Goal: Task Accomplishment & Management: Manage account settings

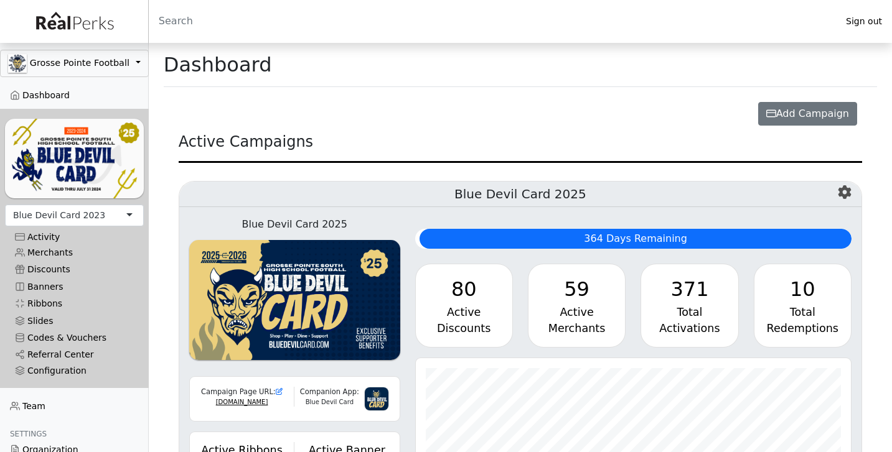
scroll to position [143, 436]
click at [59, 211] on div "Blue Devil Card 2023" at bounding box center [59, 215] width 92 height 13
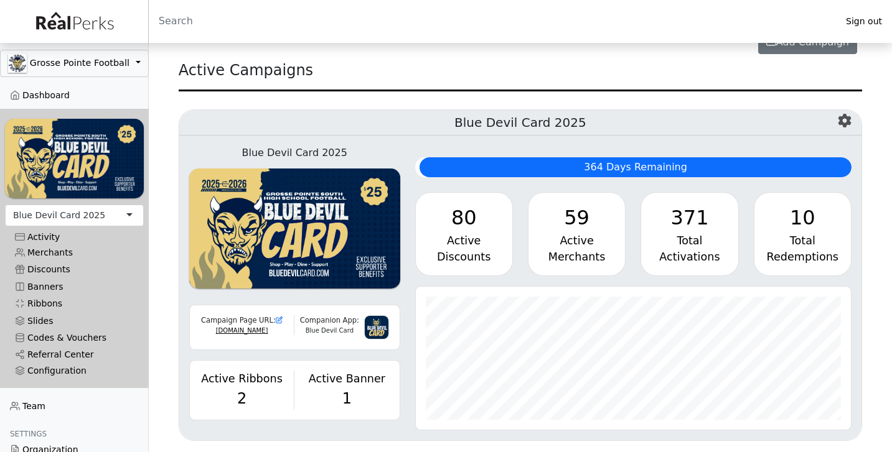
scroll to position [73, 0]
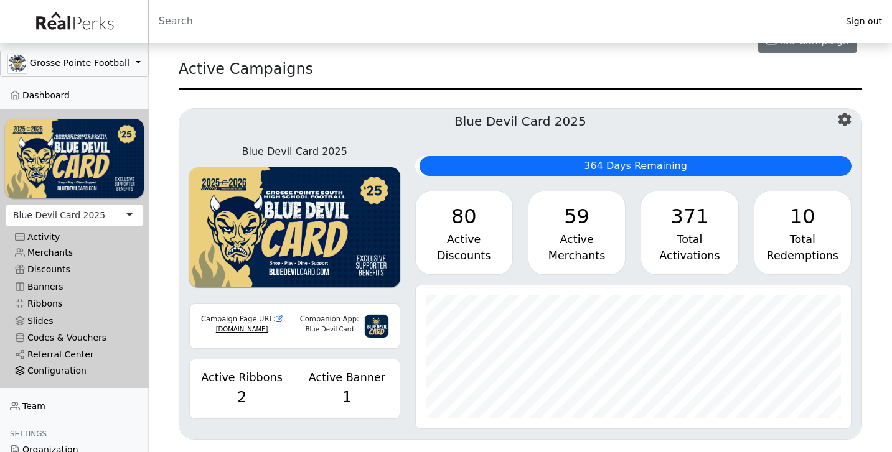
click at [49, 368] on div "Configuration" at bounding box center [74, 371] width 119 height 11
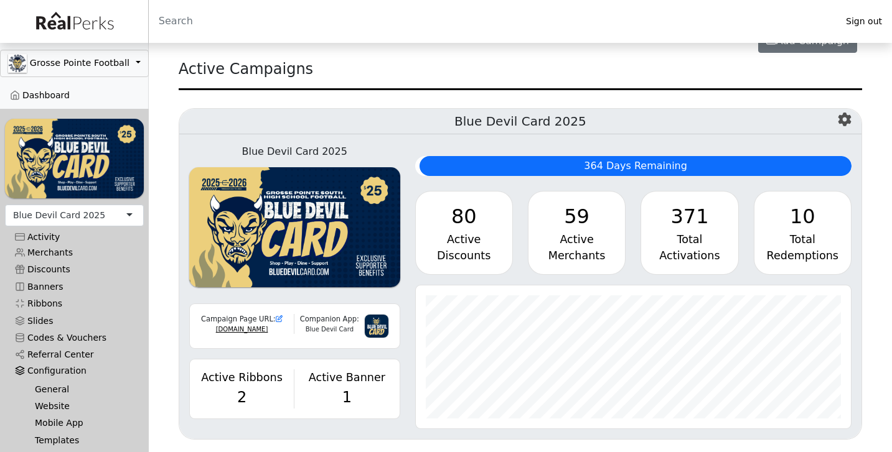
scroll to position [26, 0]
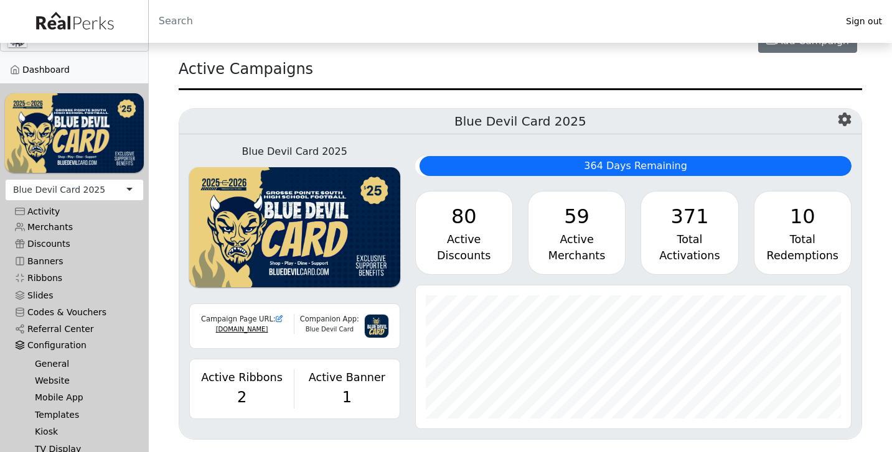
click at [49, 361] on link "General" at bounding box center [79, 363] width 109 height 17
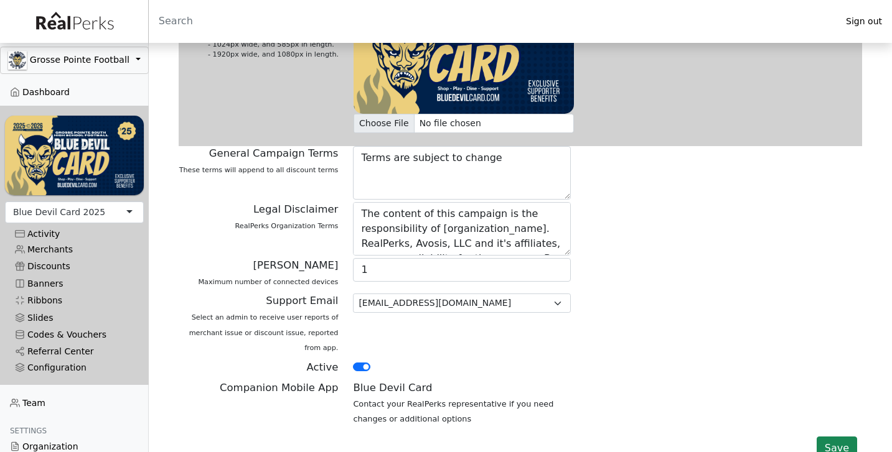
scroll to position [4, 0]
click at [74, 364] on div "Configuration" at bounding box center [74, 367] width 119 height 11
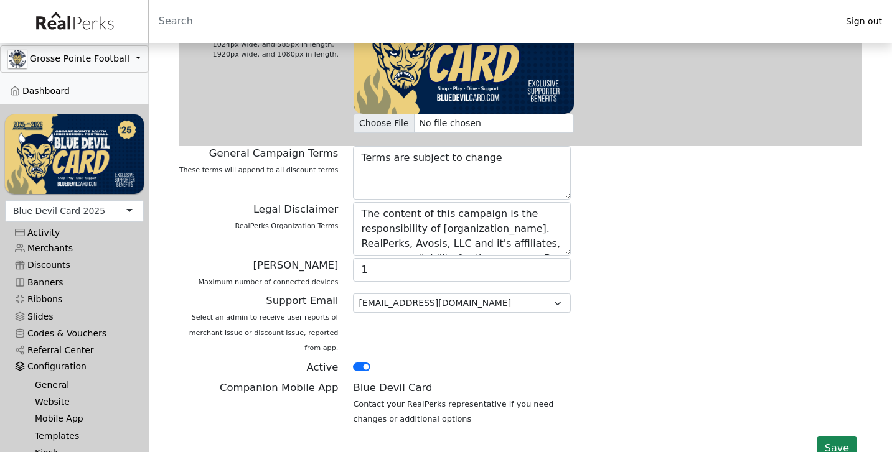
click at [52, 398] on link "Website" at bounding box center [79, 402] width 109 height 17
click at [62, 400] on link "Website" at bounding box center [79, 402] width 109 height 17
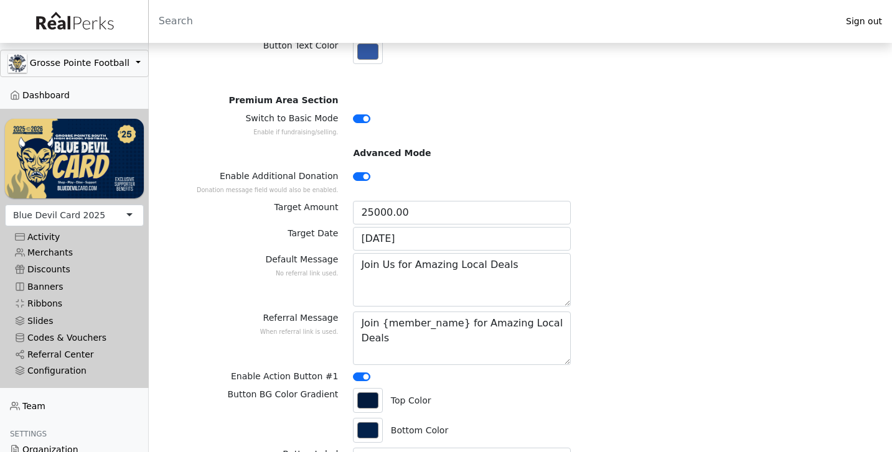
scroll to position [1257, 0]
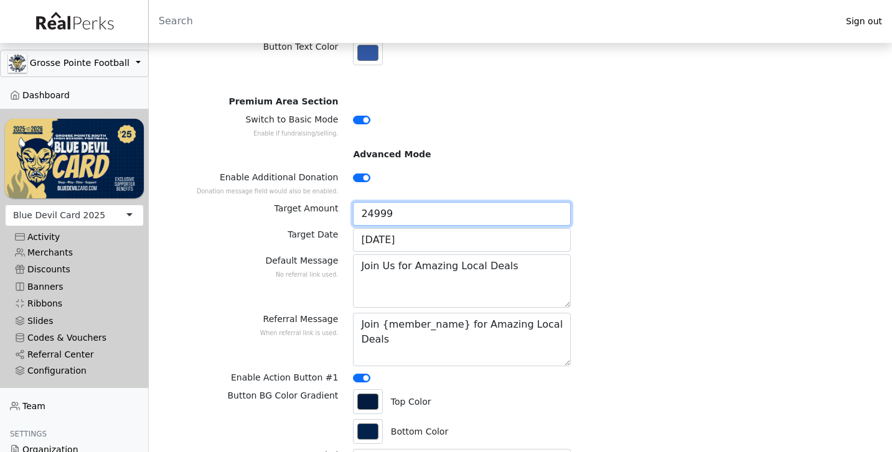
click at [560, 207] on input "24999" at bounding box center [462, 214] width 218 height 24
type input "25000"
click at [559, 202] on input "25000" at bounding box center [462, 214] width 218 height 24
click at [592, 202] on div "Target Amount 25000" at bounding box center [520, 215] width 698 height 26
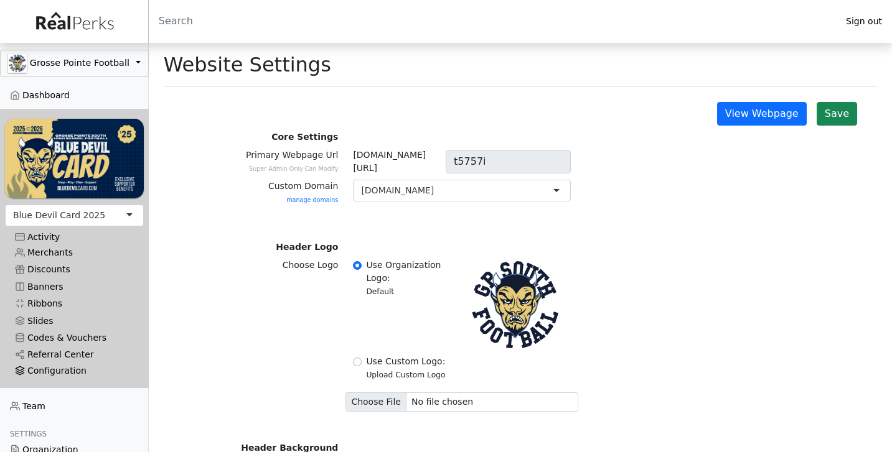
click at [65, 369] on div "Configuration" at bounding box center [74, 371] width 119 height 11
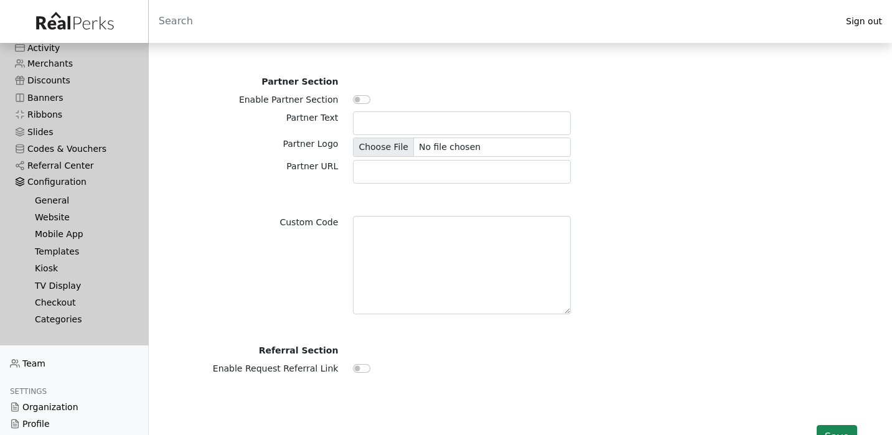
scroll to position [213, 0]
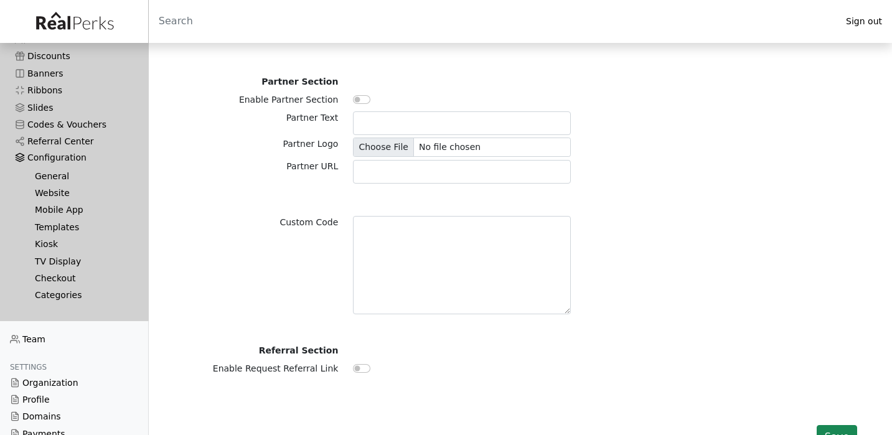
click at [59, 224] on link "Templates" at bounding box center [79, 227] width 109 height 17
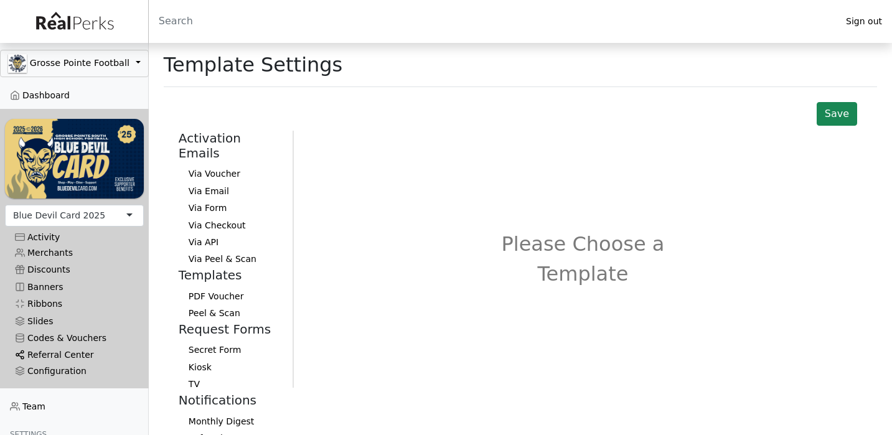
click at [60, 356] on link "Referral Center" at bounding box center [74, 355] width 139 height 17
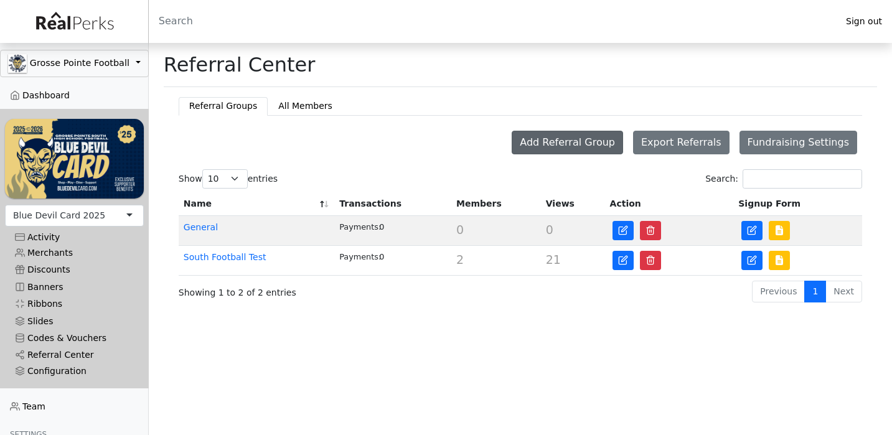
click at [584, 143] on button "Add Referral Group" at bounding box center [567, 143] width 111 height 24
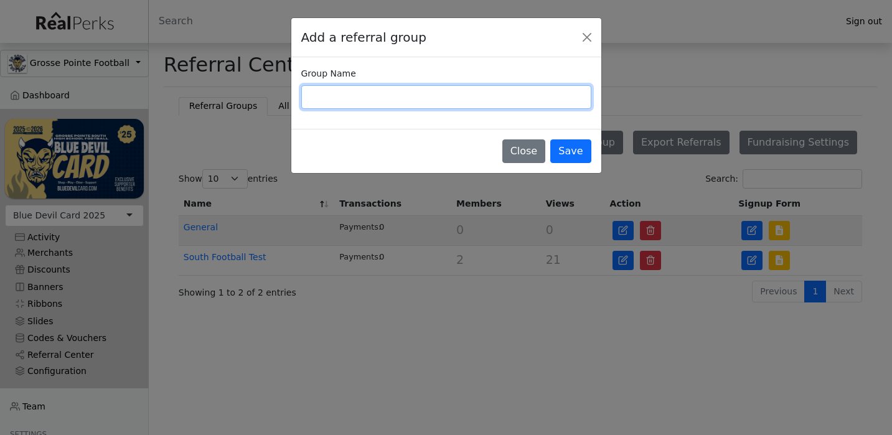
click at [463, 96] on input "Group Name" at bounding box center [446, 97] width 290 height 24
type input "V"
type input "C"
type input "Varsity 2025"
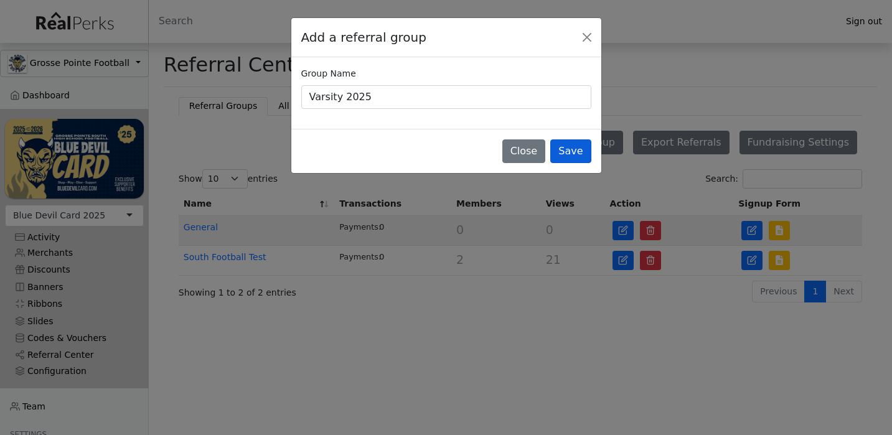
click at [574, 149] on button "Save" at bounding box center [570, 151] width 40 height 24
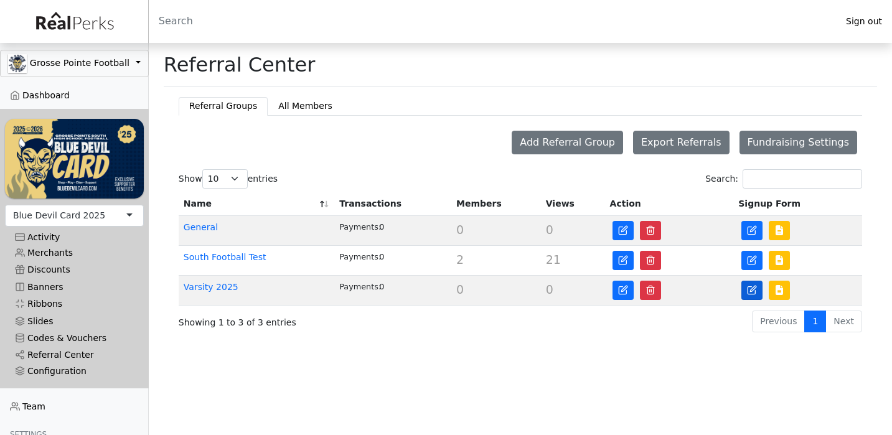
click at [749, 289] on icon at bounding box center [752, 290] width 10 height 10
click at [779, 289] on img at bounding box center [779, 290] width 10 height 10
click at [70, 370] on div "Configuration" at bounding box center [74, 371] width 119 height 11
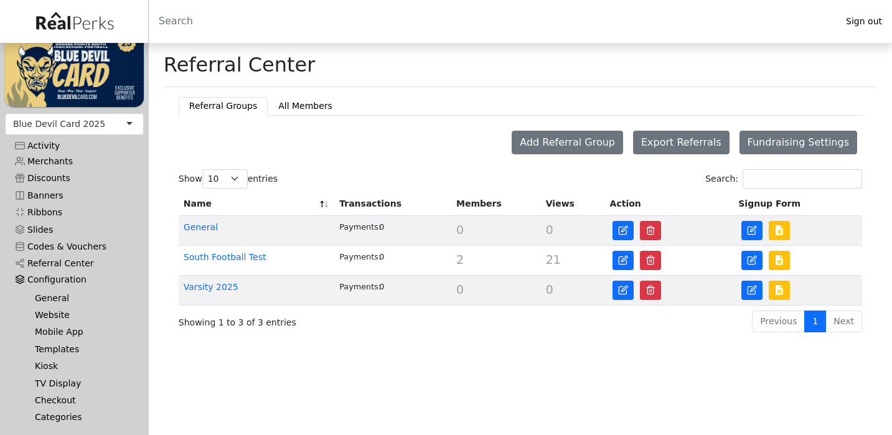
scroll to position [96, 0]
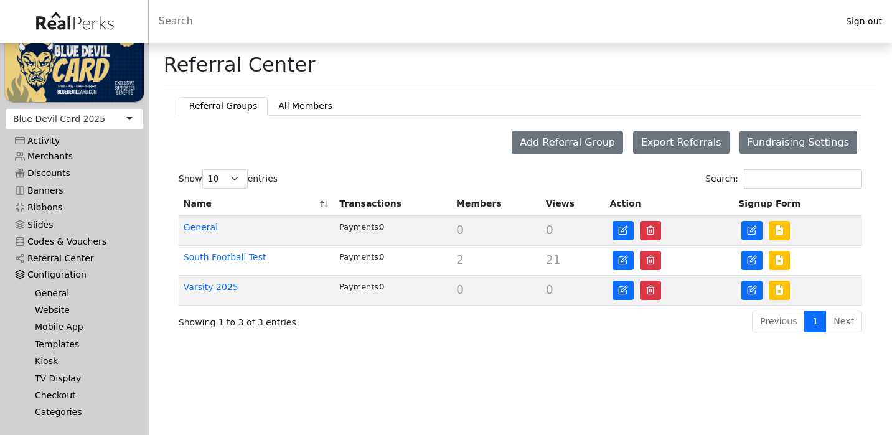
click at [67, 340] on link "Templates" at bounding box center [79, 344] width 109 height 17
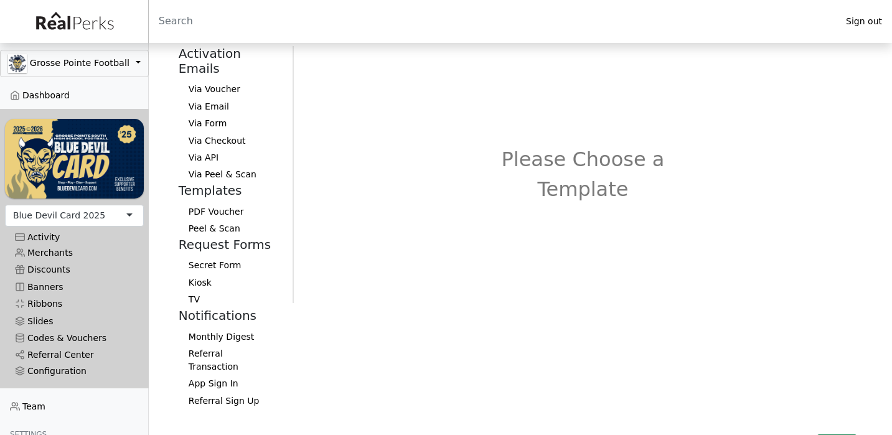
scroll to position [84, 0]
click at [202, 346] on button "Referral Transaction" at bounding box center [231, 361] width 104 height 30
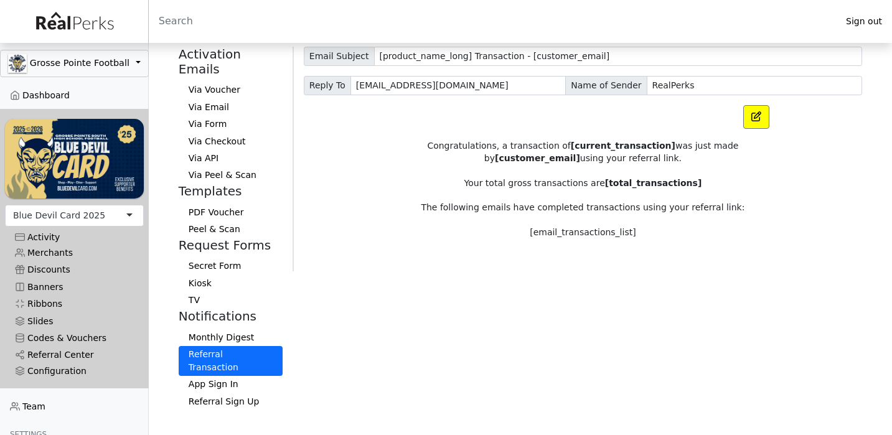
click at [209, 393] on button "Referral Sign Up" at bounding box center [231, 401] width 104 height 17
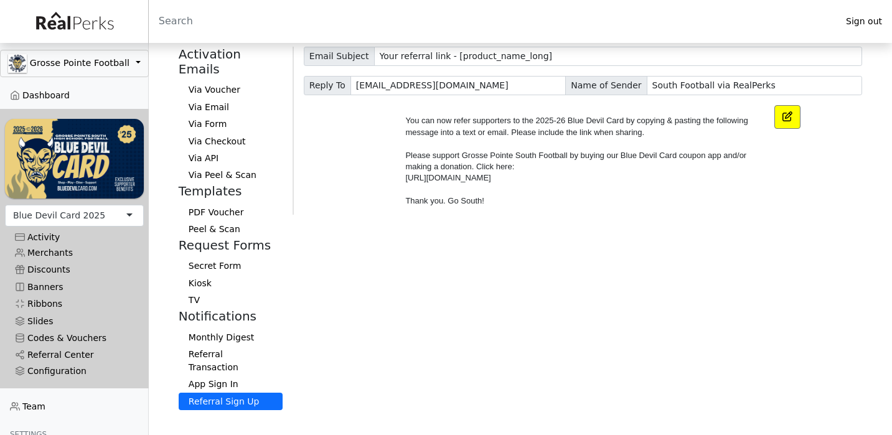
click at [214, 376] on button "App Sign In" at bounding box center [231, 384] width 104 height 17
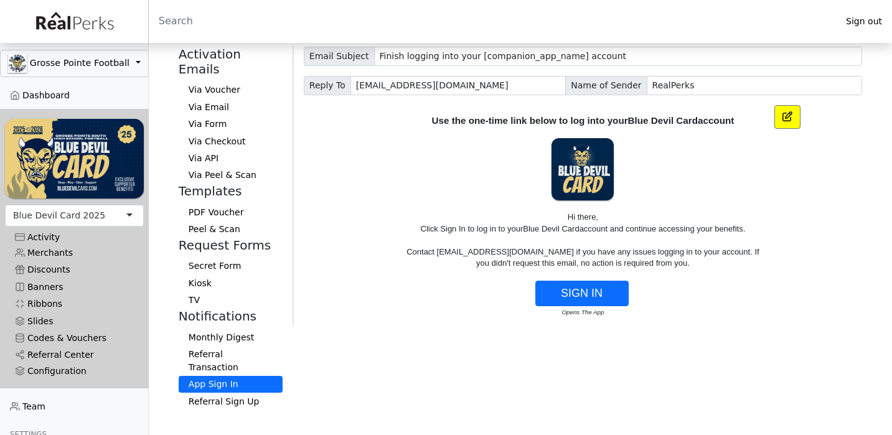
click at [215, 393] on button "Referral Sign Up" at bounding box center [231, 401] width 104 height 17
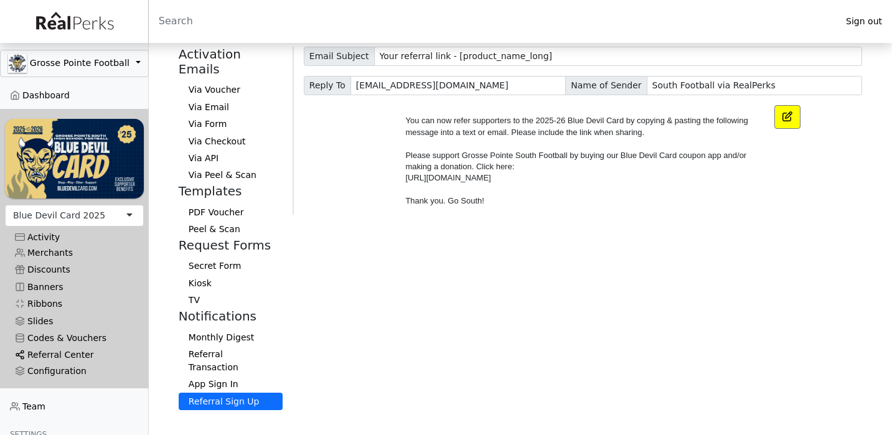
click at [57, 352] on link "Referral Center" at bounding box center [74, 355] width 139 height 17
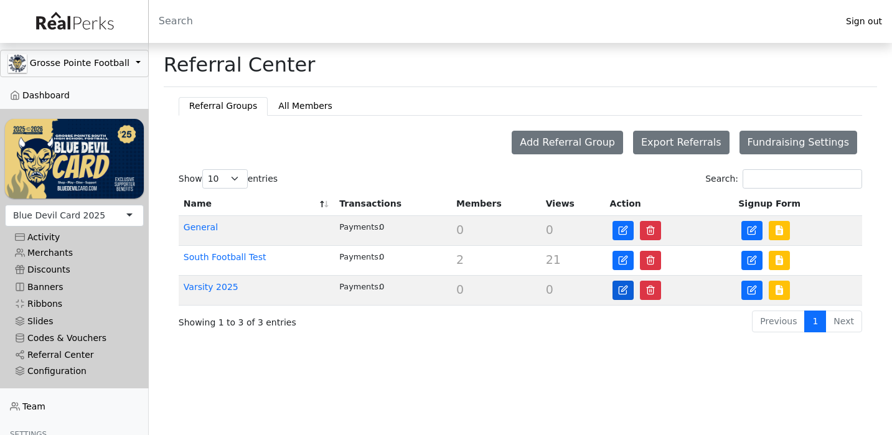
click at [620, 288] on icon "button" at bounding box center [623, 290] width 10 height 10
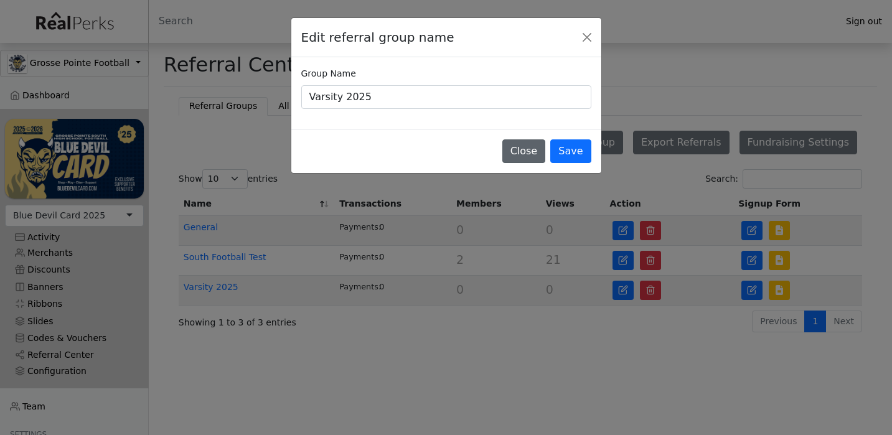
click at [531, 151] on button "Close" at bounding box center [524, 151] width 44 height 24
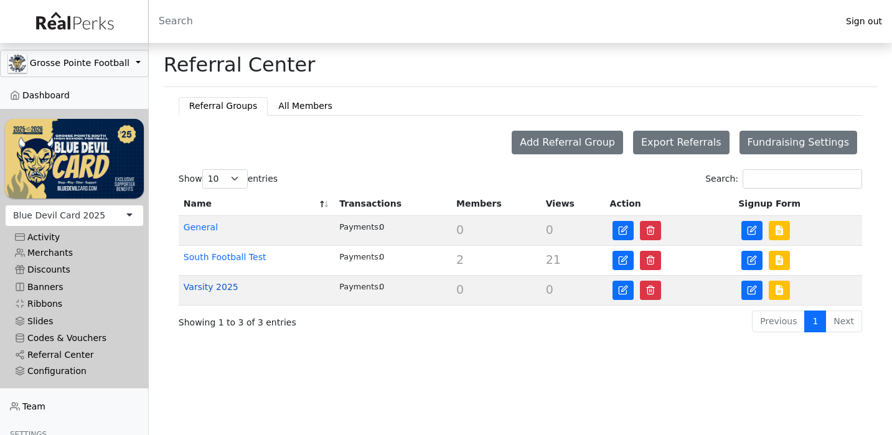
click at [222, 283] on link "Varsity 2025" at bounding box center [211, 287] width 55 height 10
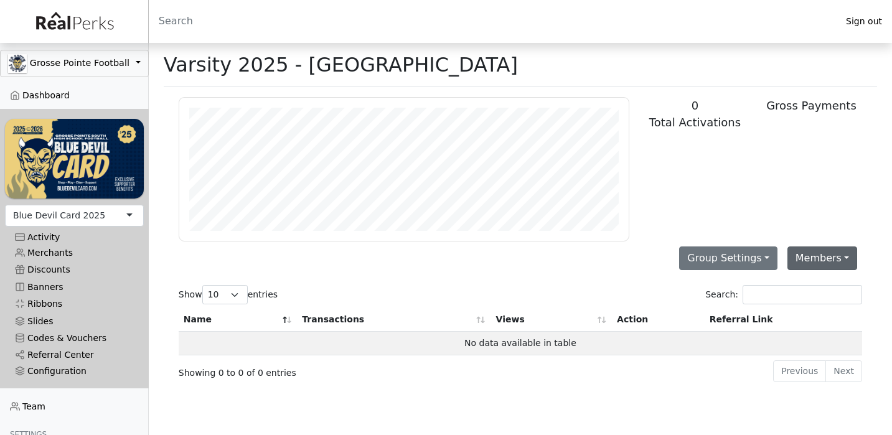
click at [805, 259] on button "Members" at bounding box center [822, 258] width 70 height 24
click at [812, 288] on link "Add Member" at bounding box center [837, 287] width 98 height 20
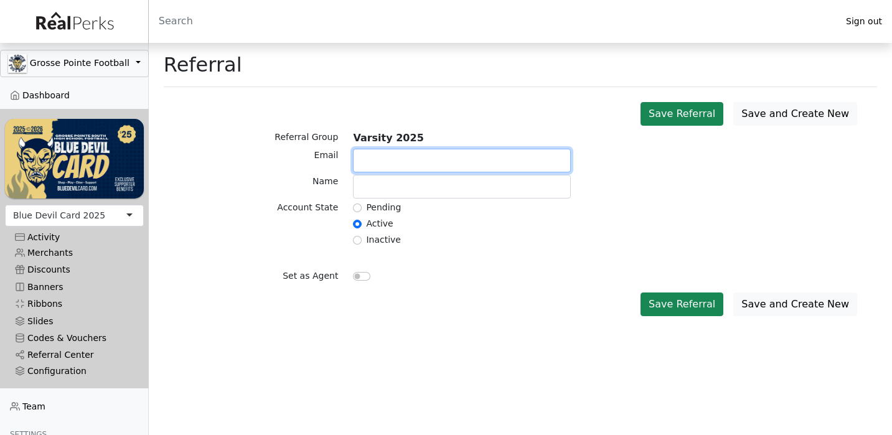
paste input "[EMAIL_ADDRESS][DOMAIN_NAME]"
type input "[EMAIL_ADDRESS][DOMAIN_NAME]"
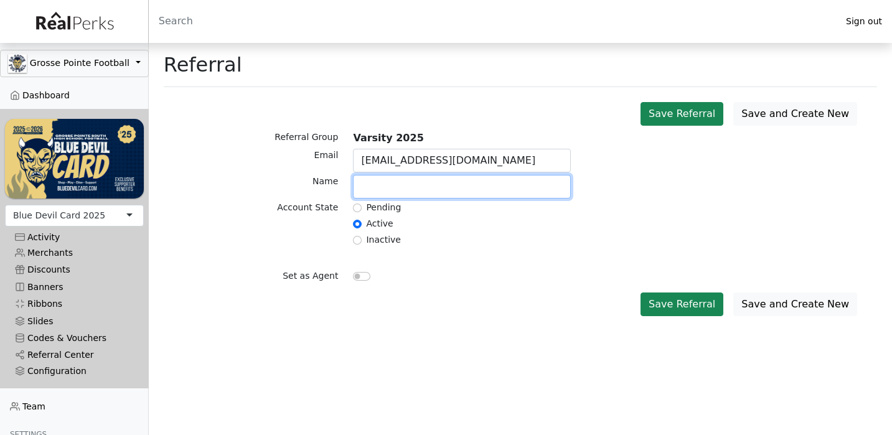
click at [372, 187] on input "text" at bounding box center [462, 187] width 218 height 24
paste input "Agnone"
type input "[PERSON_NAME]"
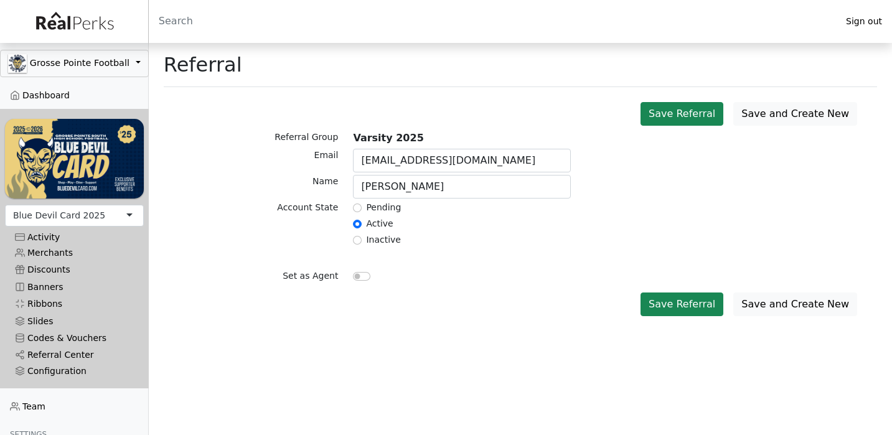
click at [475, 262] on div "Set as Agent" at bounding box center [520, 269] width 698 height 38
click at [718, 306] on button "Save Referral" at bounding box center [681, 305] width 83 height 24
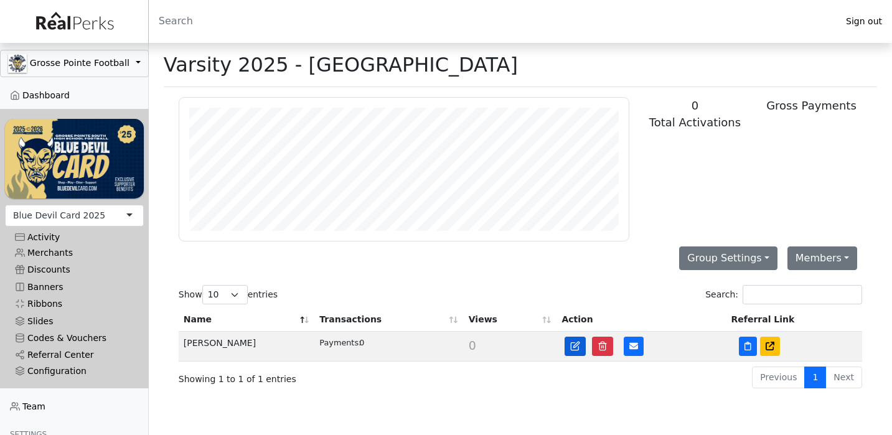
click at [576, 346] on icon at bounding box center [575, 346] width 10 height 10
click at [630, 347] on icon at bounding box center [633, 346] width 9 height 7
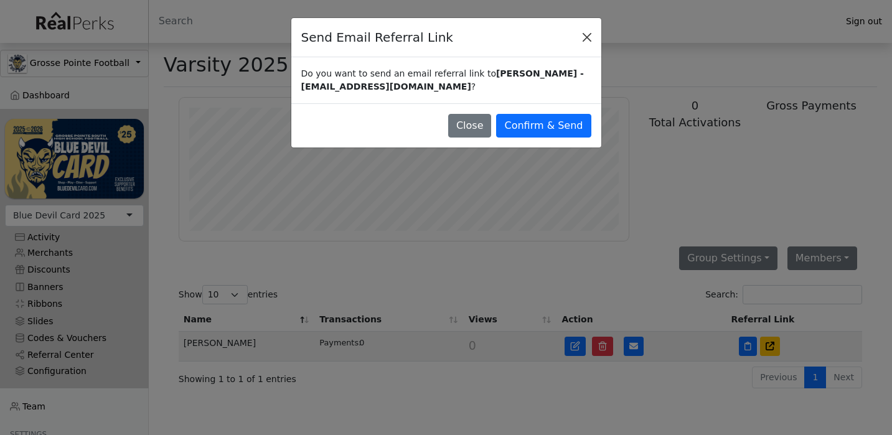
click at [589, 35] on button "Close" at bounding box center [587, 37] width 19 height 19
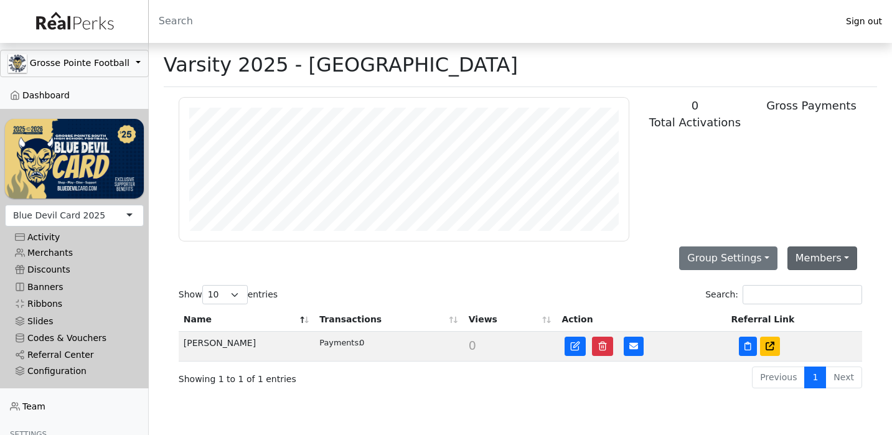
click at [815, 258] on button "Members" at bounding box center [822, 258] width 70 height 24
click at [804, 306] on link "Import" at bounding box center [837, 307] width 98 height 20
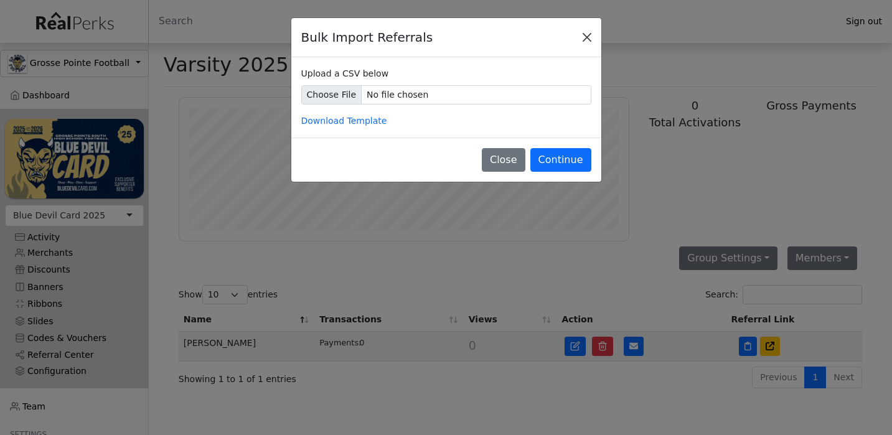
click at [589, 32] on button "Close" at bounding box center [587, 37] width 19 height 19
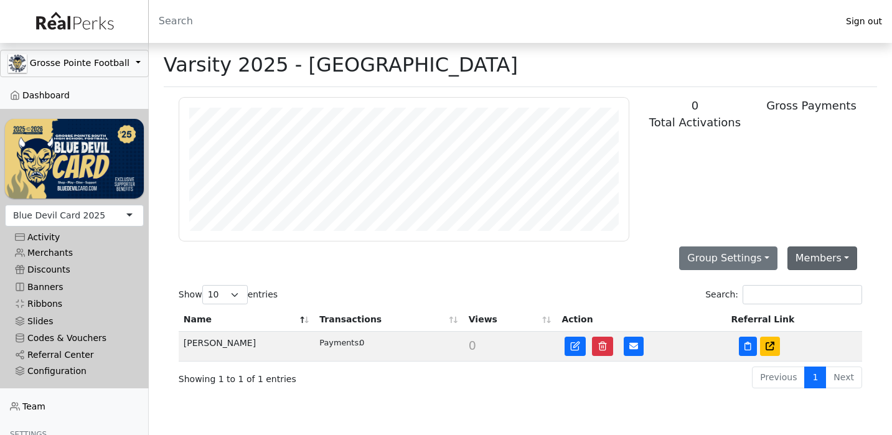
click at [818, 264] on button "Members" at bounding box center [822, 258] width 70 height 24
click at [812, 289] on link "Add Member" at bounding box center [837, 287] width 98 height 20
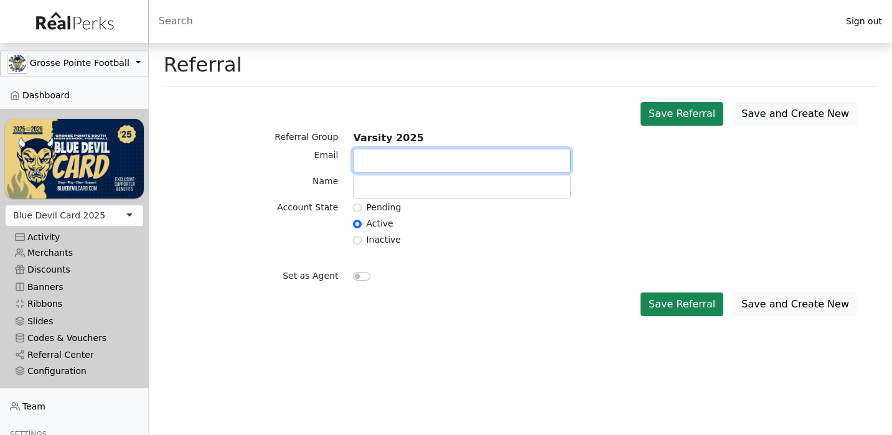
paste input "charliebedsworth@gmail.com"
type input "charliebedsworth@gmail.com"
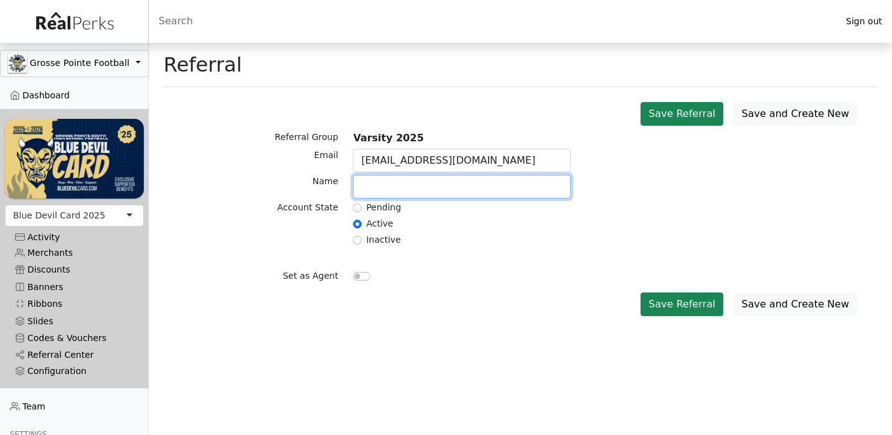
click at [459, 187] on input "text" at bounding box center [462, 187] width 218 height 24
type input "C"
type input "Charlie Bedsworth"
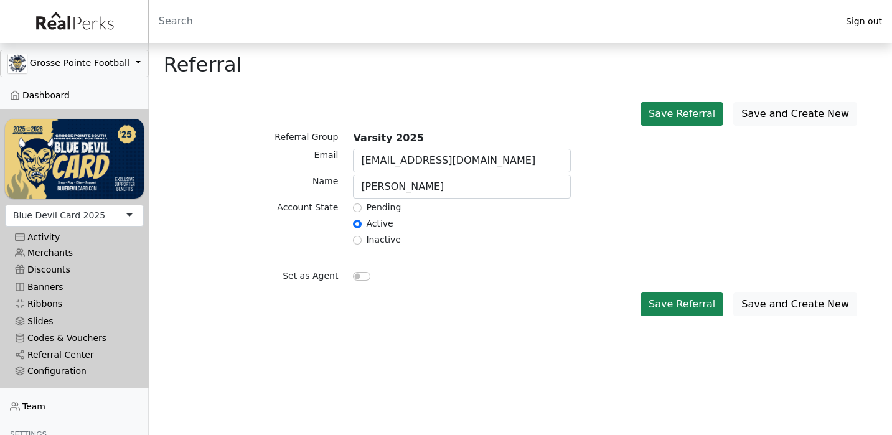
click at [535, 262] on div "Set as Agent" at bounding box center [520, 269] width 698 height 38
click at [798, 108] on button "Save and Create New" at bounding box center [795, 114] width 124 height 24
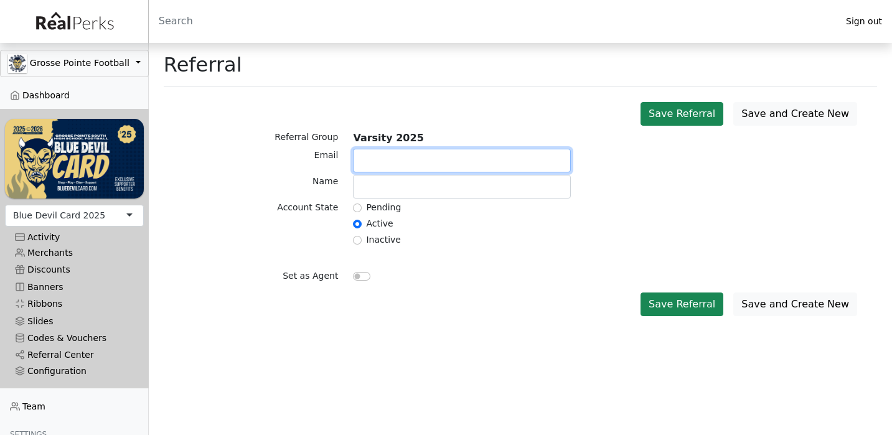
paste input "[EMAIL_ADDRESS][DOMAIN_NAME]"
type input "[EMAIL_ADDRESS][DOMAIN_NAME]"
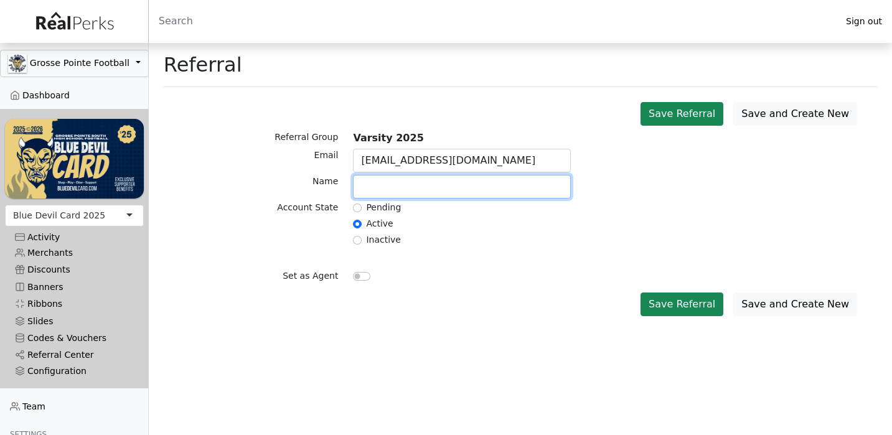
click at [400, 188] on input "text" at bounding box center [462, 187] width 218 height 24
type input "[PERSON_NAME]"
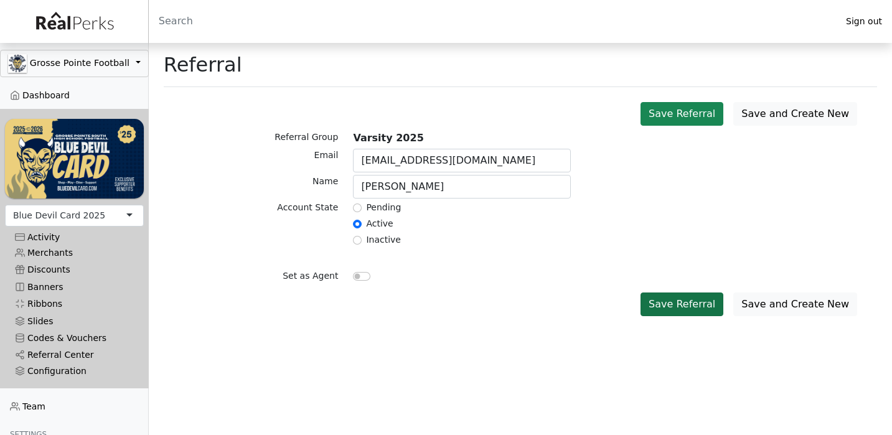
click at [678, 302] on button "Save Referral" at bounding box center [681, 305] width 83 height 24
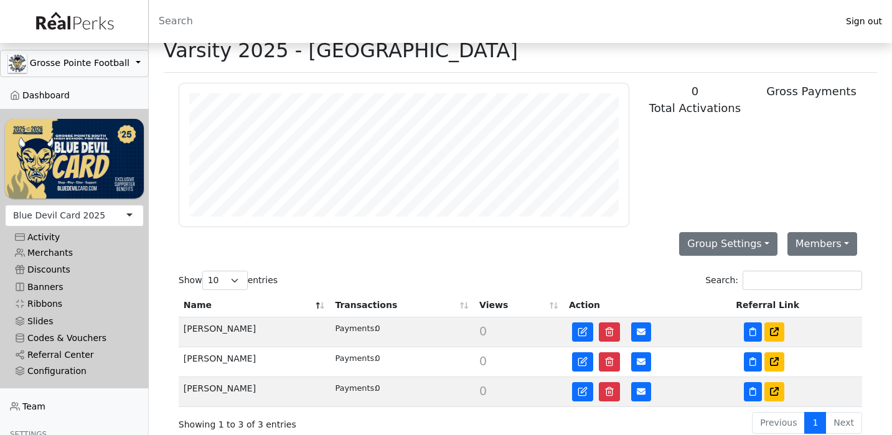
scroll to position [15, 0]
click at [816, 245] on button "Members" at bounding box center [822, 244] width 70 height 24
click at [813, 272] on link "Add Member" at bounding box center [837, 273] width 98 height 20
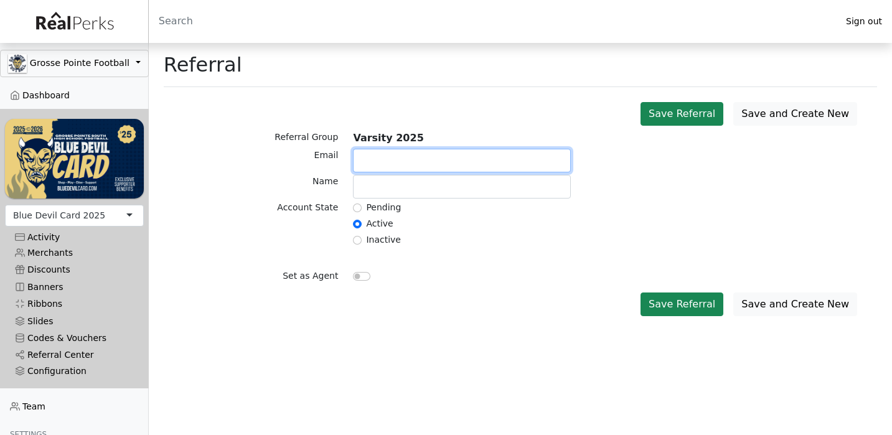
paste input "jchaptini@icloud.com"
type input "jchaptini@icloud.com"
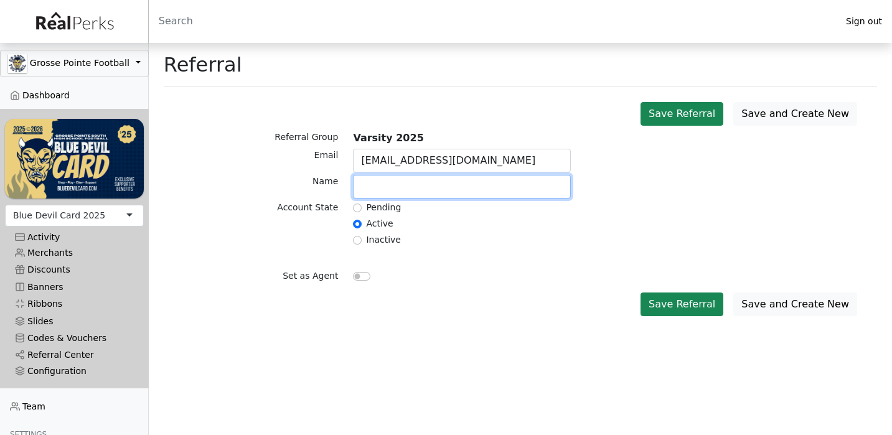
click at [403, 193] on input "text" at bounding box center [462, 187] width 218 height 24
type input "Jake Chaptini"
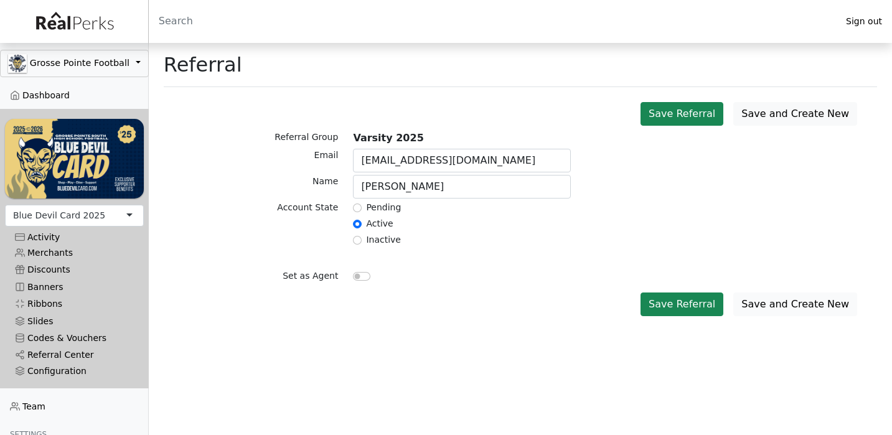
click at [779, 306] on button "Save and Create New" at bounding box center [795, 305] width 124 height 24
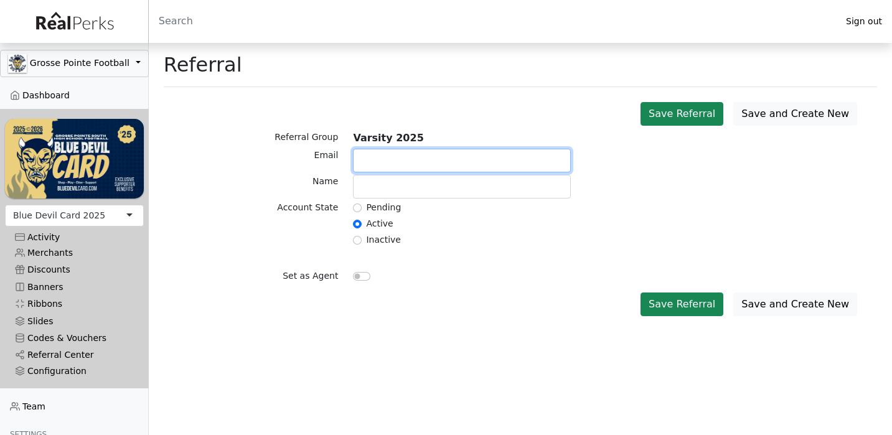
paste input "[EMAIL_ADDRESS][DOMAIN_NAME]"
type input "ghc@chestertonfamily.com"
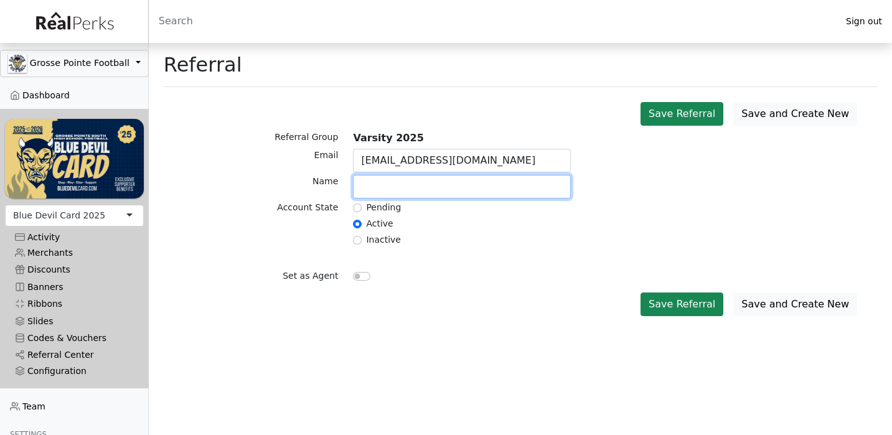
click at [386, 194] on input "text" at bounding box center [462, 187] width 218 height 24
type input "Henry Chesterton"
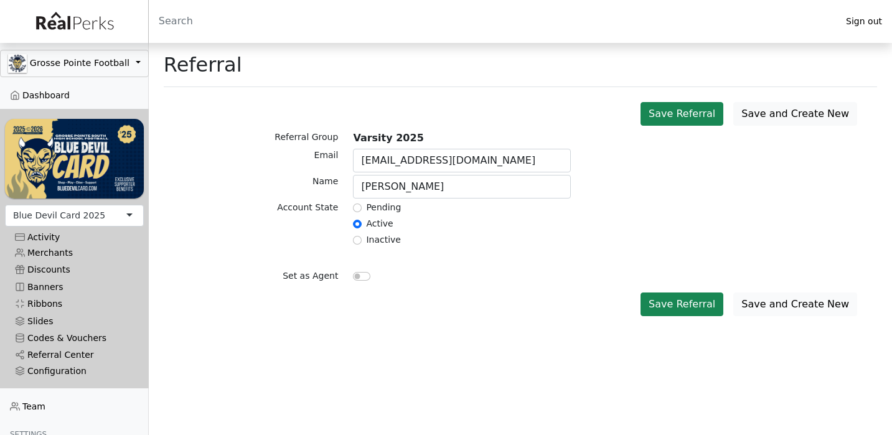
click at [790, 301] on button "Save and Create New" at bounding box center [795, 305] width 124 height 24
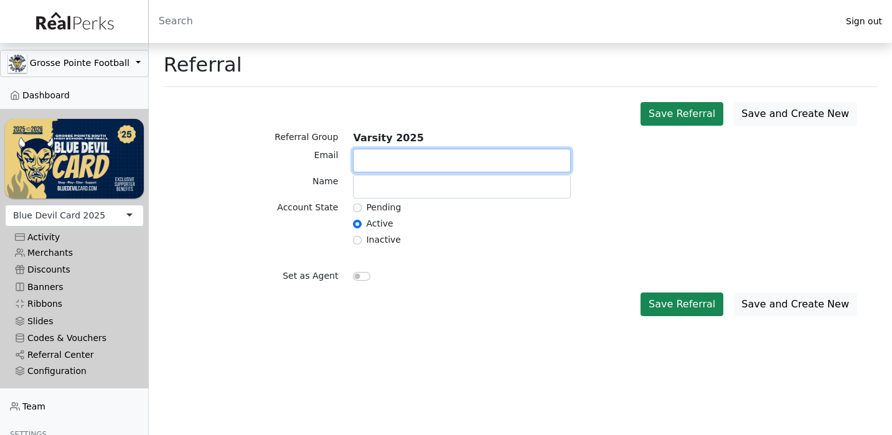
type input "v"
paste input "jdanielewicz35@gmail.com"
click at [497, 172] on input "jdanielewicz35@gmail.com" at bounding box center [462, 161] width 218 height 24
type input "jdanielewicz35@gmail.com"
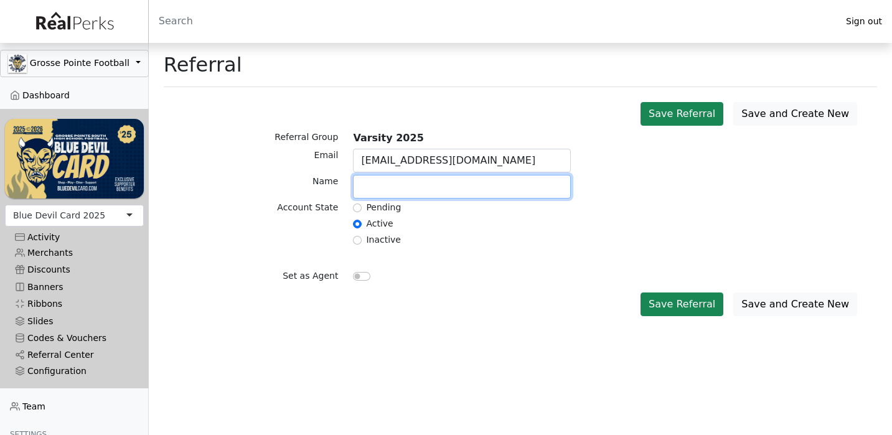
click at [481, 188] on input "text" at bounding box center [462, 187] width 218 height 24
paste input "Danielewicz"
type input "Jack Danielewicz"
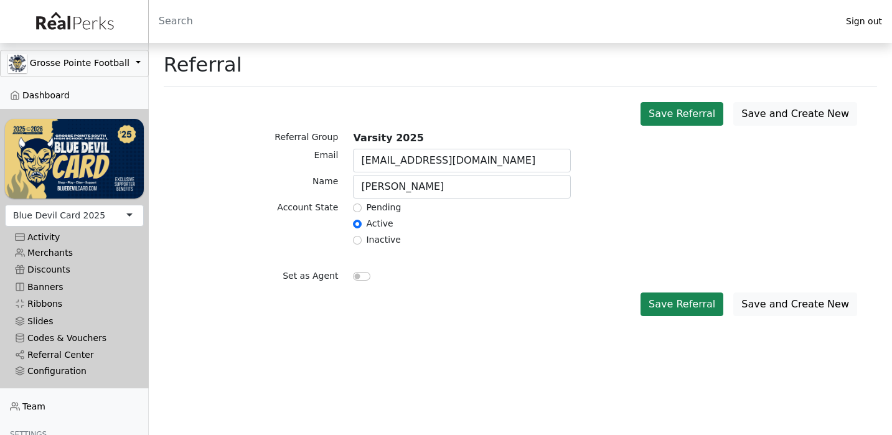
drag, startPoint x: 683, startPoint y: 301, endPoint x: 712, endPoint y: 276, distance: 38.8
click at [712, 276] on div "Save and Create New Save Referral Referral Group Varsity 2025 Email jdanielewic…" at bounding box center [520, 209] width 713 height 224
click at [757, 297] on button "Save and Create New" at bounding box center [795, 305] width 124 height 24
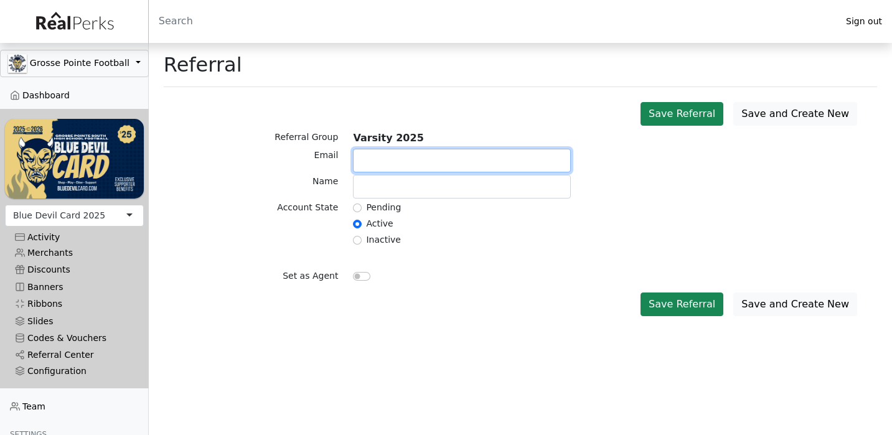
paste input "[EMAIL_ADDRESS][DOMAIN_NAME]"
type input "[EMAIL_ADDRESS][DOMAIN_NAME]"
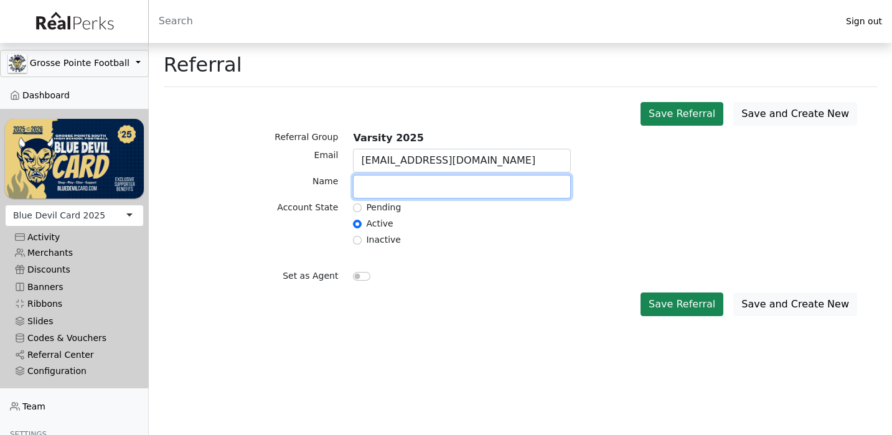
click at [418, 189] on input "text" at bounding box center [462, 187] width 218 height 24
type input "Matthew Duso"
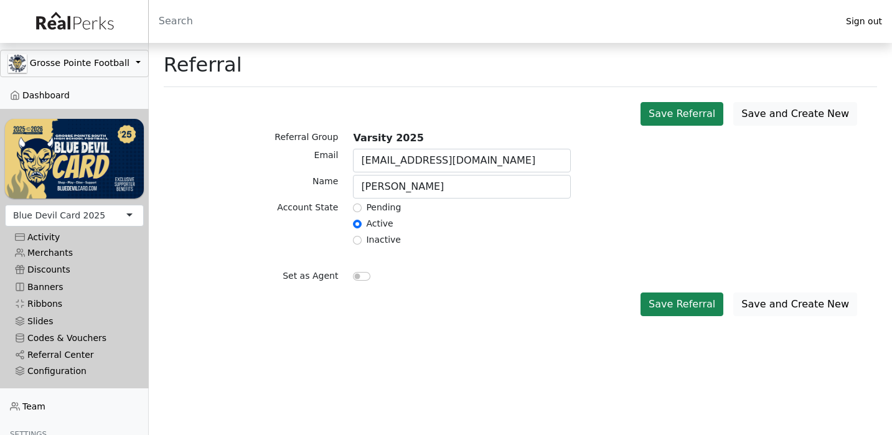
click at [783, 300] on button "Save and Create New" at bounding box center [795, 305] width 124 height 24
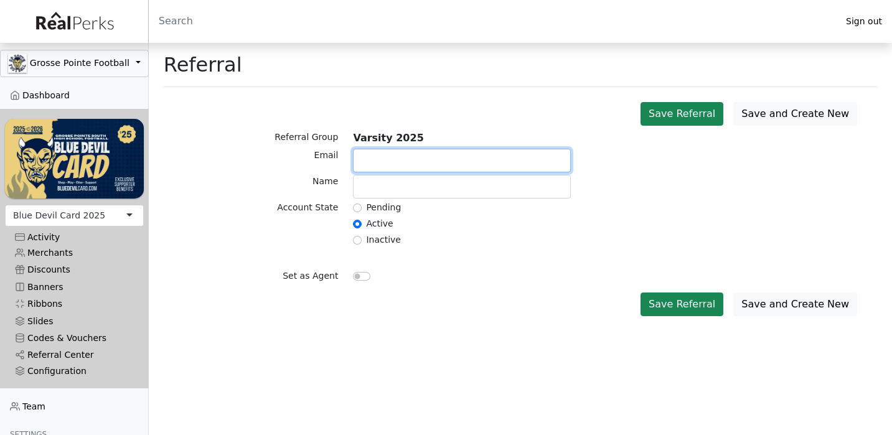
paste input "[EMAIL_ADDRESS][PERSON_NAME][DOMAIN_NAME]"
type input "[EMAIL_ADDRESS][PERSON_NAME][DOMAIN_NAME]"
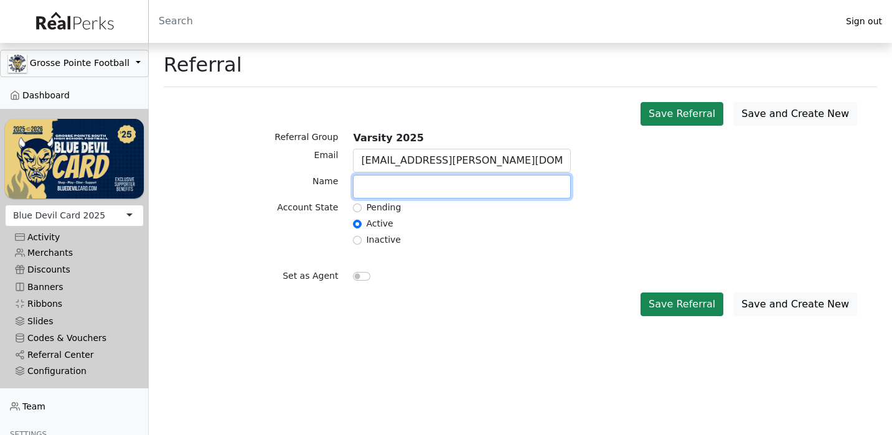
click at [383, 192] on input "text" at bounding box center [462, 187] width 218 height 24
type input "Alex Foote"
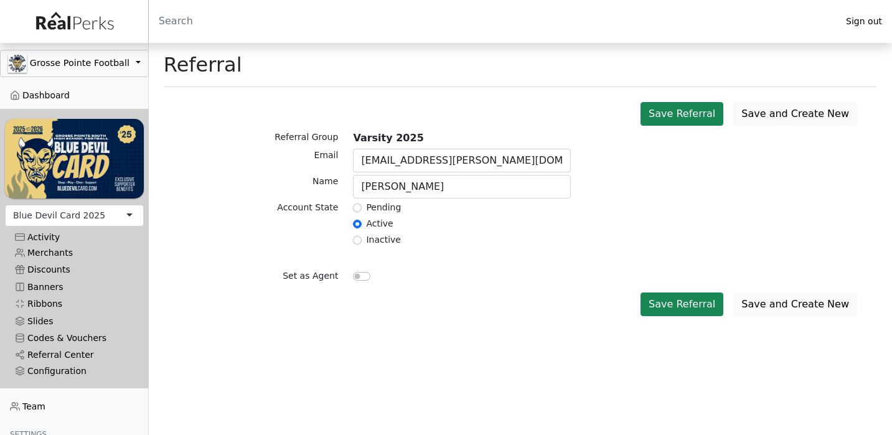
click at [754, 303] on button "Save and Create New" at bounding box center [795, 305] width 124 height 24
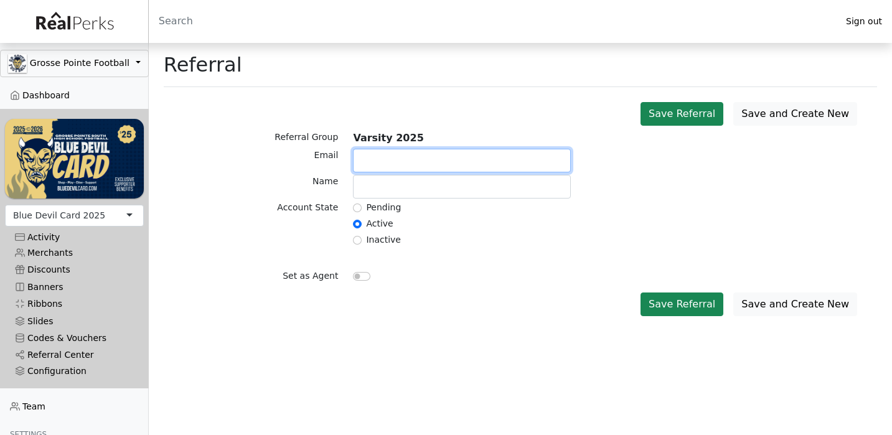
paste input "treygrabowski@icloud.com"
type input "treygrabowski@icloud.com"
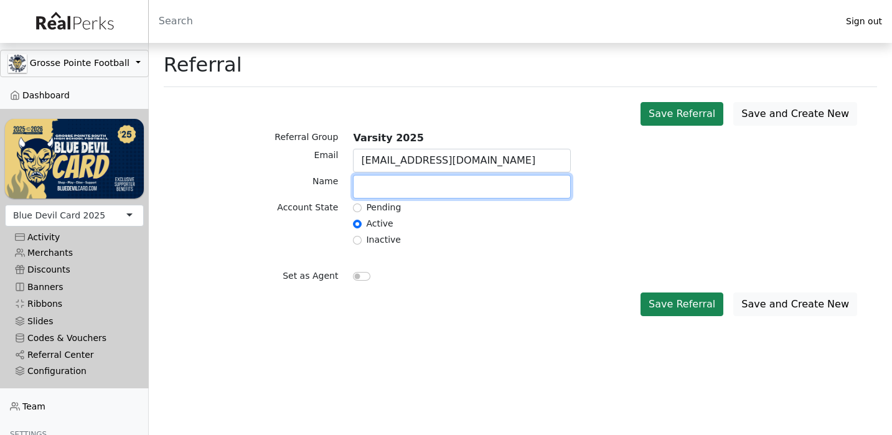
click at [412, 188] on input "text" at bounding box center [462, 187] width 218 height 24
type input "Trey Grabowski"
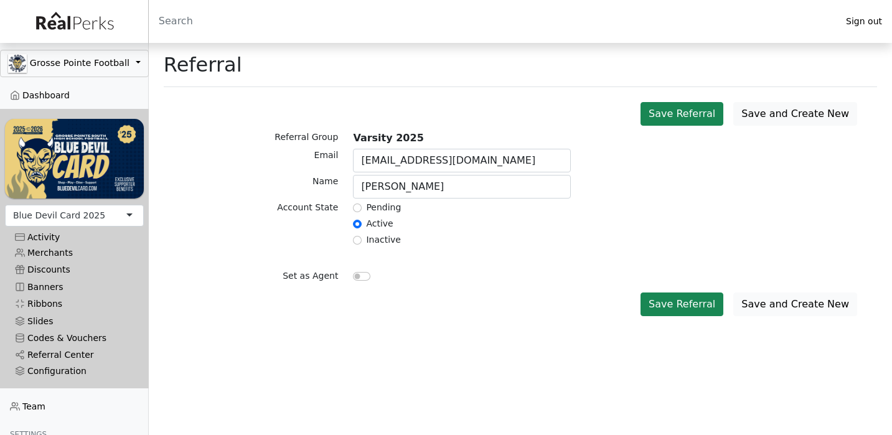
click at [782, 306] on button "Save and Create New" at bounding box center [795, 305] width 124 height 24
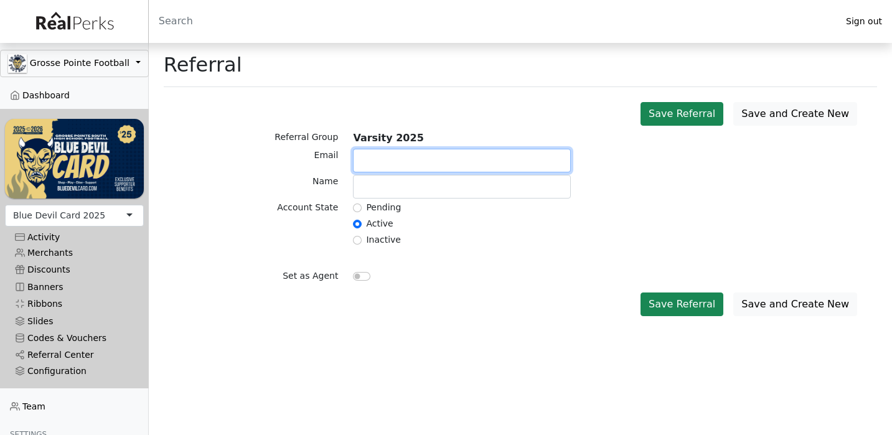
paste input "[EMAIL_ADDRESS][DOMAIN_NAME]"
type input "ntgross02@gmail.com"
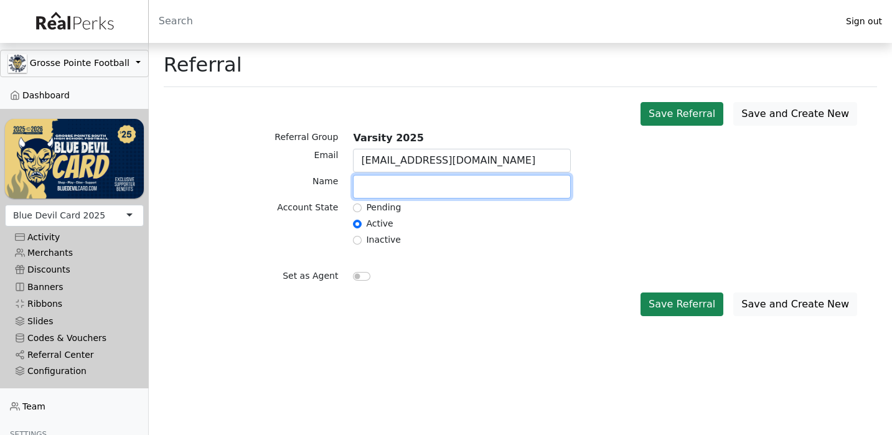
click at [375, 189] on input "text" at bounding box center [462, 187] width 218 height 24
type input "Nolan Gross"
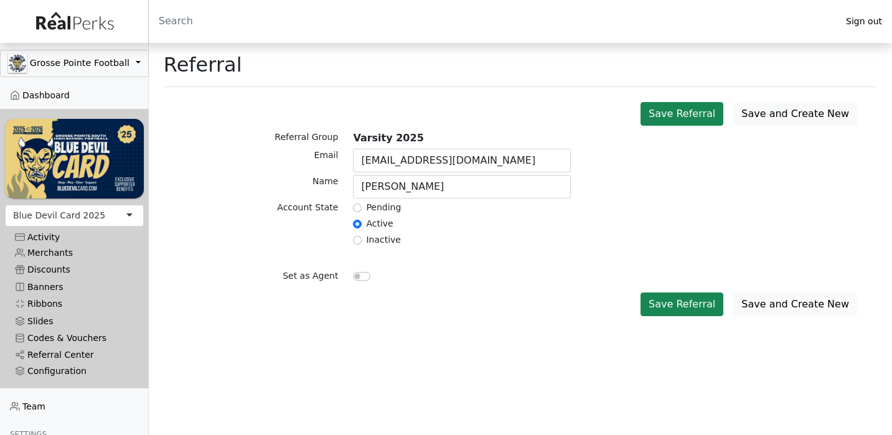
click at [767, 305] on button "Save and Create New" at bounding box center [795, 305] width 124 height 24
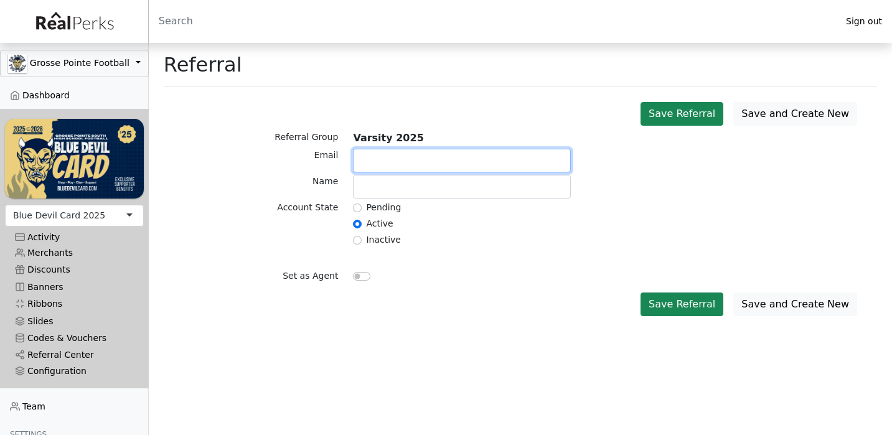
paste input "[EMAIL_ADDRESS][DOMAIN_NAME]"
type input "[EMAIL_ADDRESS][DOMAIN_NAME]"
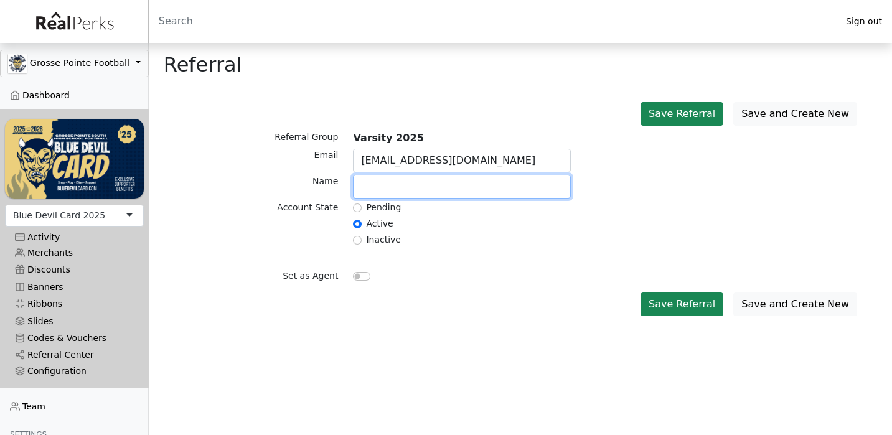
click at [394, 187] on input "text" at bounding box center [462, 187] width 218 height 24
paste input "Haurani"
type input "Nadeem Haurani"
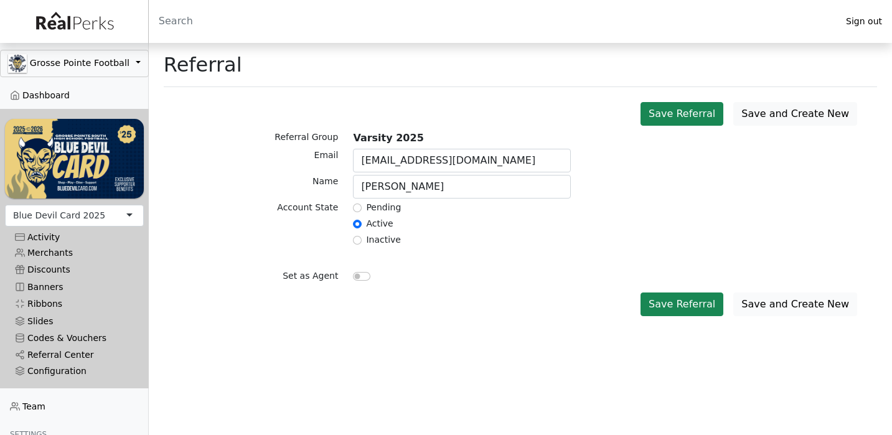
click at [764, 301] on button "Save and Create New" at bounding box center [795, 305] width 124 height 24
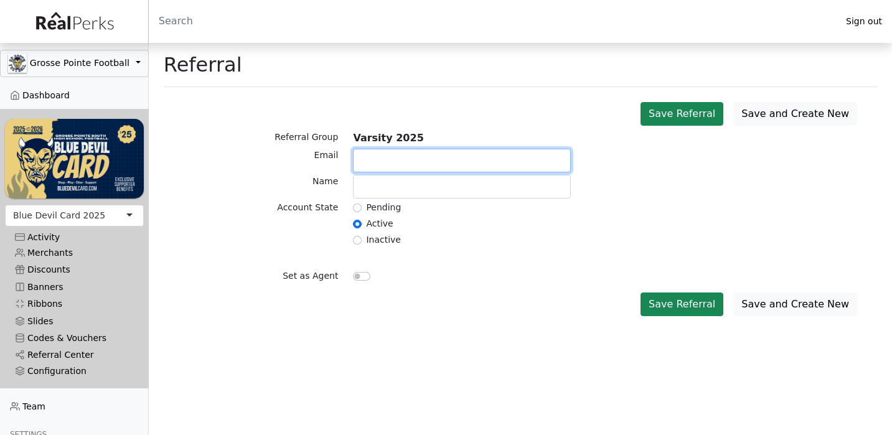
paste input "joeyhinkle2008@gmail.com"
type input "joeyhinkle2008@gmail.com"
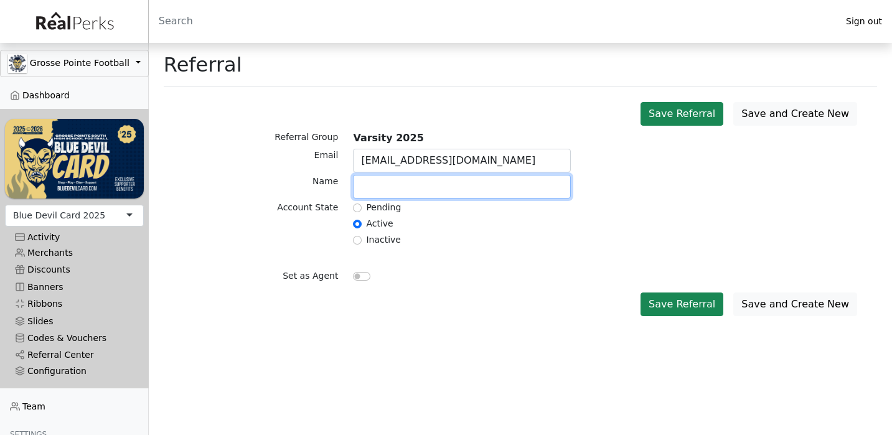
click at [400, 184] on input "text" at bounding box center [462, 187] width 218 height 24
type input "Joey Hinkle"
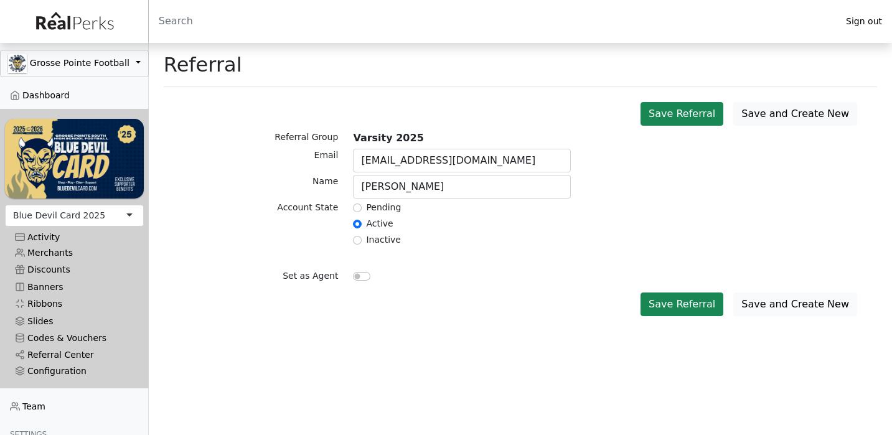
click at [769, 304] on button "Save and Create New" at bounding box center [795, 305] width 124 height 24
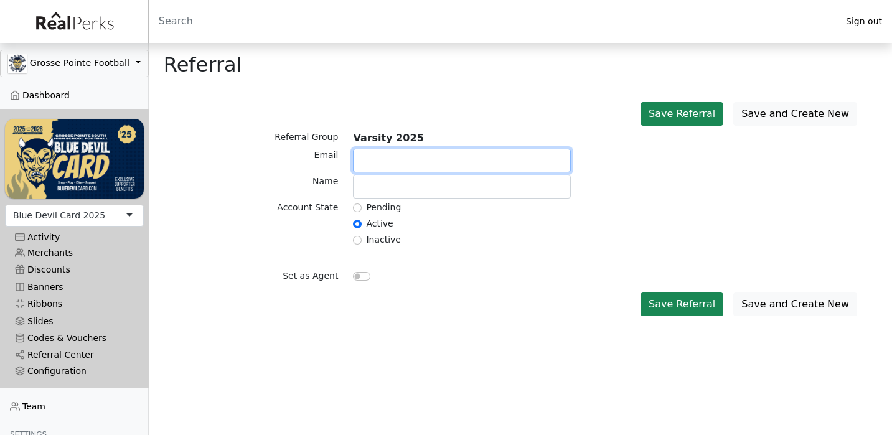
paste input "jaydog321@icloud.com"
type input "jaydog321@icloud.com"
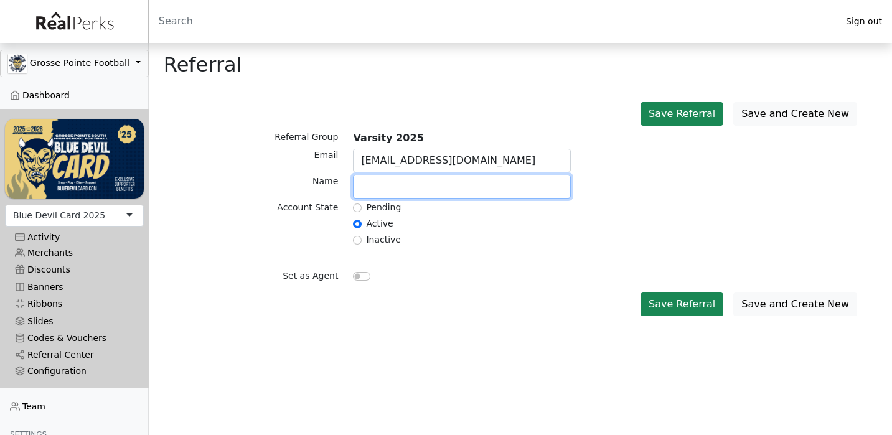
click at [385, 188] on input "text" at bounding box center [462, 187] width 218 height 24
type input "J"
paste input "Jelinski"
type input "Jayden Jelinski"
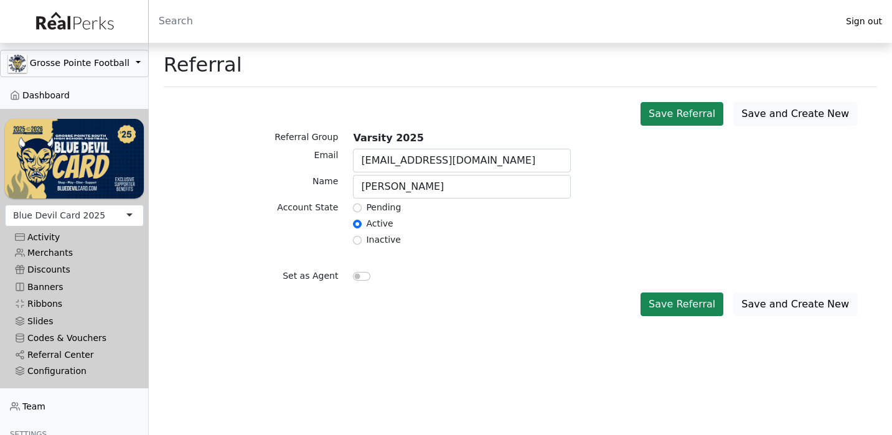
click at [771, 297] on button "Save and Create New" at bounding box center [795, 305] width 124 height 24
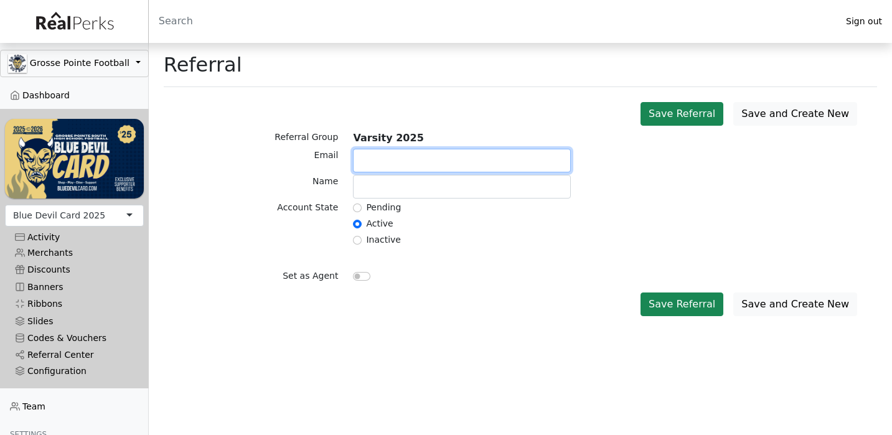
paste input "shjustin01@gmail.com"
type input "shjustin01@gmail.com"
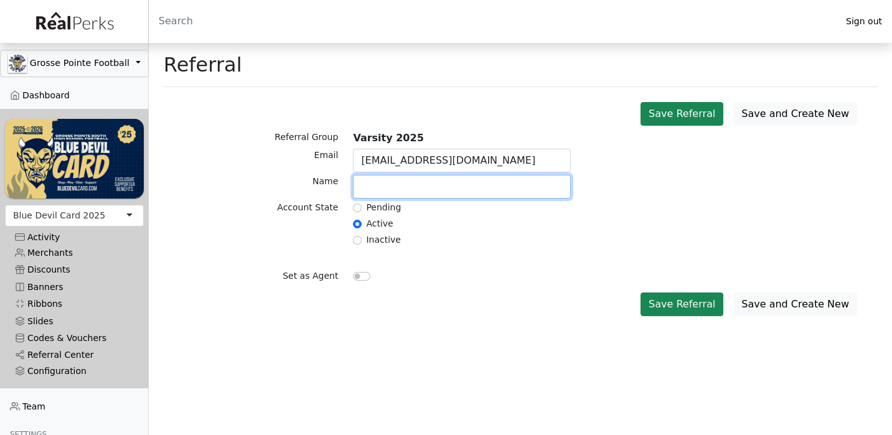
click at [411, 188] on input "text" at bounding box center [462, 187] width 218 height 24
type input "Simon Justin"
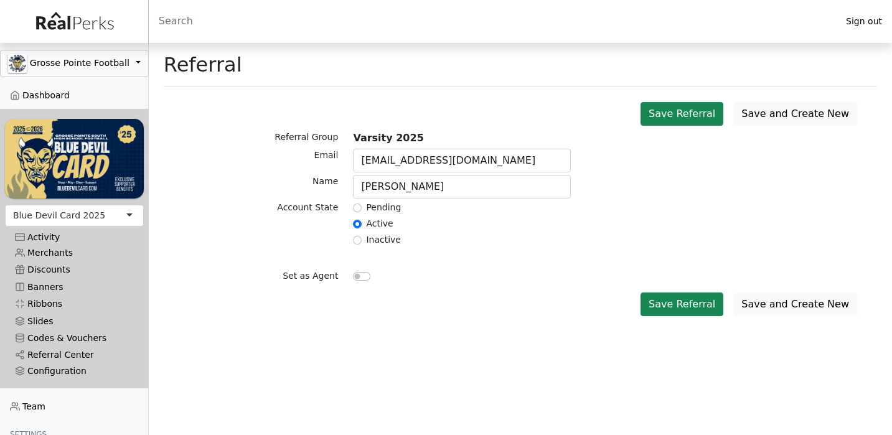
click at [764, 303] on button "Save and Create New" at bounding box center [795, 305] width 124 height 24
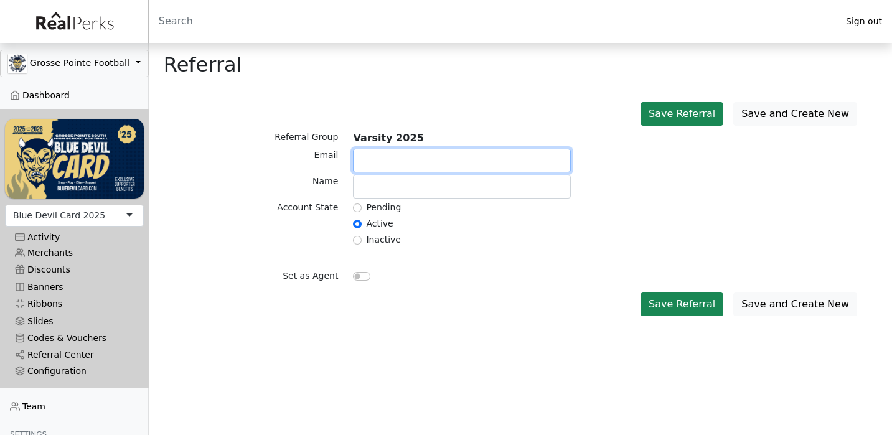
paste input "[EMAIL_ADDRESS][DOMAIN_NAME]"
type input "[EMAIL_ADDRESS][DOMAIN_NAME]"
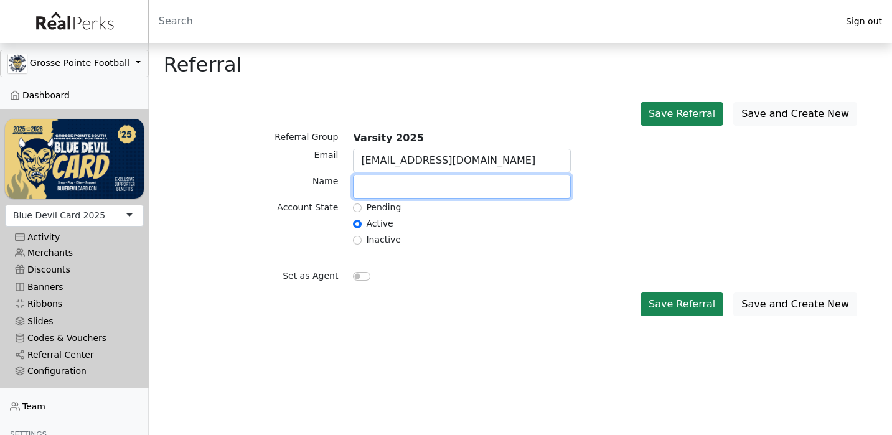
click at [386, 187] on input "text" at bounding box center [462, 187] width 218 height 24
type input "Stanton Kapla"
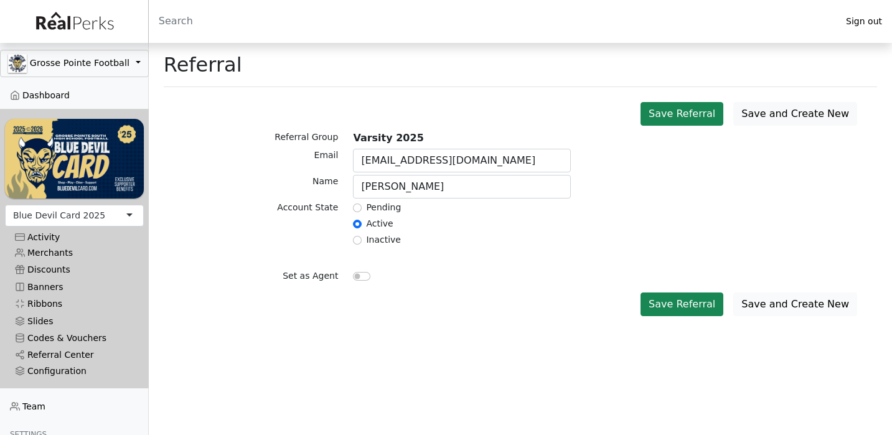
click at [774, 299] on button "Save and Create New" at bounding box center [795, 305] width 124 height 24
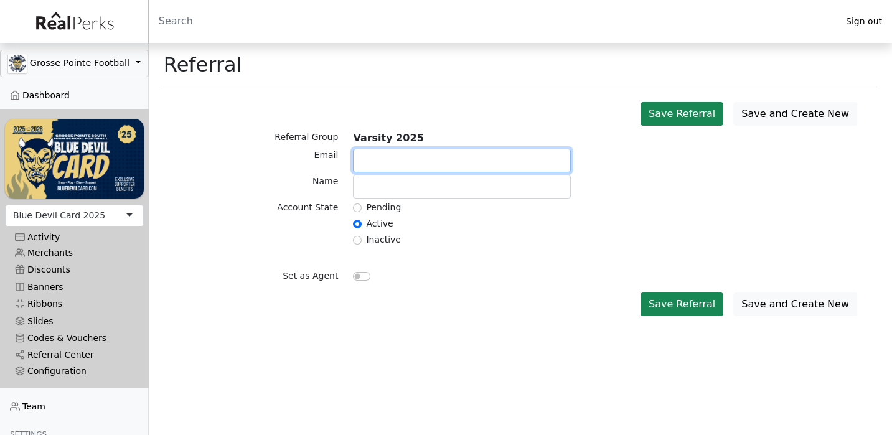
paste input "[EMAIL_ADDRESS][DOMAIN_NAME]"
type input "[EMAIL_ADDRESS][DOMAIN_NAME]"
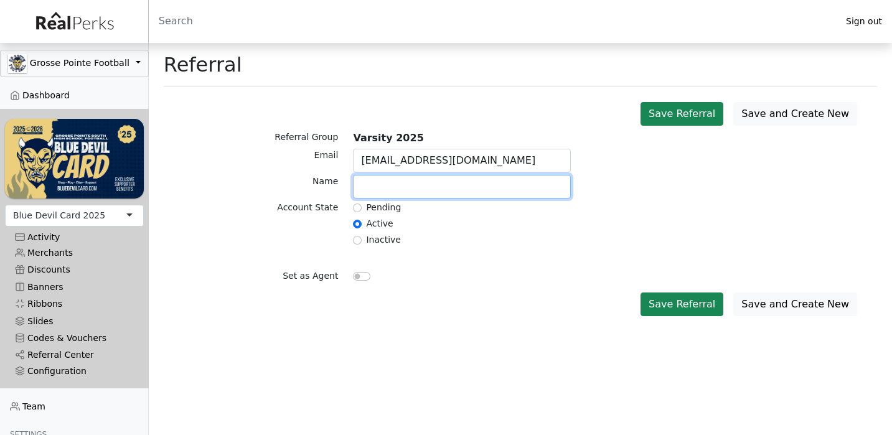
click at [441, 185] on input "text" at bounding box center [462, 187] width 218 height 24
type input "[PERSON_NAME]"
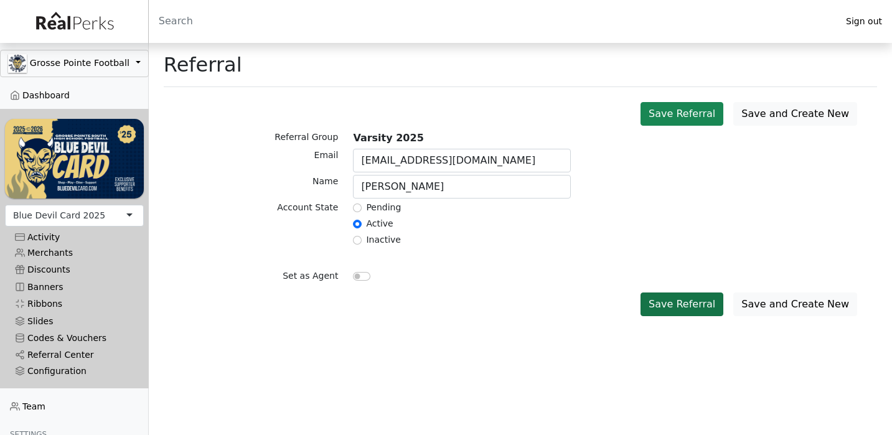
click at [720, 309] on button "Save Referral" at bounding box center [681, 305] width 83 height 24
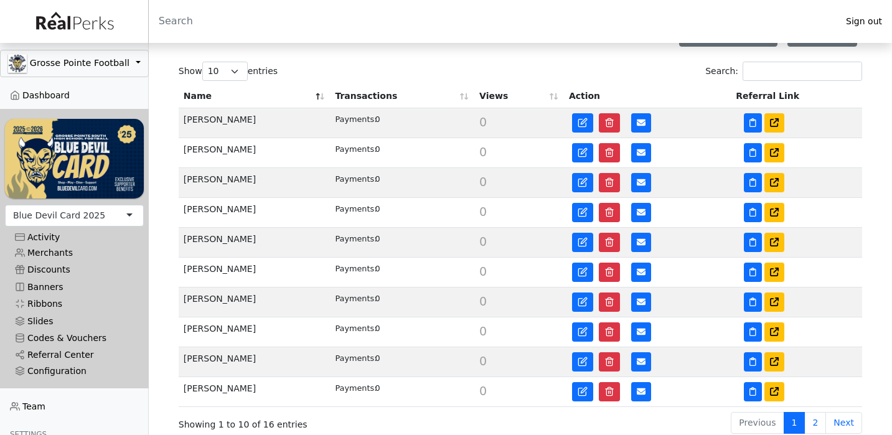
scroll to position [224, 0]
click at [773, 124] on icon at bounding box center [774, 122] width 9 height 9
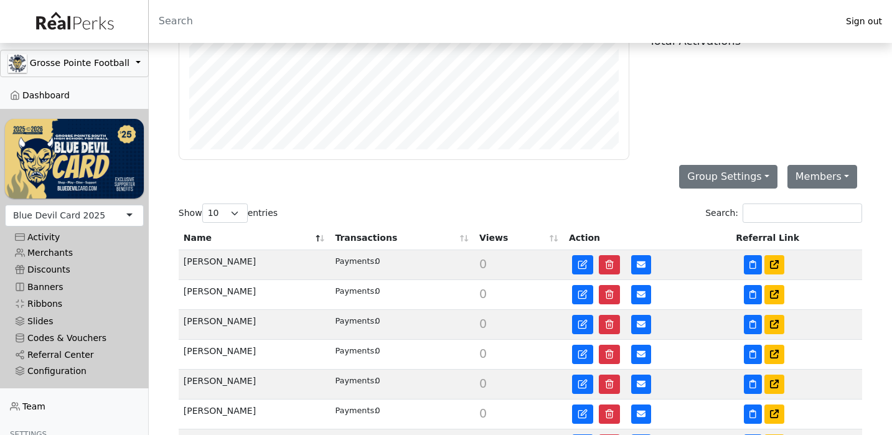
scroll to position [46, 0]
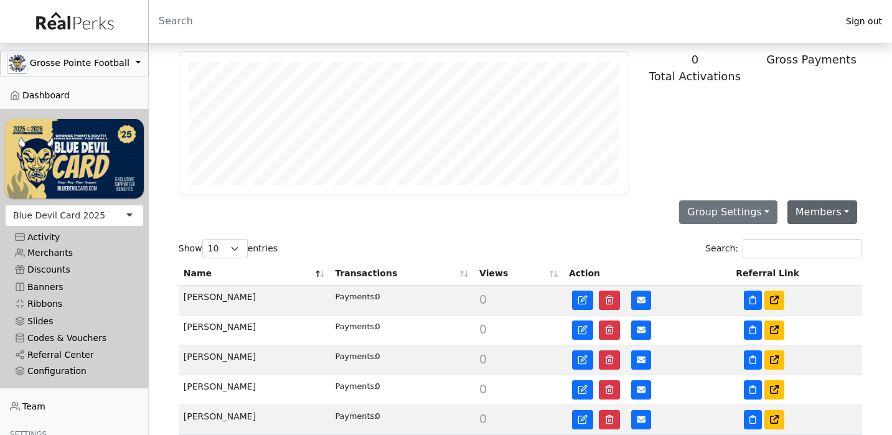
click at [805, 215] on button "Members" at bounding box center [822, 212] width 70 height 24
click at [805, 248] on link "Add Member" at bounding box center [837, 241] width 98 height 20
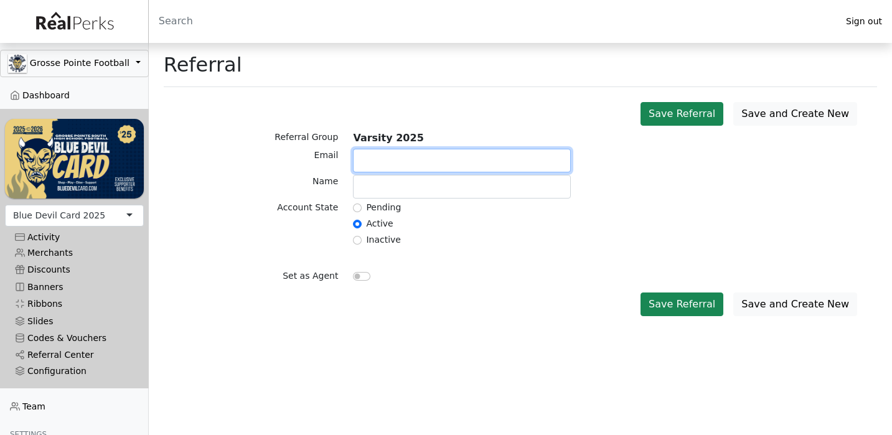
paste input "slabadie2000@gmail.com"
type input "slabadie2000@gmail.com"
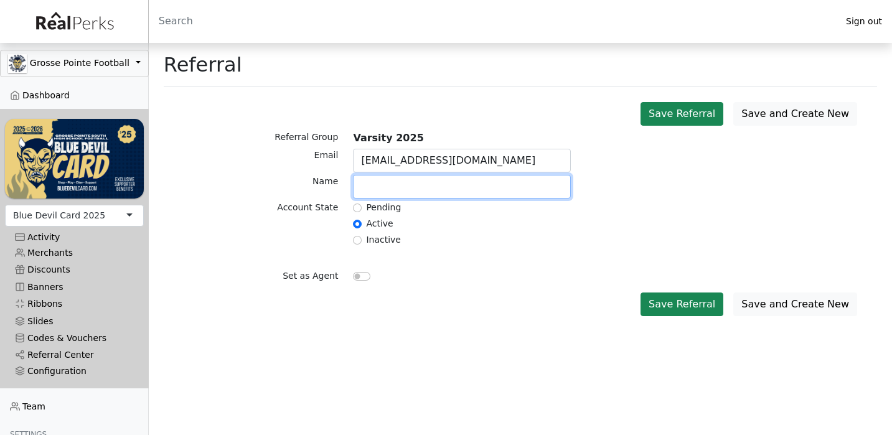
click at [431, 191] on input "text" at bounding box center [462, 187] width 218 height 24
type input "San Labadie"
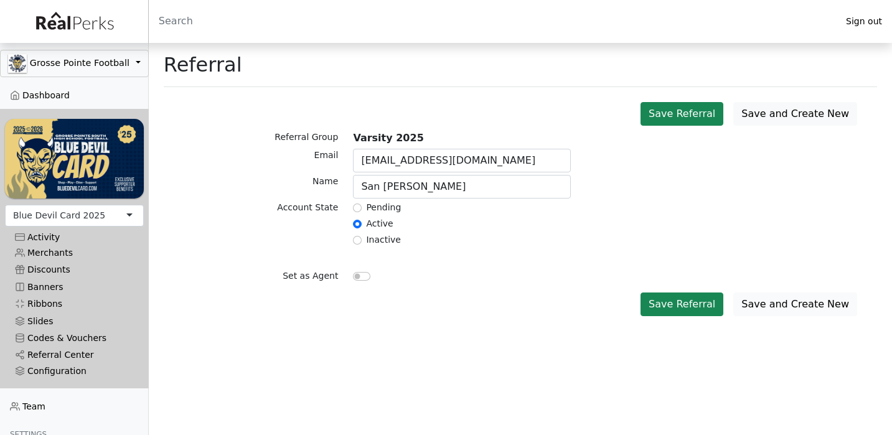
click at [800, 300] on button "Save and Create New" at bounding box center [795, 305] width 124 height 24
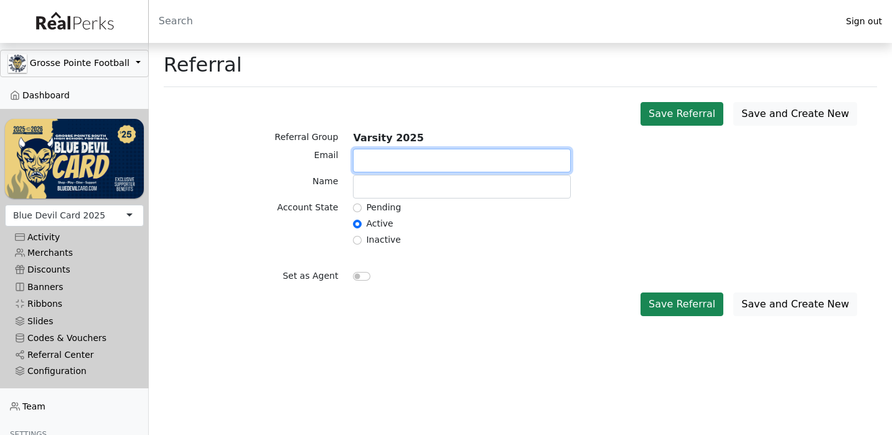
paste input "[EMAIL_ADDRESS][DOMAIN_NAME]"
type input "[EMAIL_ADDRESS][DOMAIN_NAME]"
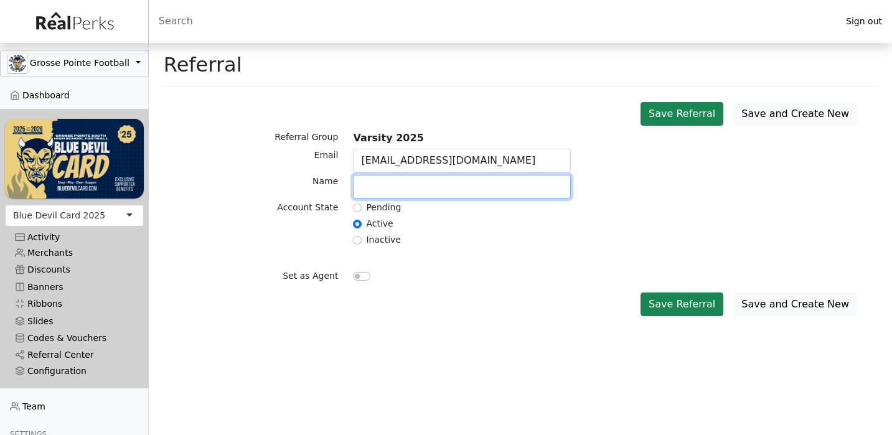
click at [388, 185] on input "text" at bounding box center [462, 187] width 218 height 24
type input "H"
type input "Jack Leonard"
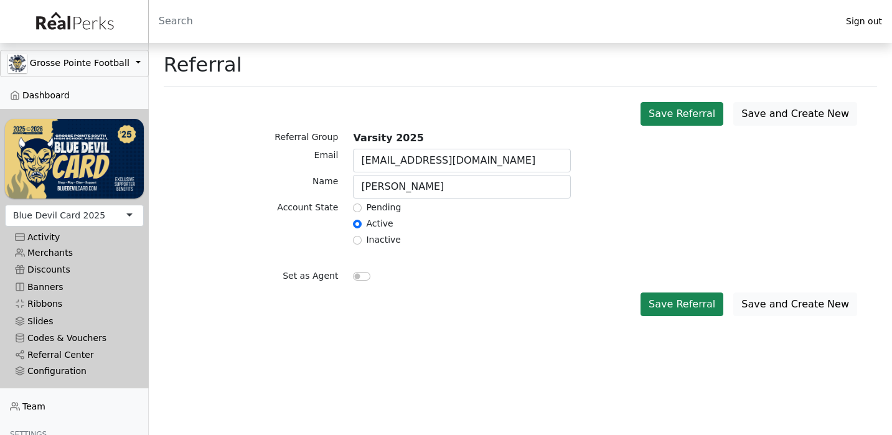
click at [776, 301] on button "Save and Create New" at bounding box center [795, 305] width 124 height 24
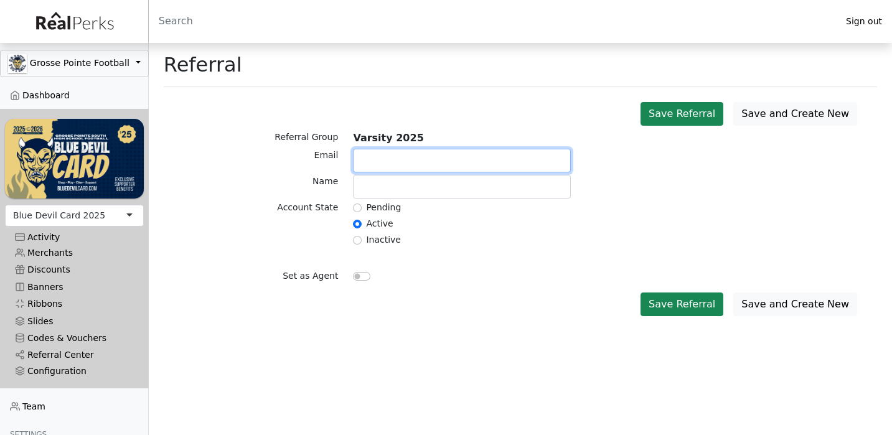
paste input "linnellthroop@gmail.com"
type input "linnellthroop@gmail.com"
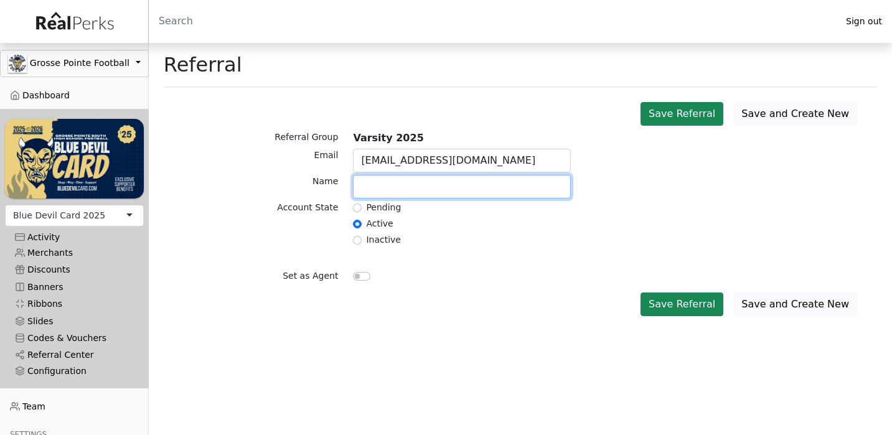
click at [370, 187] on input "text" at bounding box center [462, 187] width 218 height 24
type input "Throop Linnell"
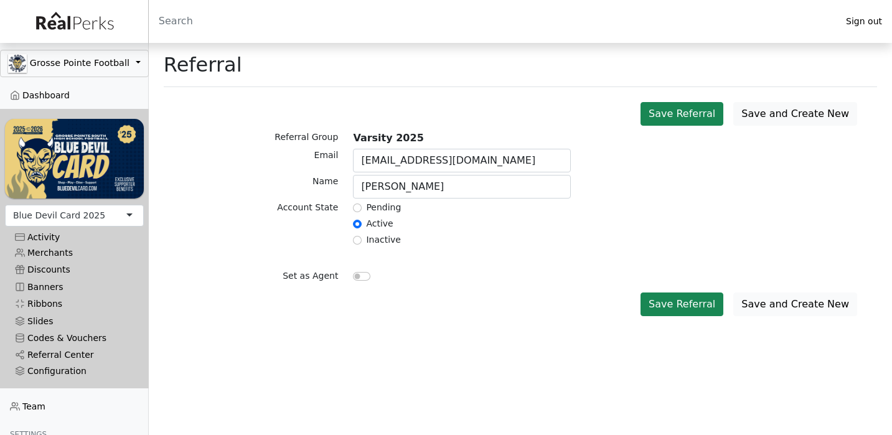
click at [768, 299] on button "Save and Create New" at bounding box center [795, 305] width 124 height 24
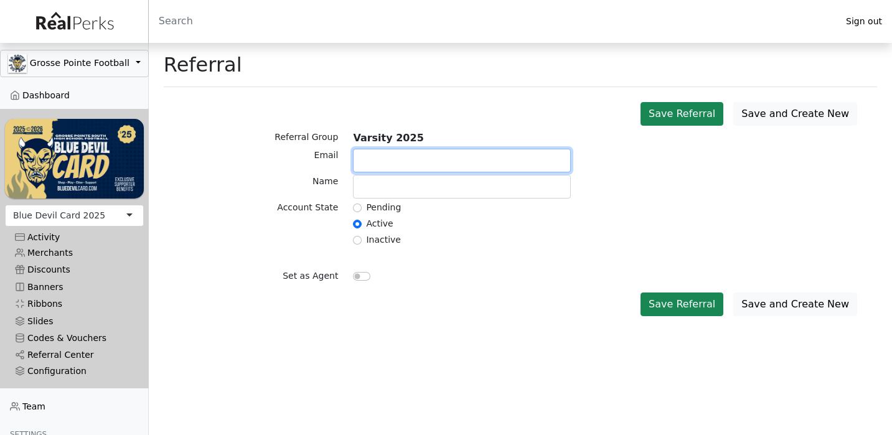
paste input "[EMAIL_ADDRESS][DOMAIN_NAME]"
type input "[EMAIL_ADDRESS][DOMAIN_NAME]"
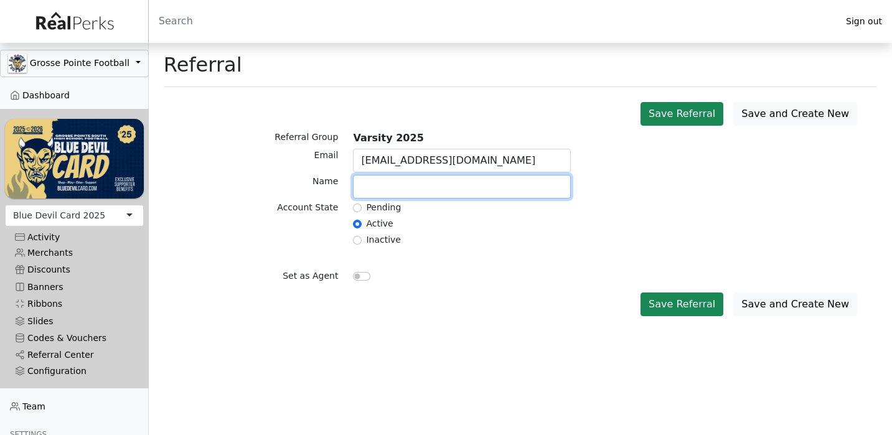
click at [378, 190] on input "text" at bounding box center [462, 187] width 218 height 24
type input "C"
paste input "Michelotti"
type input "Charlie Michelotti"
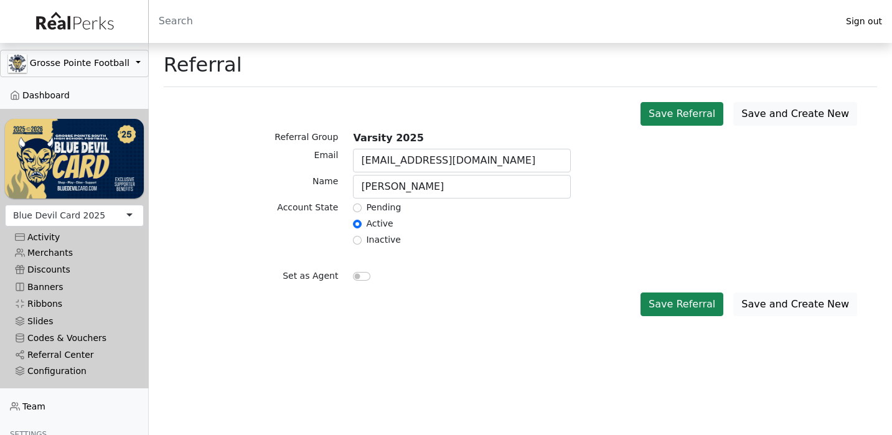
click at [765, 299] on button "Save and Create New" at bounding box center [795, 305] width 124 height 24
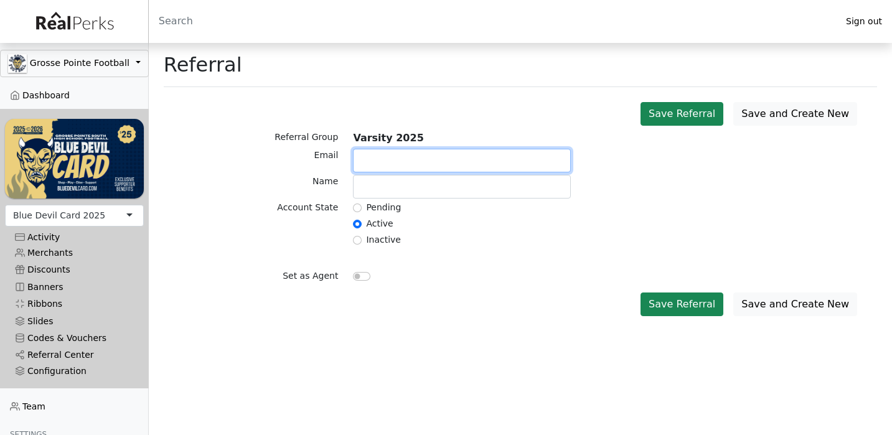
paste input "ethanmorgan19@icloud.com"
type input "ethanmorgan19@icloud.com"
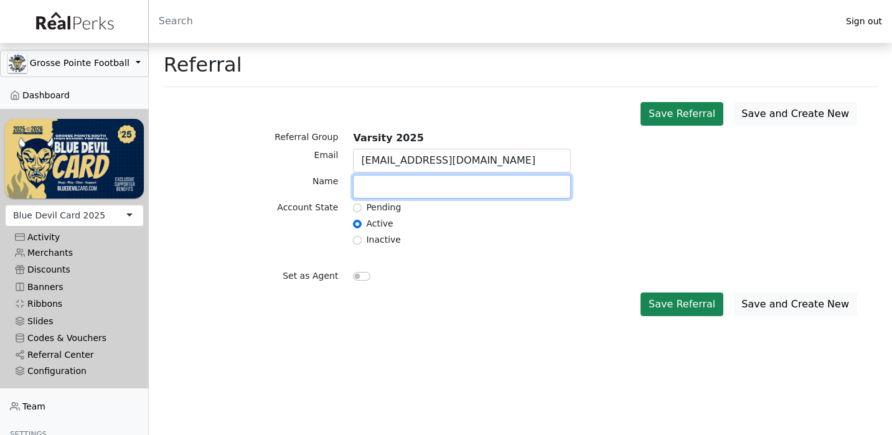
click at [393, 185] on input "text" at bounding box center [462, 187] width 218 height 24
type input "Ethan Morgan"
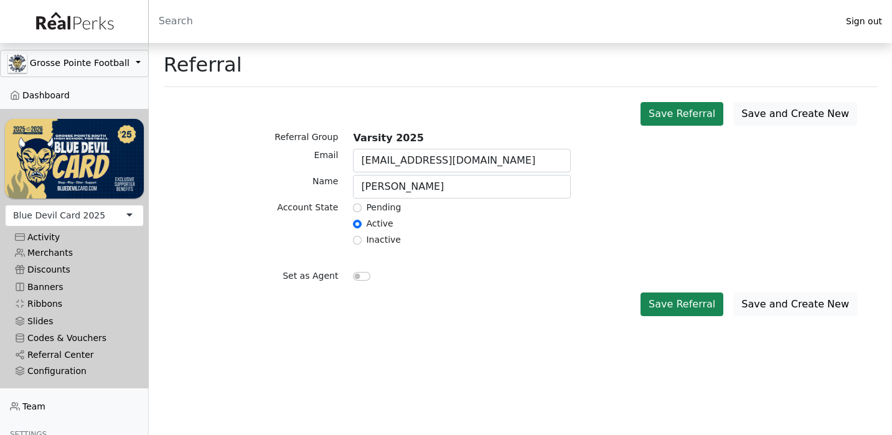
click at [774, 303] on button "Save and Create New" at bounding box center [795, 305] width 124 height 24
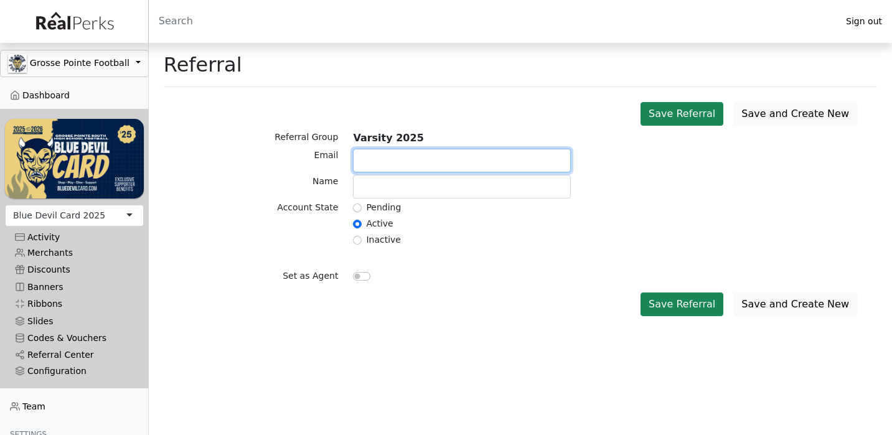
paste input "[EMAIL_ADDRESS][DOMAIN_NAME]"
type input "[EMAIL_ADDRESS][DOMAIN_NAME]"
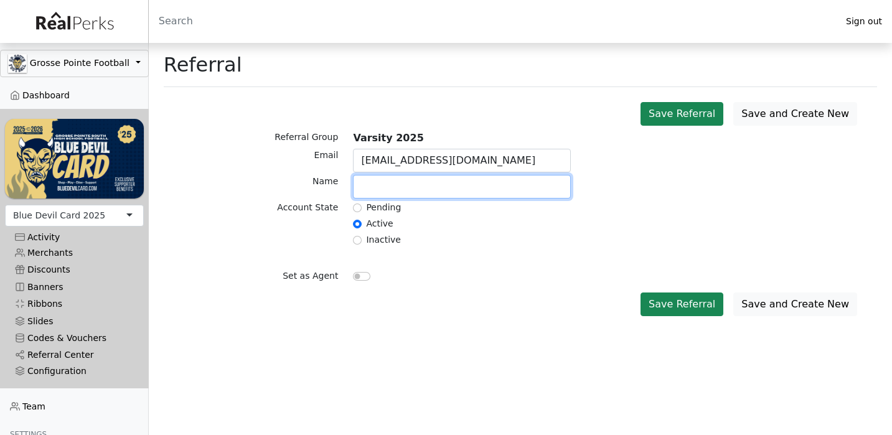
click at [396, 181] on input "text" at bounding box center [462, 187] width 218 height 24
type input "B"
type input "Nick Ogden"
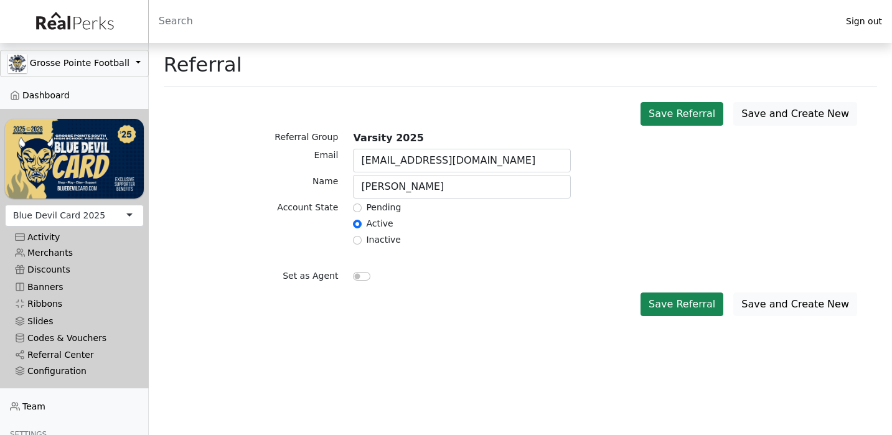
click at [787, 304] on button "Save and Create New" at bounding box center [795, 305] width 124 height 24
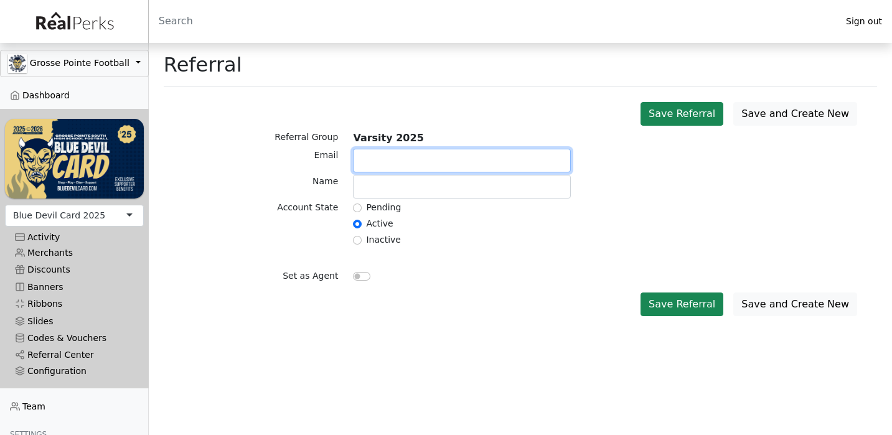
paste input "lucasnino08@gmail.com"
type input "lucasnino08@gmail.com"
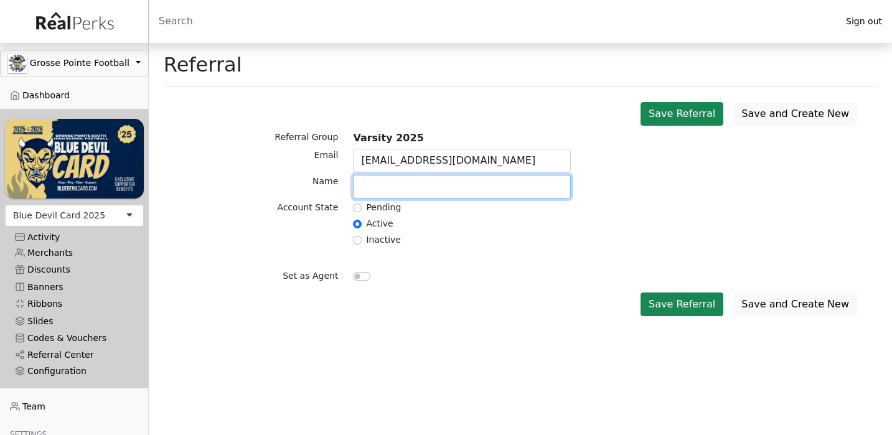
click at [396, 190] on input "text" at bounding box center [462, 187] width 218 height 24
type input "Lucas Reynolds"
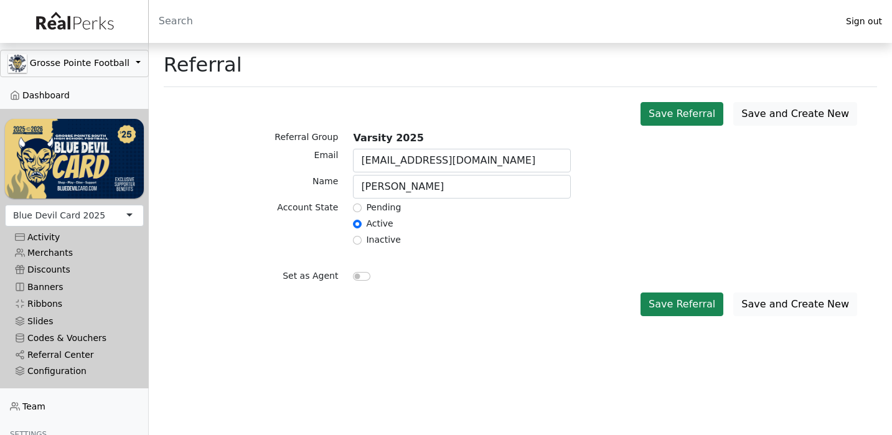
click at [778, 301] on button "Save and Create New" at bounding box center [795, 305] width 124 height 24
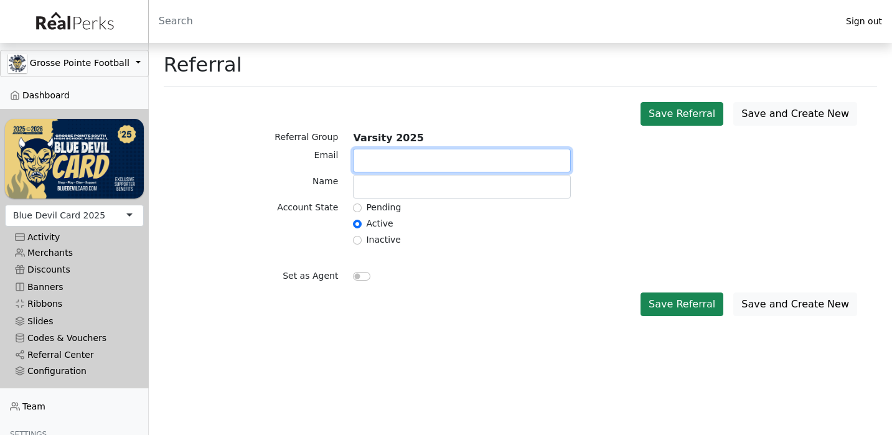
paste input "hoopkoopmedia@gmail.com"
type input "hoopkoopmedia@gmail.com"
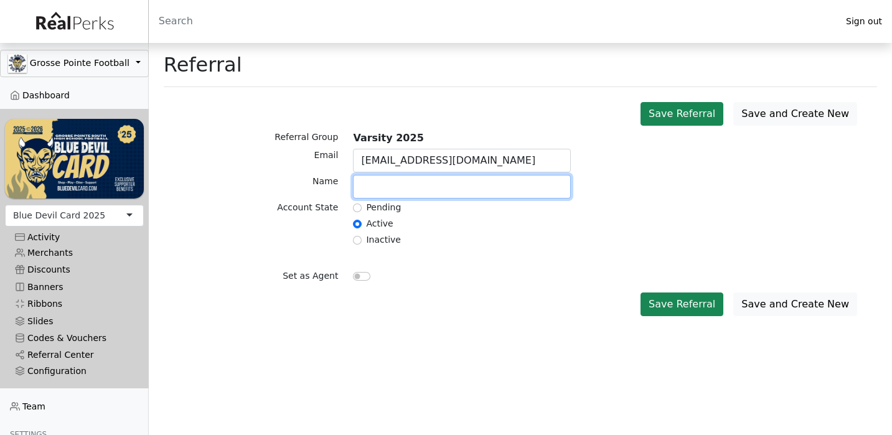
click at [390, 187] on input "text" at bounding box center [462, 187] width 218 height 24
type input "Kooper Richards"
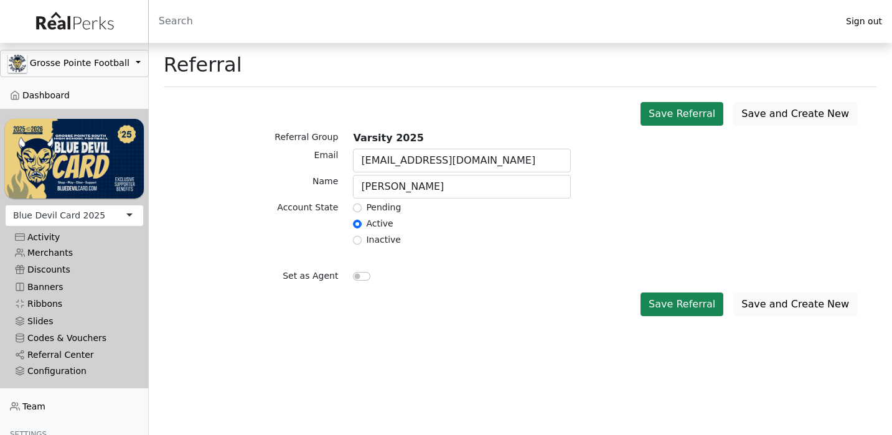
click at [779, 294] on button "Save and Create New" at bounding box center [795, 305] width 124 height 24
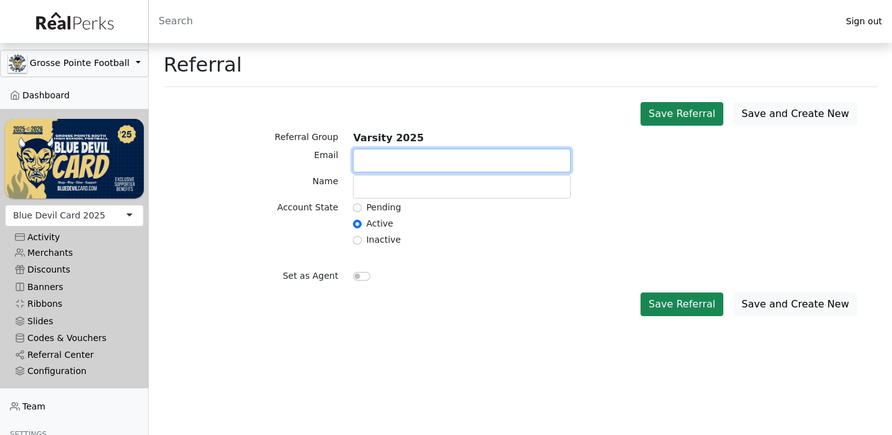
paste input "heathwrob@gmail.com"
type input "heathwrob@gmail.com"
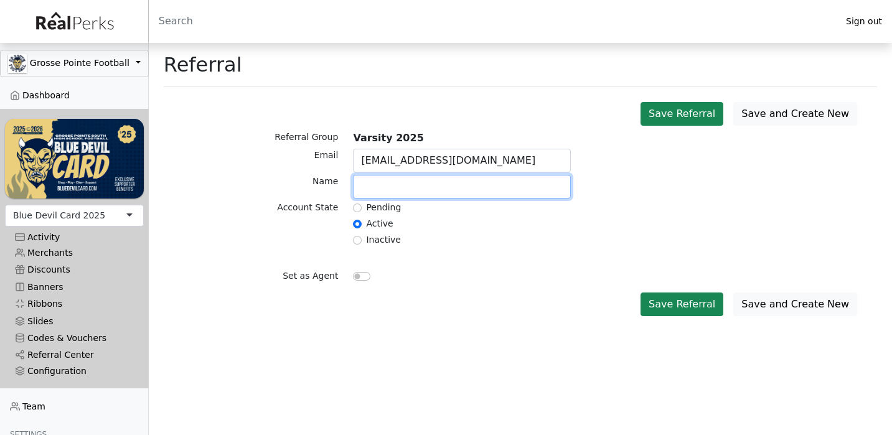
click at [396, 188] on input "text" at bounding box center [462, 187] width 218 height 24
type input "Wesley Roberts"
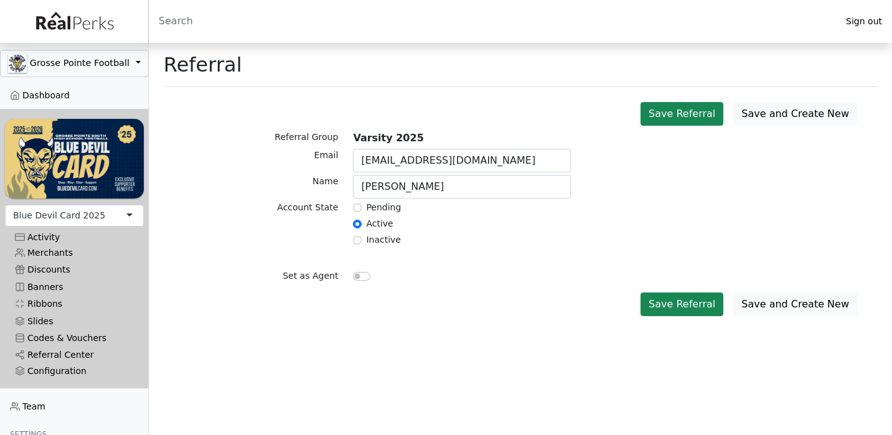
click at [779, 306] on button "Save and Create New" at bounding box center [795, 305] width 124 height 24
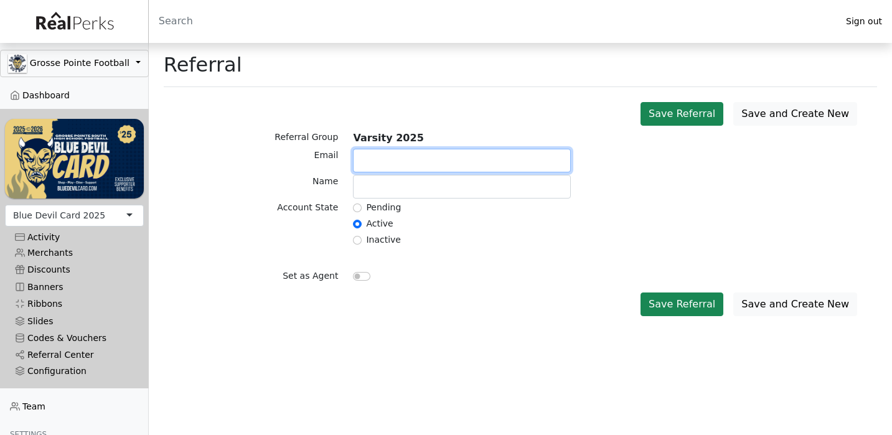
paste input "[EMAIL_ADDRESS][DOMAIN_NAME]"
type input "[EMAIL_ADDRESS][DOMAIN_NAME]"
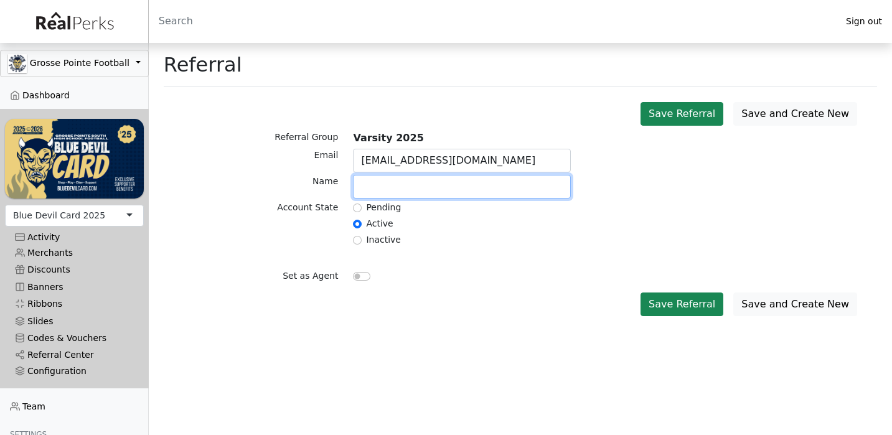
click at [418, 183] on input "text" at bounding box center [462, 187] width 218 height 24
click at [396, 190] on input "Sam Ro" at bounding box center [462, 187] width 218 height 24
click at [389, 190] on input "Sam Ro" at bounding box center [462, 187] width 218 height 24
paste input "uleau"
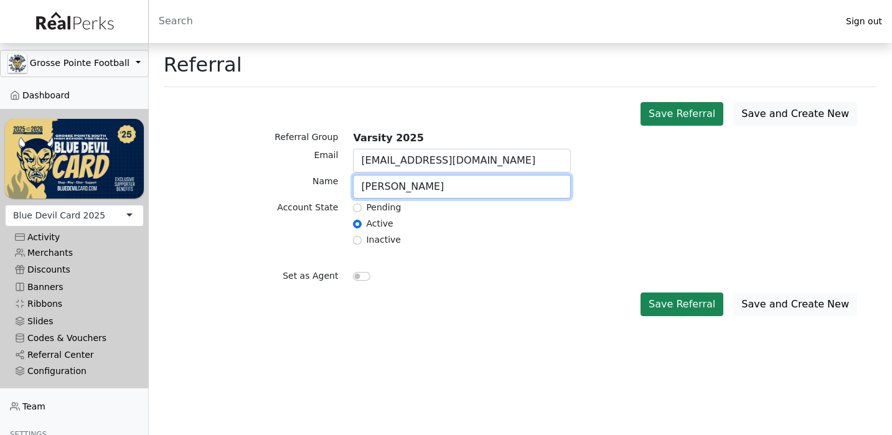
type input "Sam Rouleau"
click at [775, 297] on button "Save and Create New" at bounding box center [795, 305] width 124 height 24
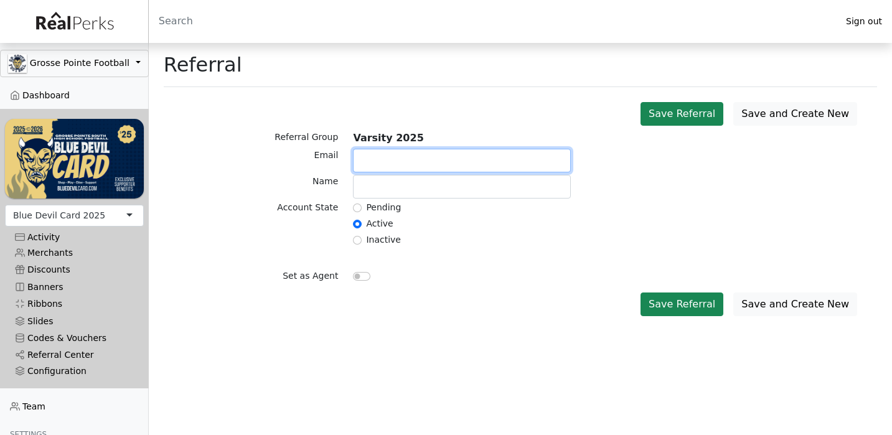
paste input "wdscott62@gmail.com"
type input "wdscott62@gmail.com"
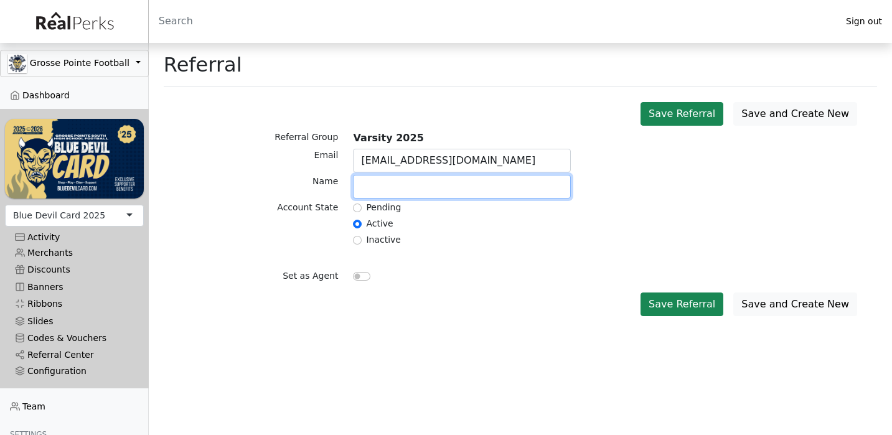
click at [406, 183] on input "text" at bounding box center [462, 187] width 218 height 24
type input "Will Scott"
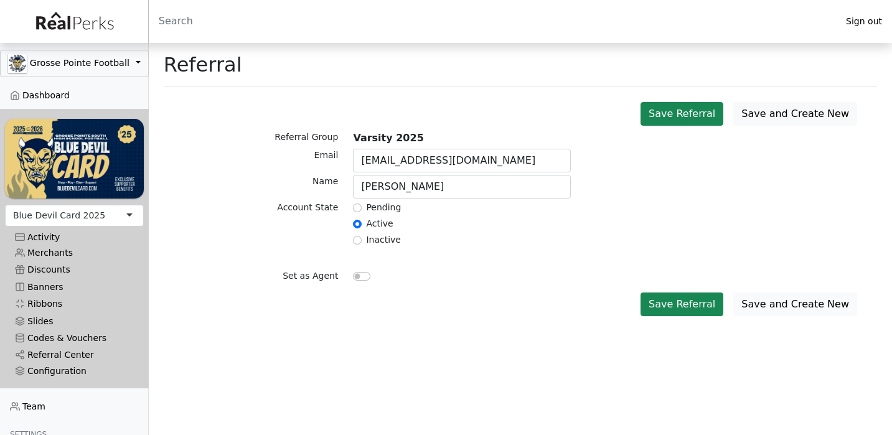
click at [771, 307] on button "Save and Create New" at bounding box center [795, 305] width 124 height 24
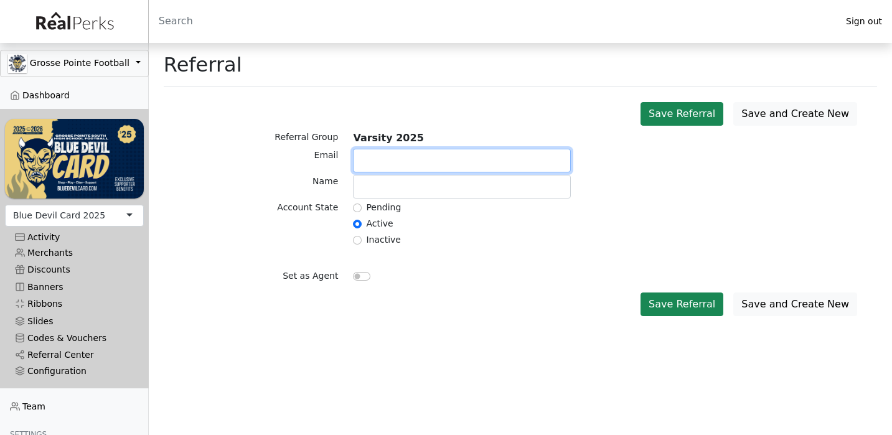
paste input "skuzenskia@gmail.com"
type input "skuzenskia@gmail.com"
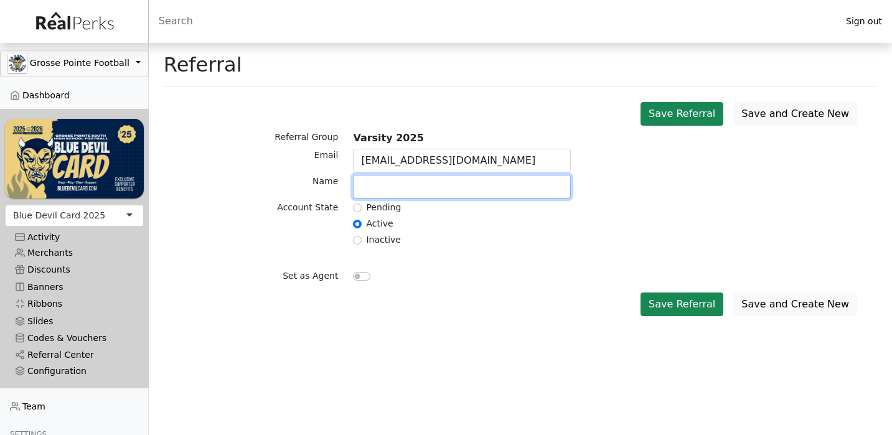
click at [383, 187] on input "text" at bounding box center [462, 187] width 218 height 24
paste input "Skuzenski"
type input "Alex Skuzenski"
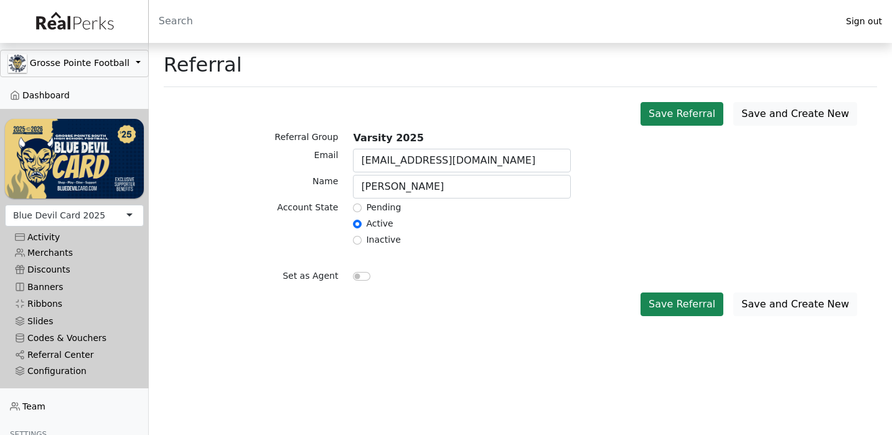
click at [780, 304] on button "Save and Create New" at bounding box center [795, 305] width 124 height 24
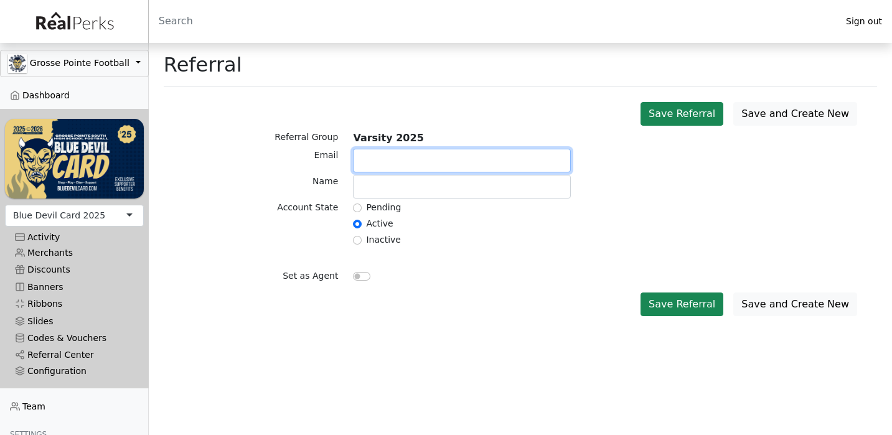
paste input "[EMAIL_ADDRESS][DOMAIN_NAME]"
type input "[EMAIL_ADDRESS][DOMAIN_NAME]"
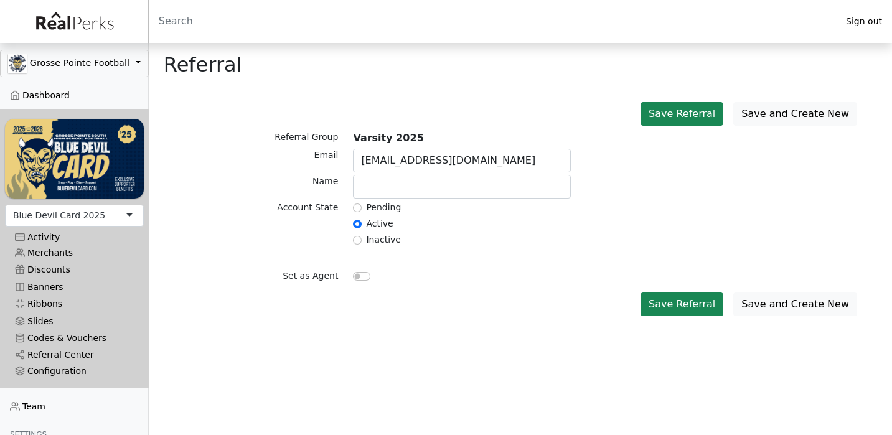
click at [386, 202] on label "Pending" at bounding box center [383, 207] width 35 height 13
click at [389, 198] on input "text" at bounding box center [462, 187] width 218 height 24
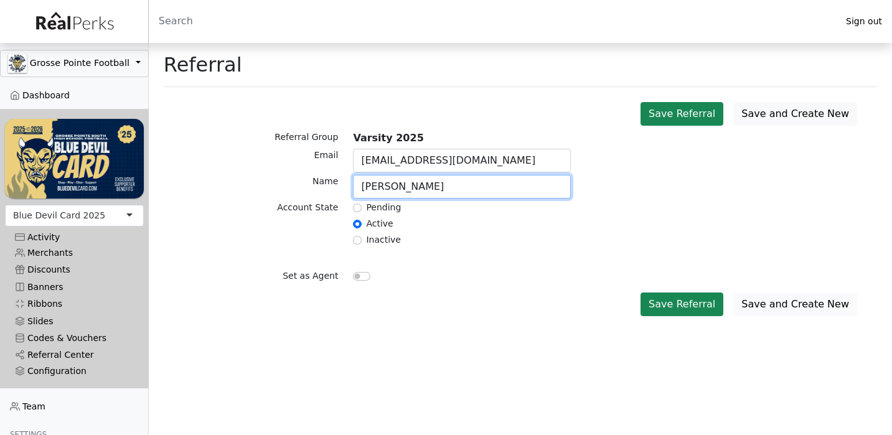
type input "Brody Vineyard"
click at [767, 307] on button "Save and Create New" at bounding box center [795, 305] width 124 height 24
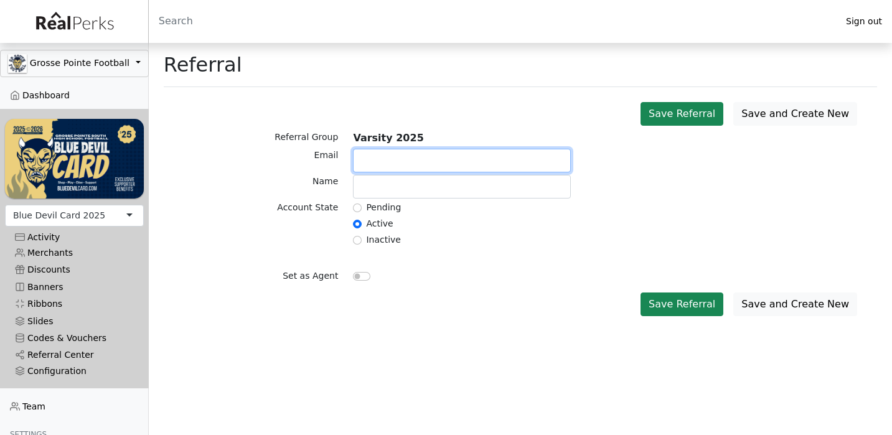
paste input "kingwa34@gmail.com"
type input "kingwa34@gmail.com"
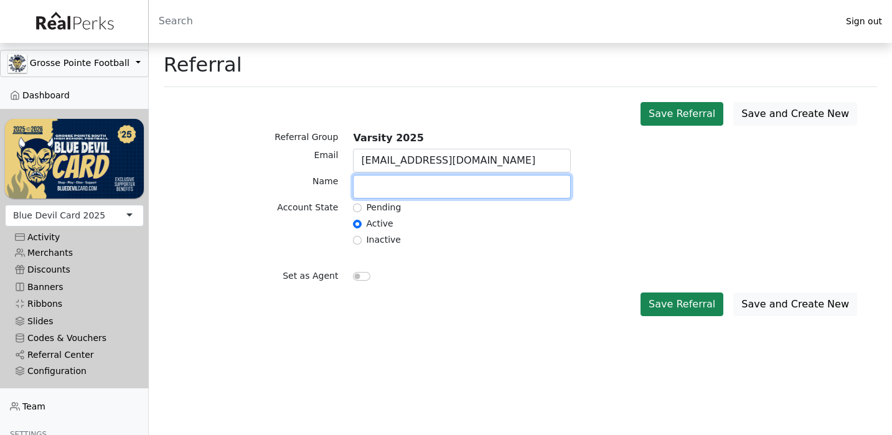
click at [412, 194] on input "text" at bounding box center [462, 187] width 218 height 24
paste input "Joaquin"
type input "Joaquin Walker"
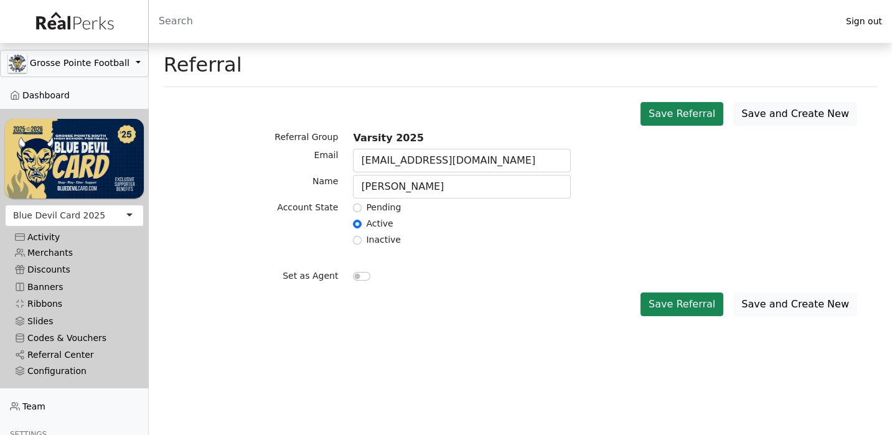
click at [807, 302] on button "Save and Create New" at bounding box center [795, 305] width 124 height 24
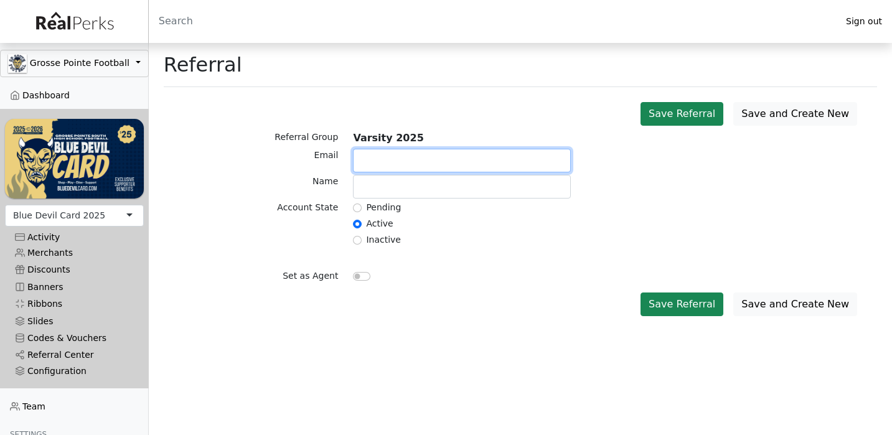
paste input "[EMAIL_ADDRESS][DOMAIN_NAME]"
type input "aidanwass1234@gmail.com"
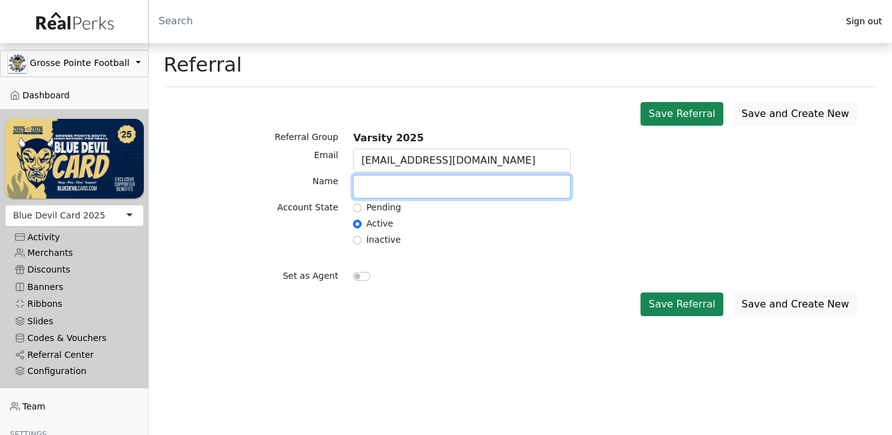
click at [406, 180] on input "text" at bounding box center [462, 187] width 218 height 24
type input "Aidan Wass"
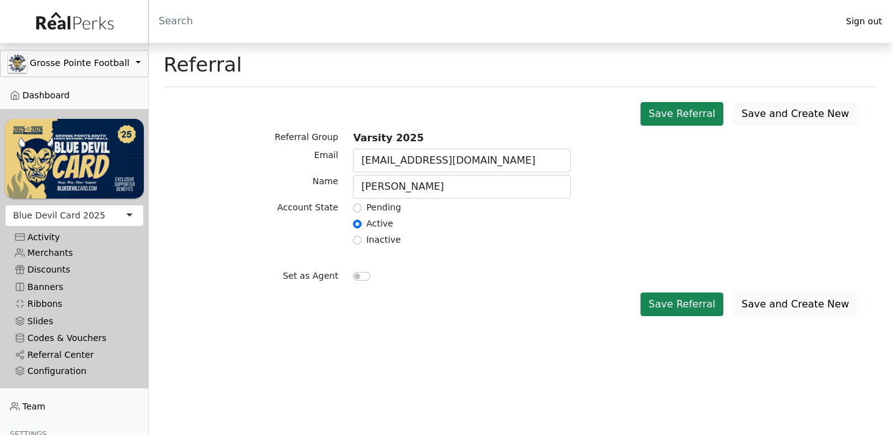
click at [464, 239] on div "Inactive" at bounding box center [462, 240] width 218 height 15
click at [793, 306] on button "Save and Create New" at bounding box center [795, 305] width 124 height 24
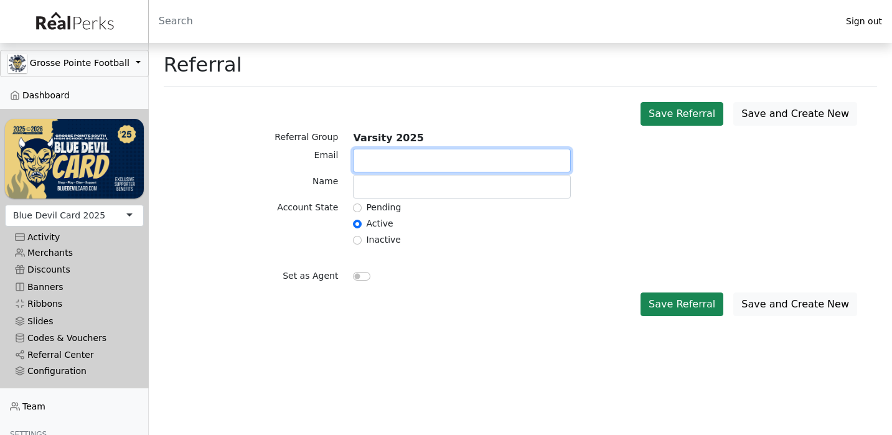
paste input "[EMAIL_ADDRESS][DOMAIN_NAME]"
type input "[EMAIL_ADDRESS][DOMAIN_NAME]"
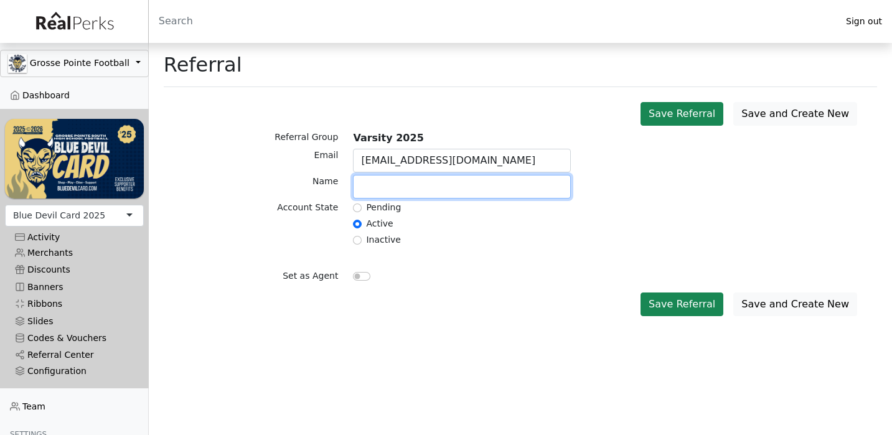
click at [379, 191] on input "text" at bounding box center [462, 187] width 218 height 24
type input "K"
type input "Liam Wilson"
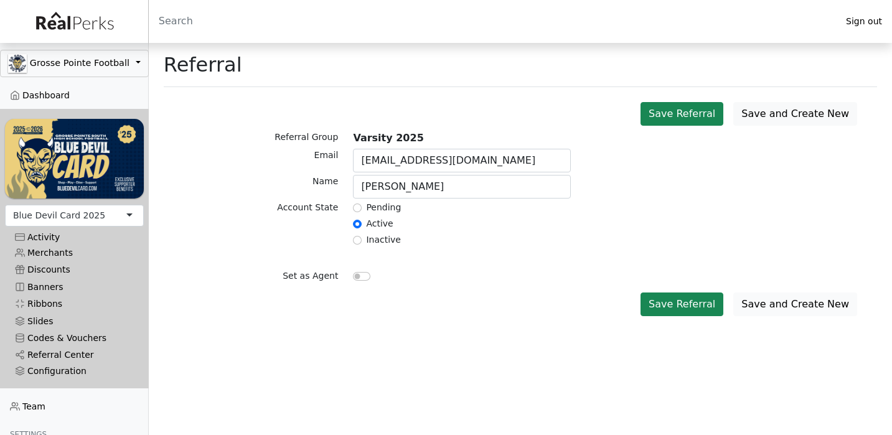
click at [780, 304] on button "Save and Create New" at bounding box center [795, 305] width 124 height 24
click at [403, 174] on div at bounding box center [461, 162] width 233 height 26
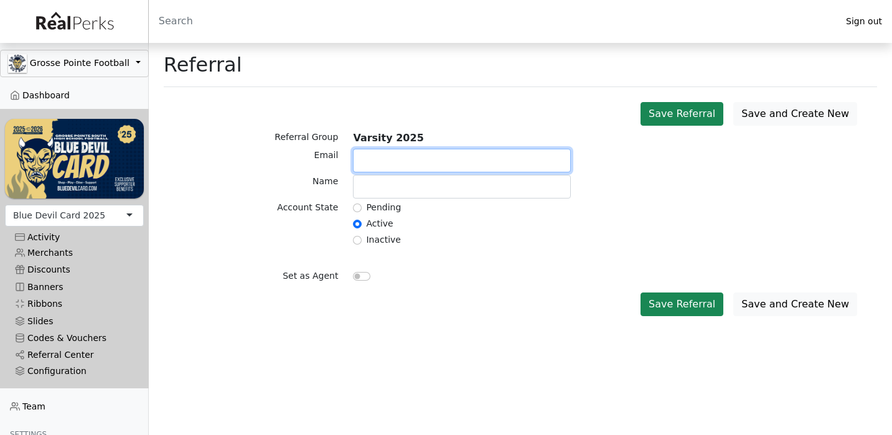
paste input "a+wilso1@gmail.com"
type input "a+wilso1@gmail.com"
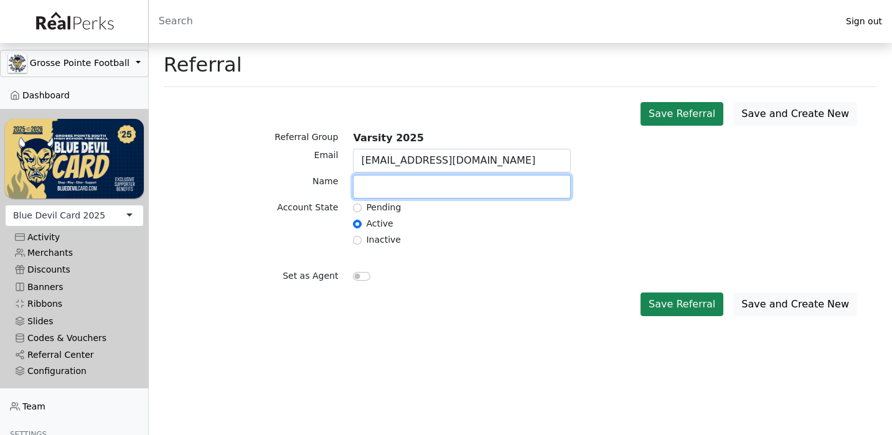
click at [390, 186] on input "text" at bounding box center [462, 187] width 218 height 24
type input "Andrew Wilson"
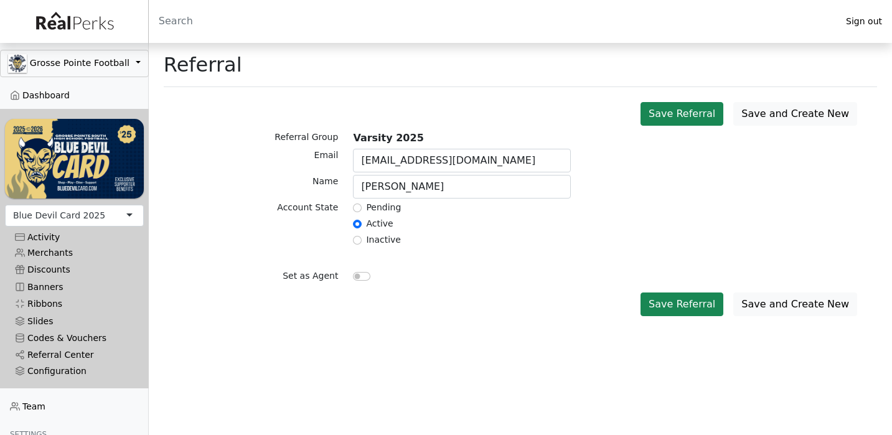
click at [484, 264] on div "Set as Agent" at bounding box center [520, 269] width 698 height 38
click at [829, 306] on button "Save and Create New" at bounding box center [795, 305] width 124 height 24
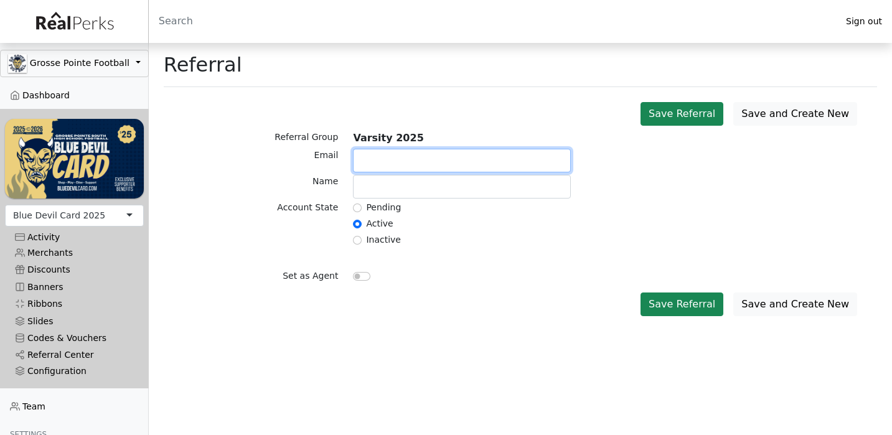
paste input "[EMAIL_ADDRESS][DOMAIN_NAME]"
type input "[EMAIL_ADDRESS][DOMAIN_NAME]"
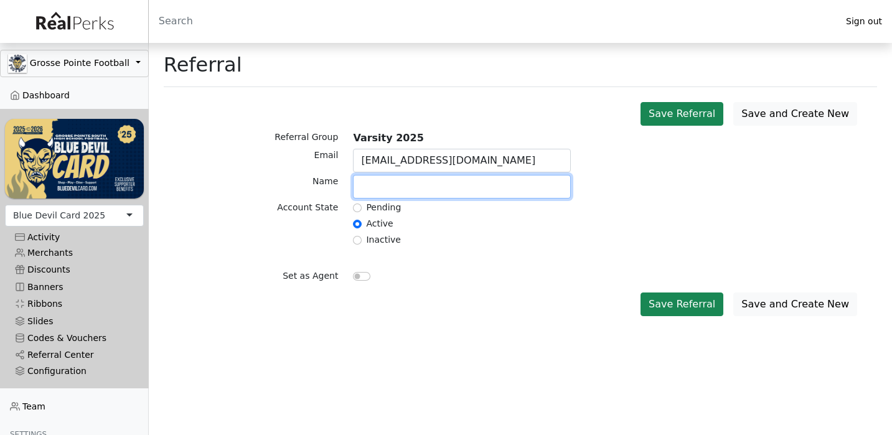
click at [414, 192] on input "text" at bounding box center [462, 187] width 218 height 24
type input "Z"
type input "Zach Wilson"
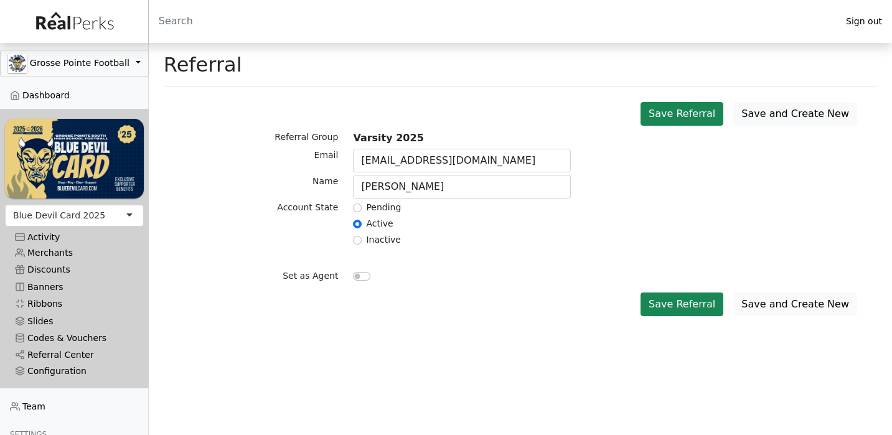
click at [768, 314] on button "Save and Create New" at bounding box center [795, 305] width 124 height 24
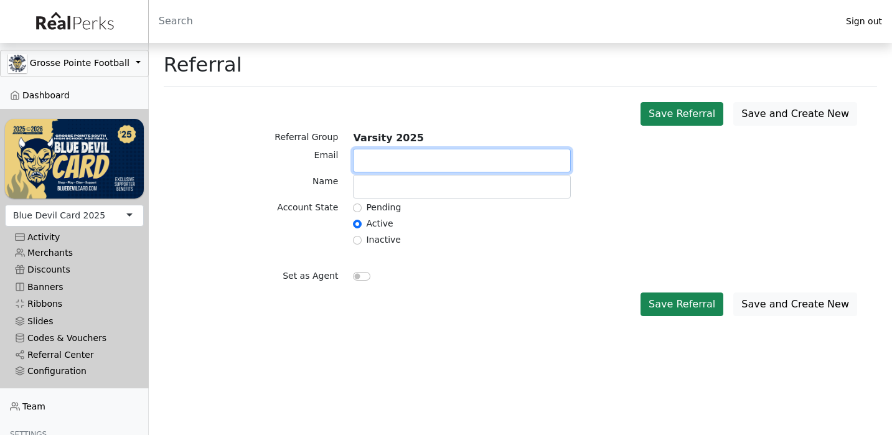
paste input "alexj2309@icloud.com"
type input "alexj2309@icloud.com"
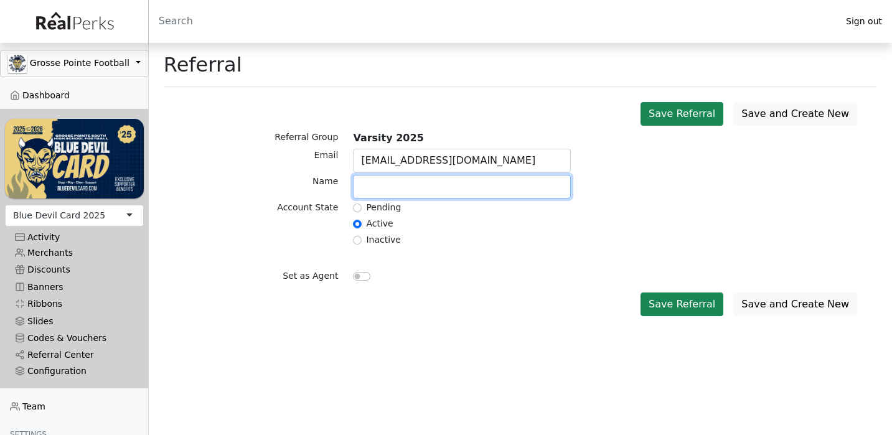
click at [405, 185] on input "text" at bounding box center [462, 187] width 218 height 24
type input "[PERSON_NAME]"
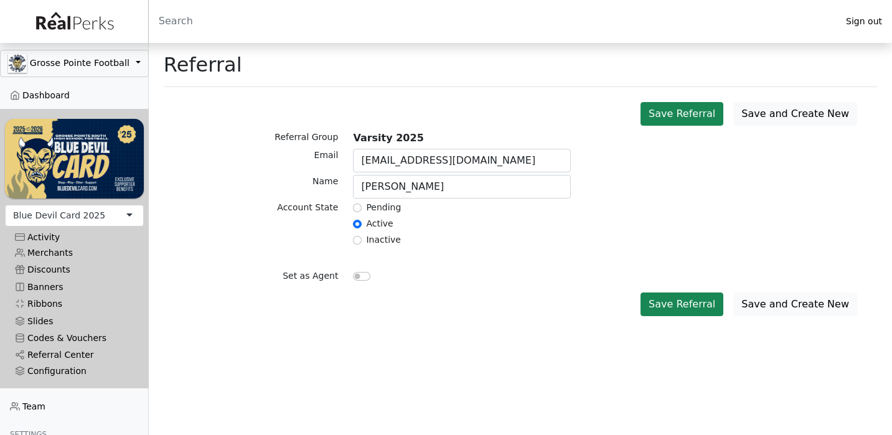
click at [771, 306] on button "Save and Create New" at bounding box center [795, 305] width 124 height 24
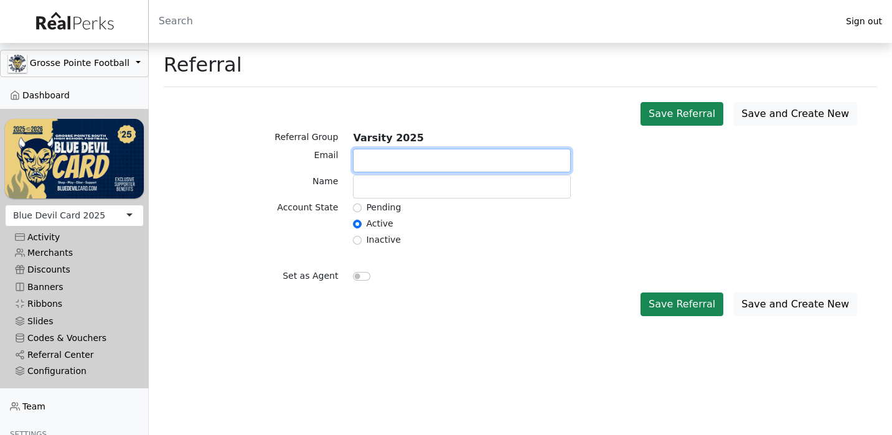
paste input "ajzieleniewski@gmail.com"
type input "ajzieleniewski@gmail.com"
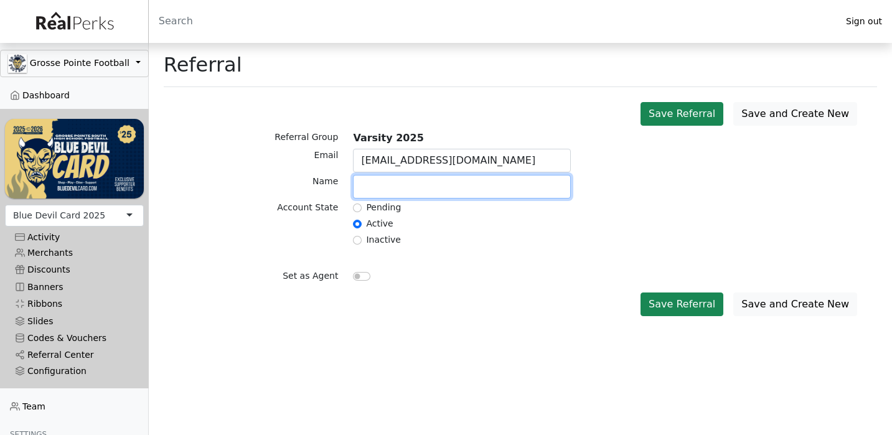
click at [386, 194] on input "text" at bounding box center [462, 187] width 218 height 24
paste input "Zieleniewski"
type input "A.J. Zieleniewski"
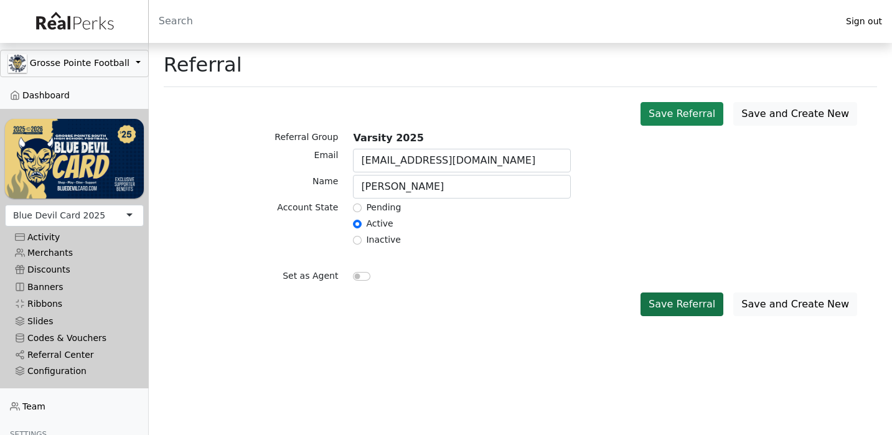
click at [712, 306] on button "Save Referral" at bounding box center [681, 305] width 83 height 24
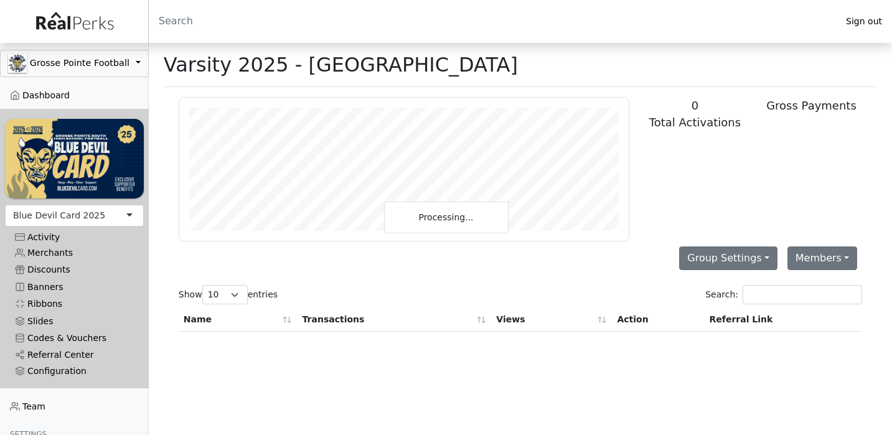
scroll to position [143, 449]
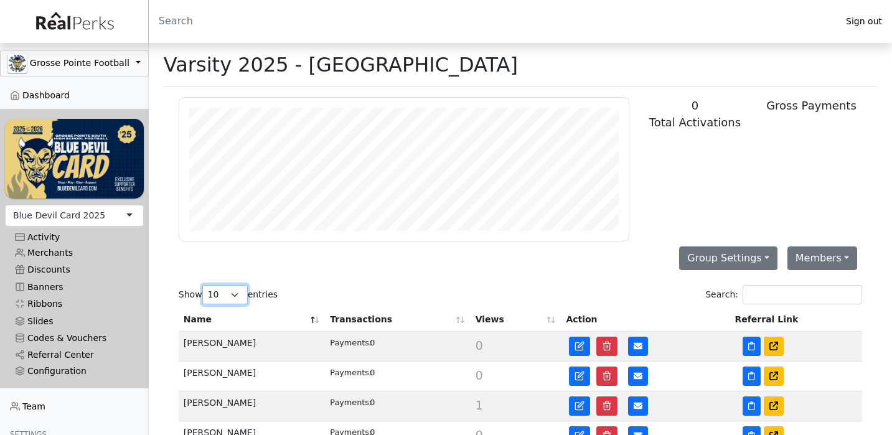
select select "50"
click at [774, 346] on icon at bounding box center [773, 346] width 9 height 9
click at [49, 368] on div "Configuration" at bounding box center [74, 371] width 119 height 11
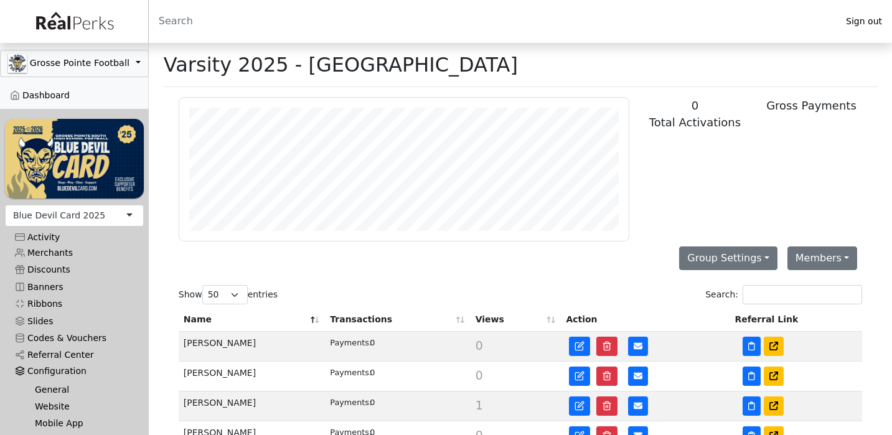
click at [44, 406] on link "Website" at bounding box center [79, 406] width 109 height 17
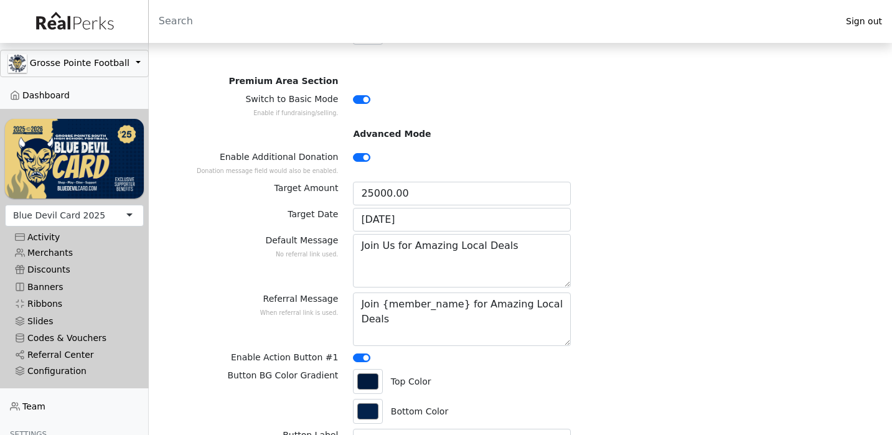
scroll to position [1280, 0]
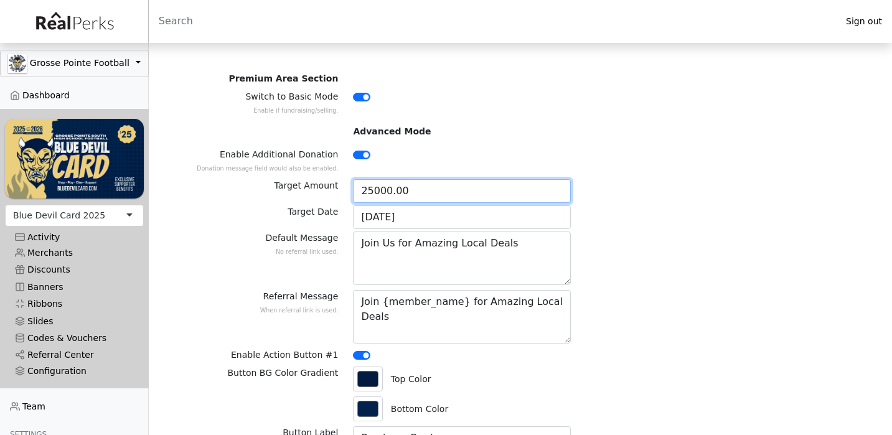
click at [426, 179] on input "25000.00" at bounding box center [462, 191] width 218 height 24
type input "10000"
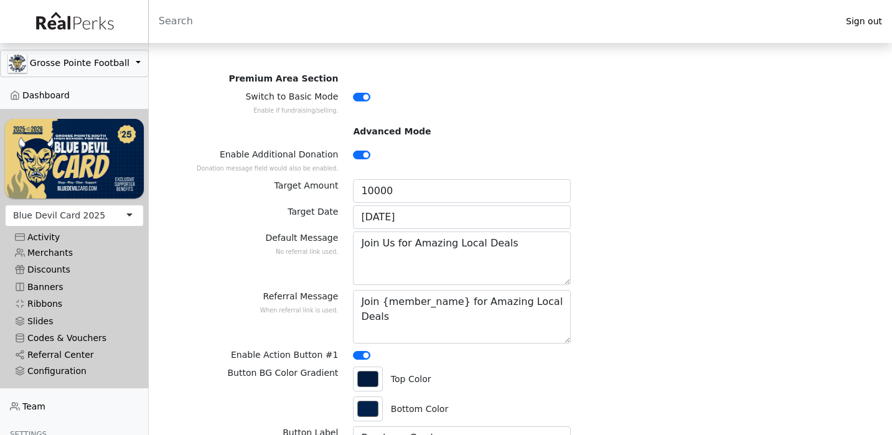
click at [797, 155] on div "Enable Additional Donation Donation message field would also be enabled." at bounding box center [520, 163] width 698 height 31
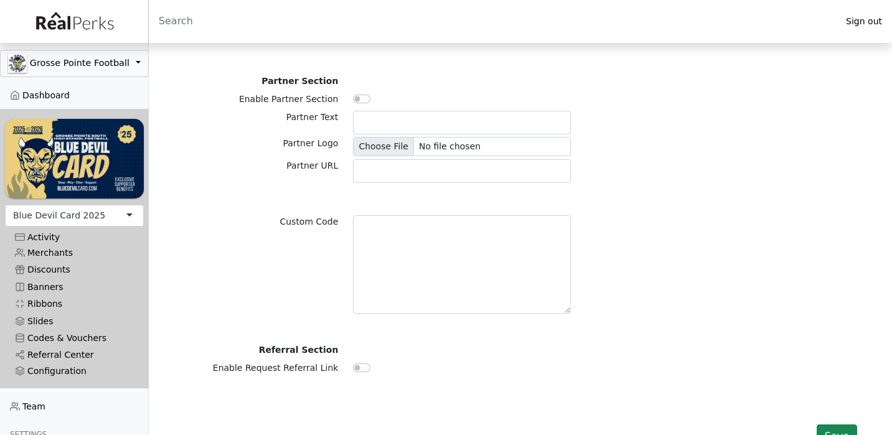
scroll to position [3381, 0]
click at [831, 425] on button "Save" at bounding box center [837, 437] width 40 height 24
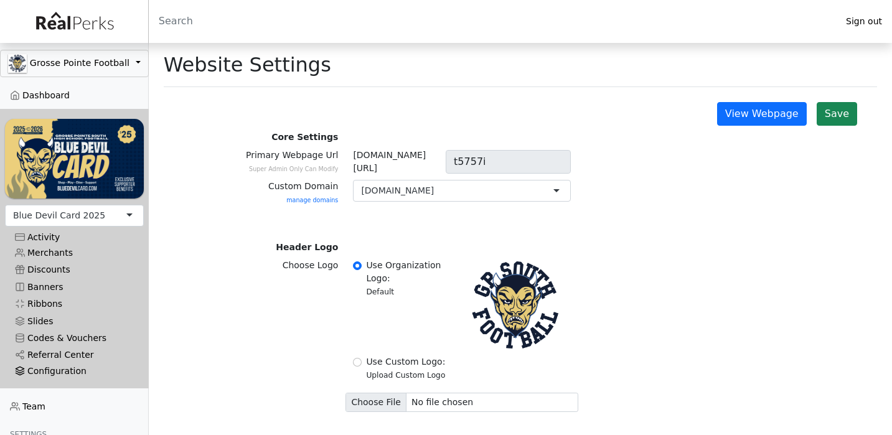
click at [62, 374] on div "Configuration" at bounding box center [74, 371] width 119 height 11
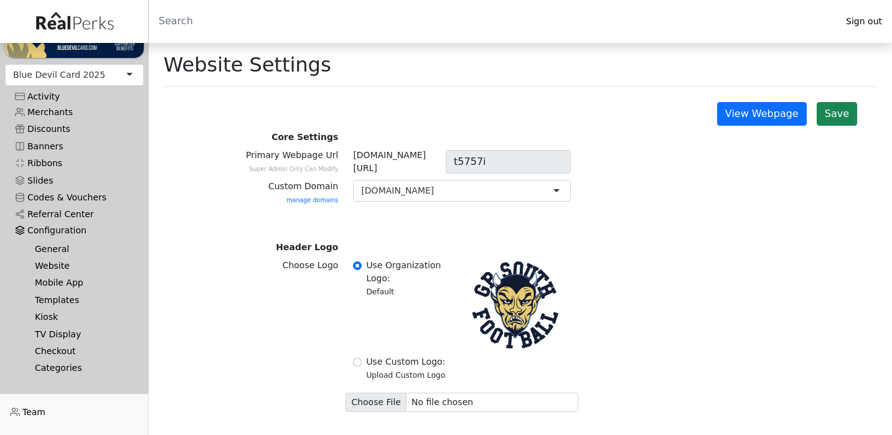
scroll to position [141, 0]
click at [67, 299] on link "Templates" at bounding box center [79, 299] width 109 height 17
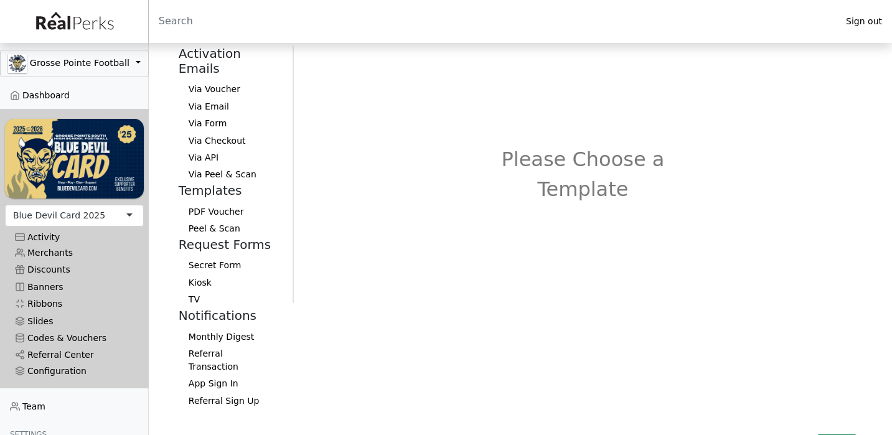
scroll to position [84, 0]
click at [65, 369] on div "Configuration" at bounding box center [74, 371] width 119 height 11
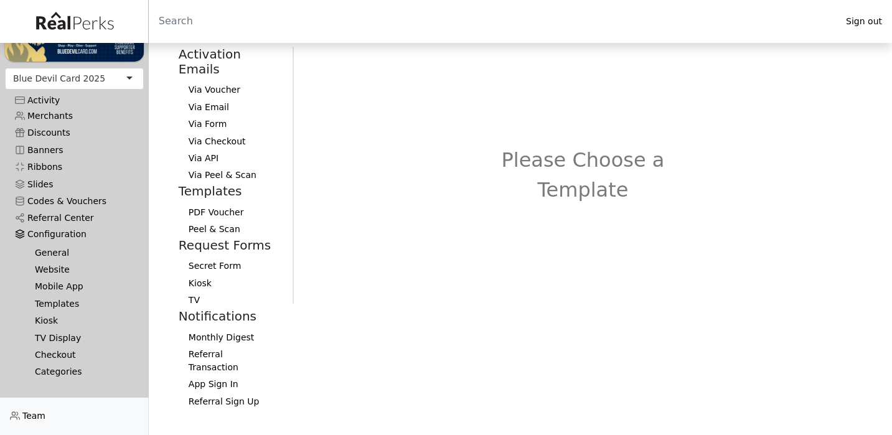
scroll to position [138, 0]
click at [62, 373] on link "Categories" at bounding box center [79, 371] width 109 height 17
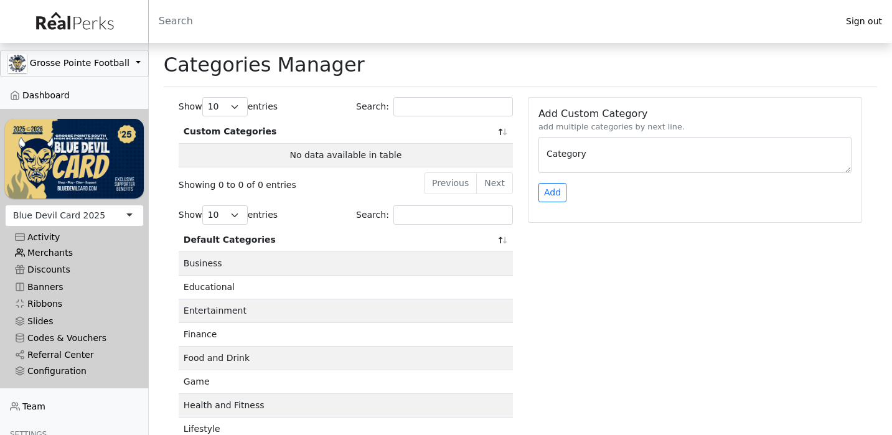
click at [57, 252] on link "Merchants" at bounding box center [74, 253] width 139 height 17
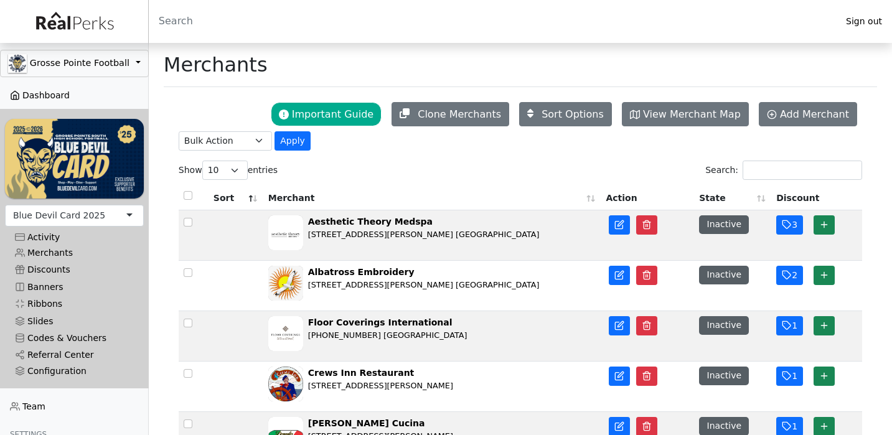
click at [45, 95] on link "Dashboard" at bounding box center [74, 95] width 149 height 17
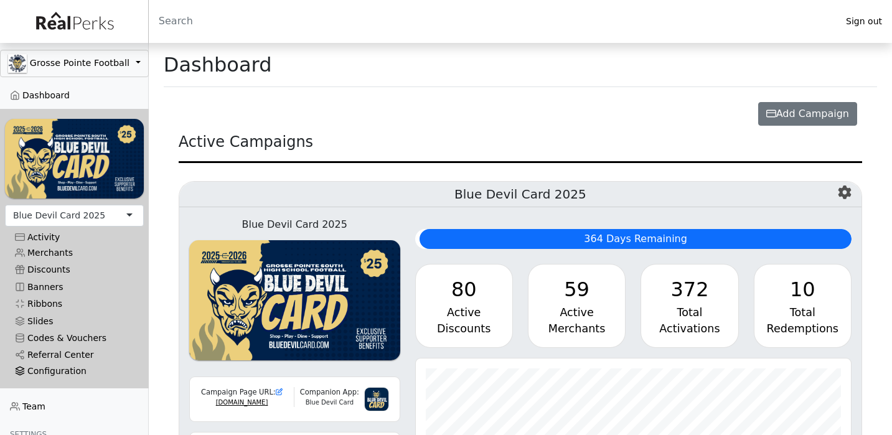
click at [44, 372] on div "Configuration" at bounding box center [74, 371] width 119 height 11
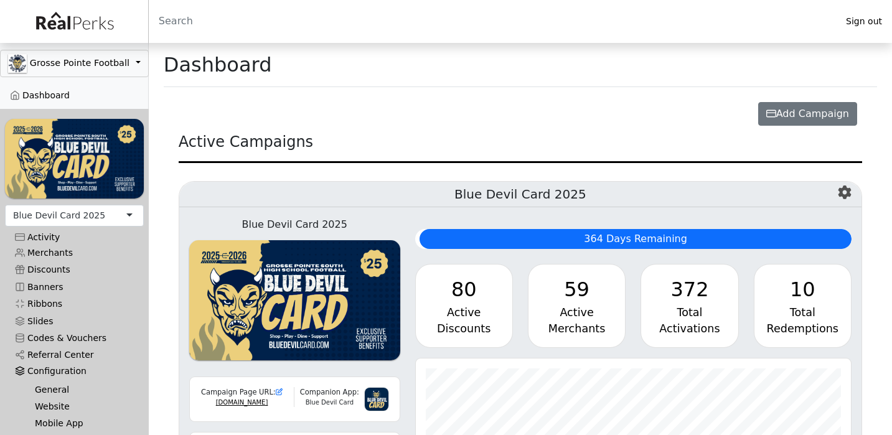
click at [52, 407] on link "Website" at bounding box center [79, 406] width 109 height 17
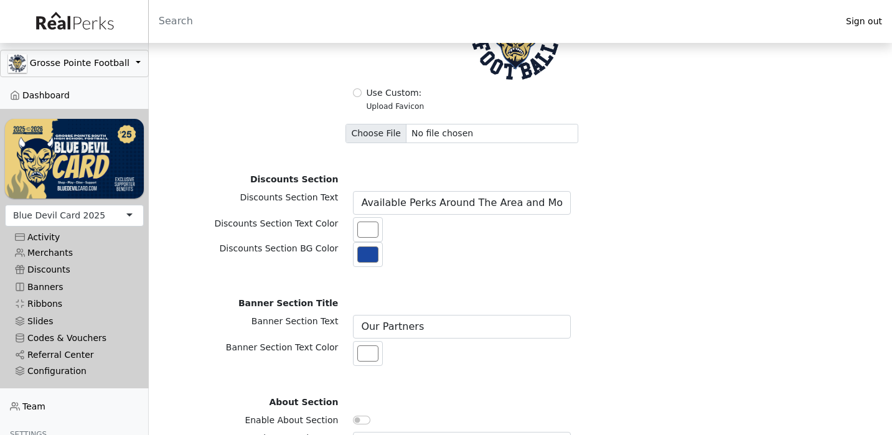
scroll to position [2065, 0]
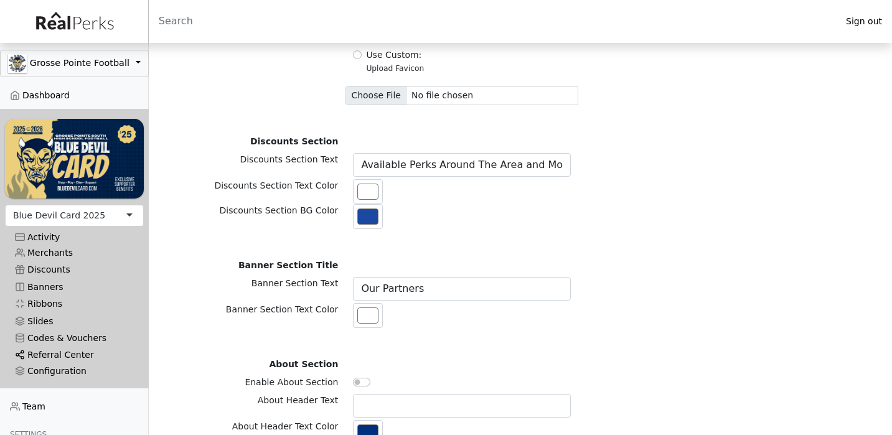
click at [45, 359] on link "Referral Center" at bounding box center [74, 355] width 139 height 17
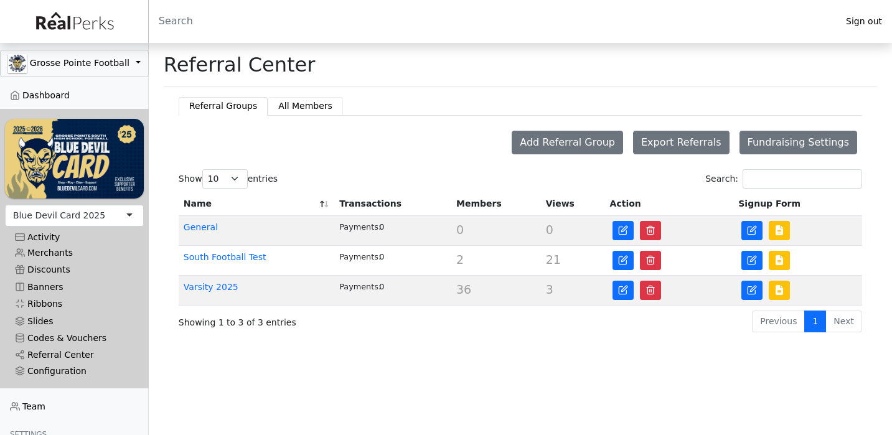
click at [294, 105] on button "All Members" at bounding box center [305, 106] width 75 height 18
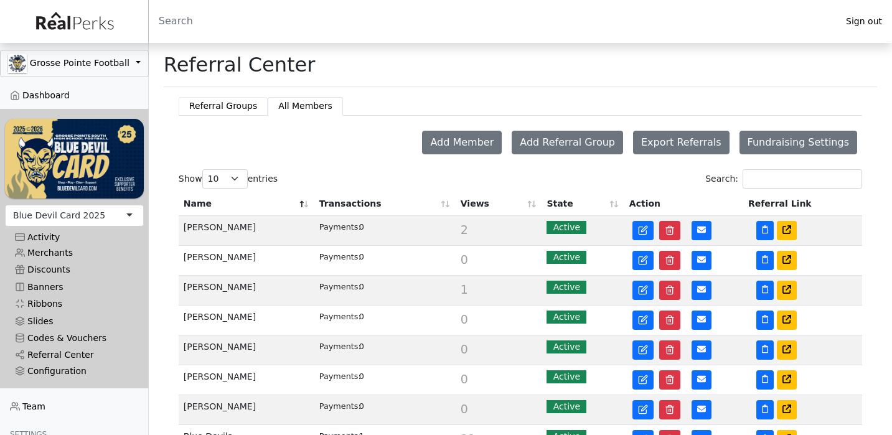
click at [233, 102] on button "Referral Groups" at bounding box center [223, 106] width 89 height 18
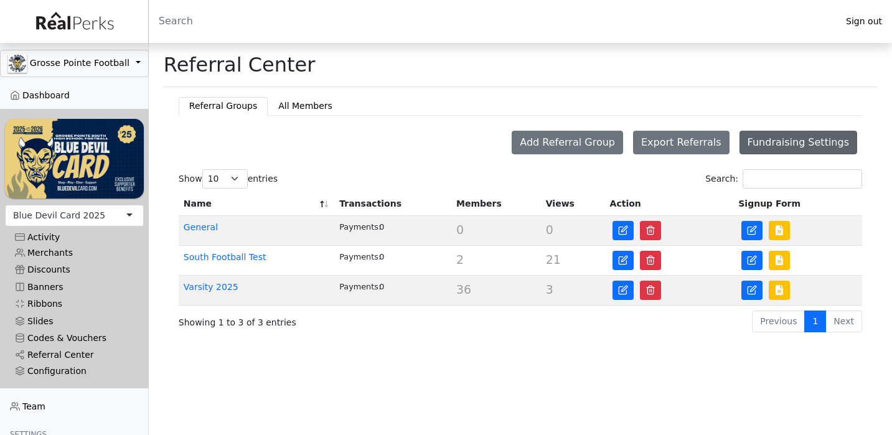
click at [769, 147] on button "Fundraising Settings" at bounding box center [798, 143] width 118 height 24
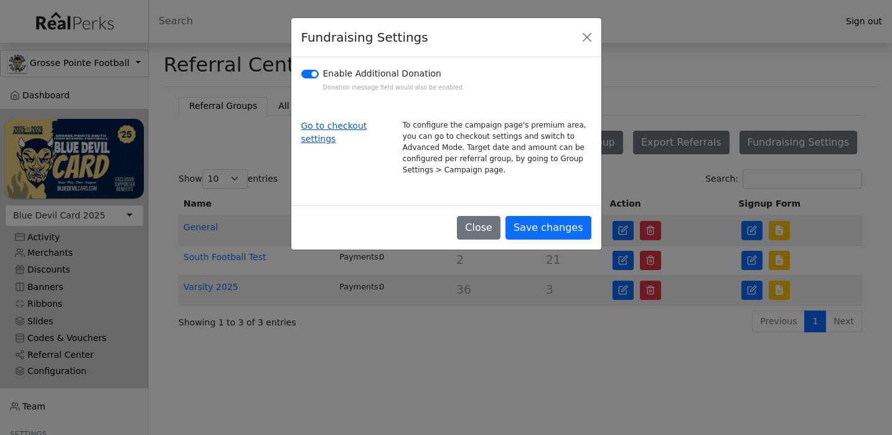
click at [319, 128] on link "Go to checkout settings" at bounding box center [334, 132] width 66 height 23
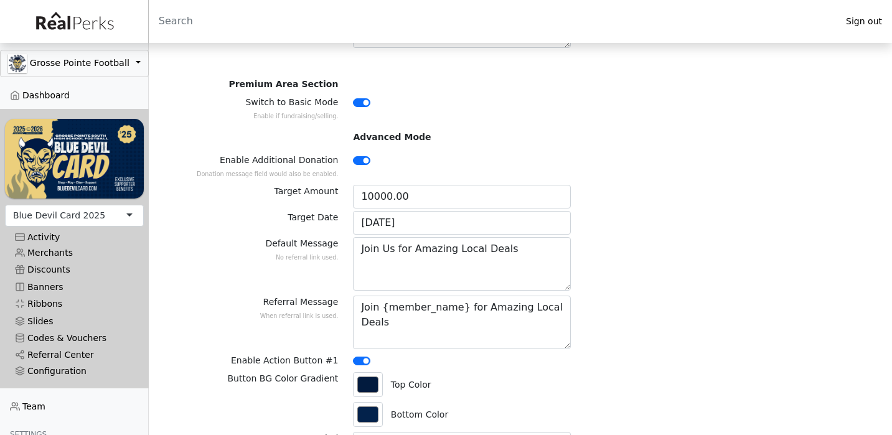
scroll to position [304, 0]
click at [52, 353] on link "Referral Center" at bounding box center [74, 355] width 139 height 17
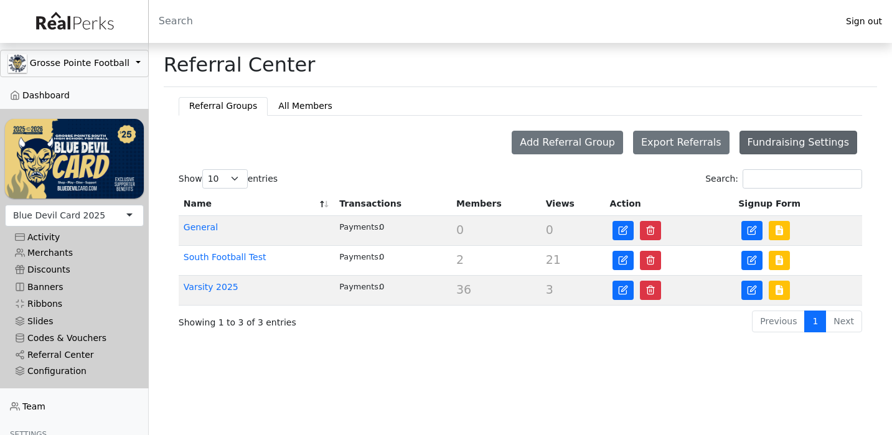
click at [777, 141] on button "Fundraising Settings" at bounding box center [798, 143] width 118 height 24
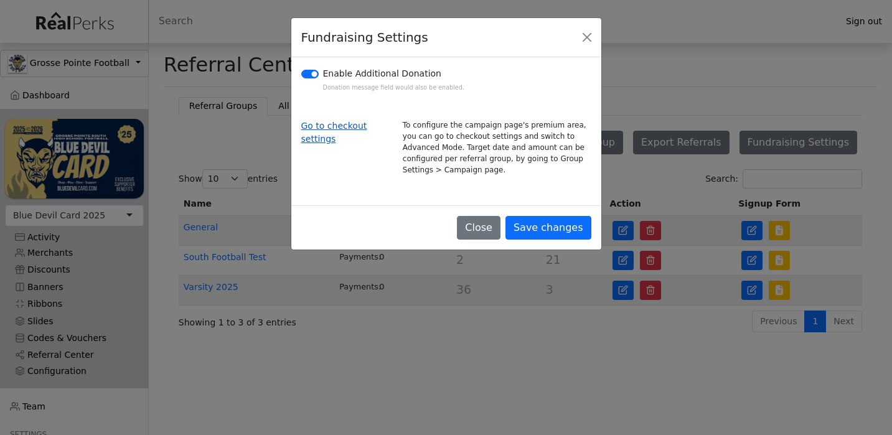
click at [340, 126] on link "Go to checkout settings" at bounding box center [334, 132] width 66 height 23
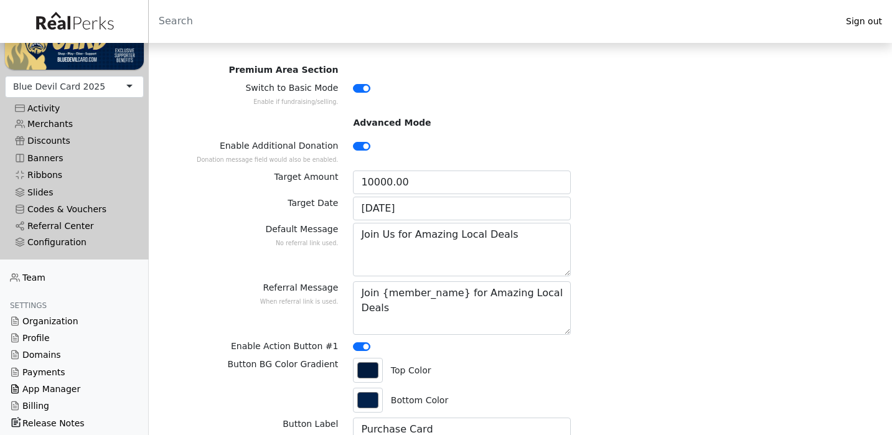
scroll to position [333, 0]
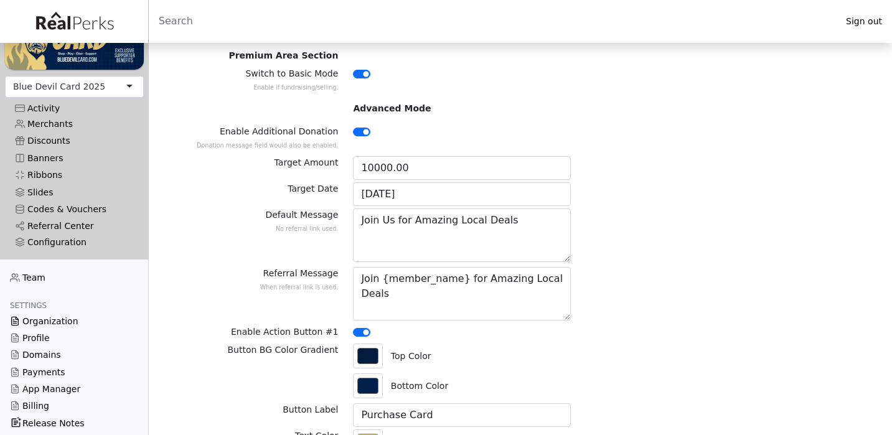
click at [35, 321] on link "Organization" at bounding box center [74, 320] width 149 height 17
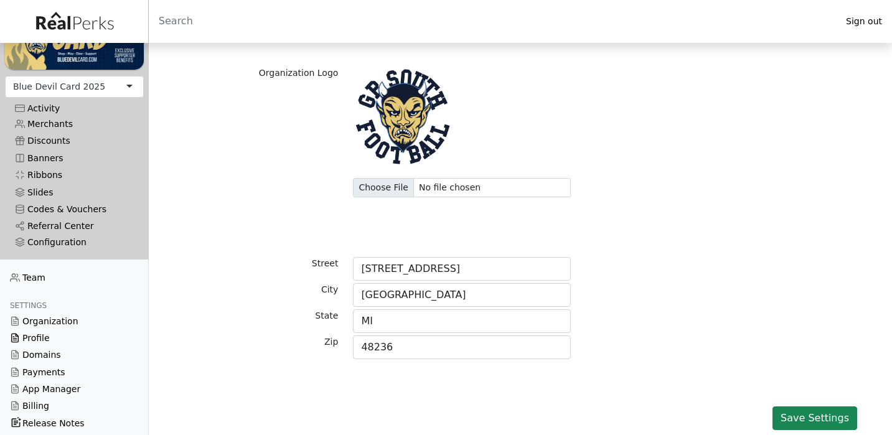
scroll to position [208, 0]
click at [35, 388] on link "App Manager" at bounding box center [74, 389] width 149 height 17
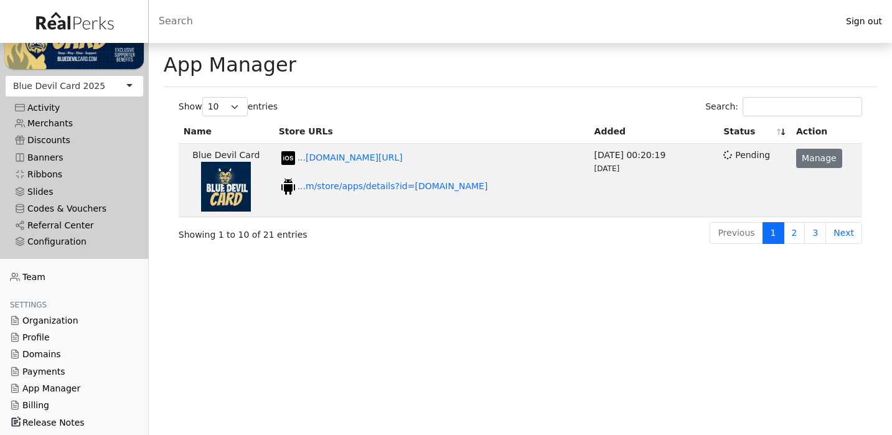
scroll to position [129, 0]
click at [40, 281] on link "Team" at bounding box center [74, 277] width 149 height 17
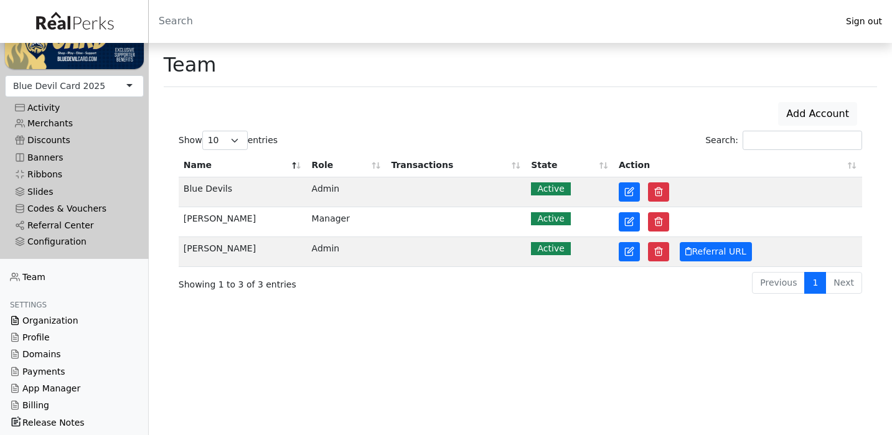
scroll to position [129, 0]
click at [67, 238] on div "Configuration" at bounding box center [74, 242] width 119 height 11
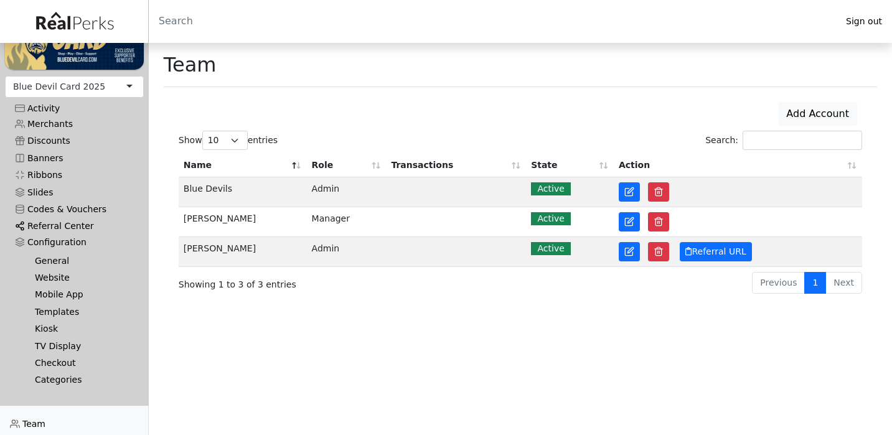
click at [59, 220] on link "Referral Center" at bounding box center [74, 226] width 139 height 17
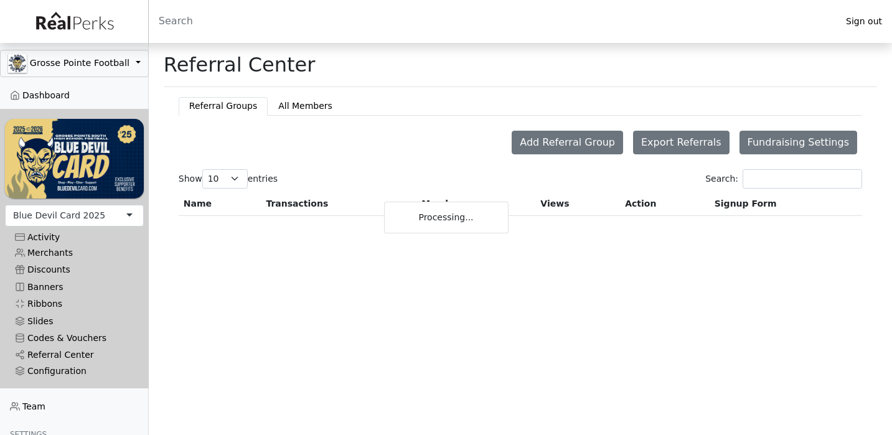
checkbox input "true"
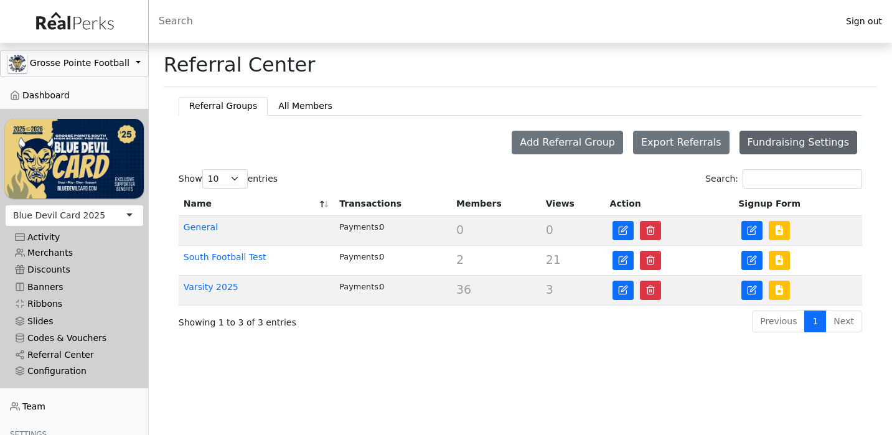
click at [794, 140] on button "Fundraising Settings" at bounding box center [798, 143] width 118 height 24
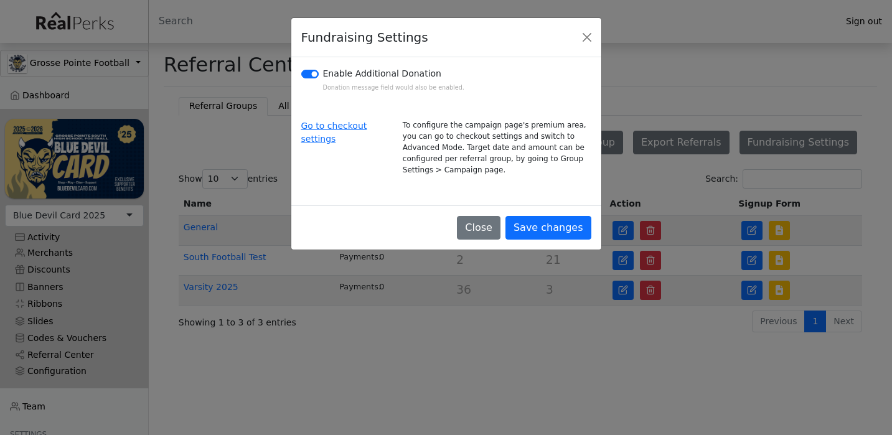
click at [317, 131] on div "Go to checkout settings" at bounding box center [344, 147] width 101 height 56
click at [317, 127] on link "Go to checkout settings" at bounding box center [334, 132] width 66 height 23
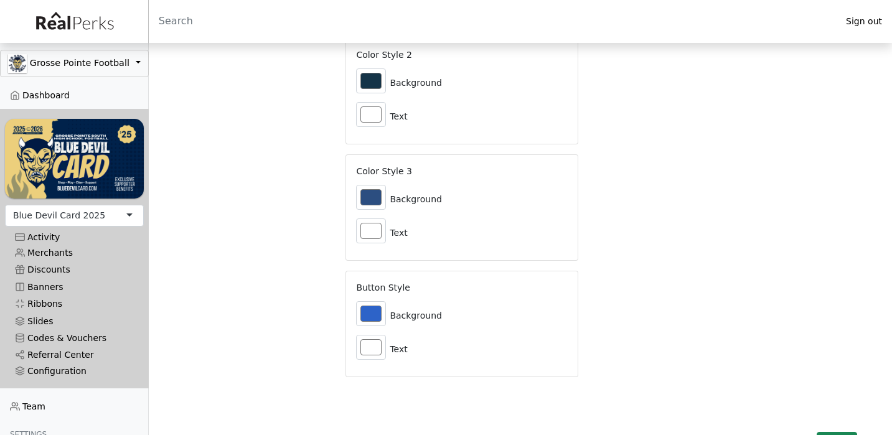
scroll to position [2170, 0]
click at [77, 355] on link "Referral Center" at bounding box center [74, 355] width 139 height 17
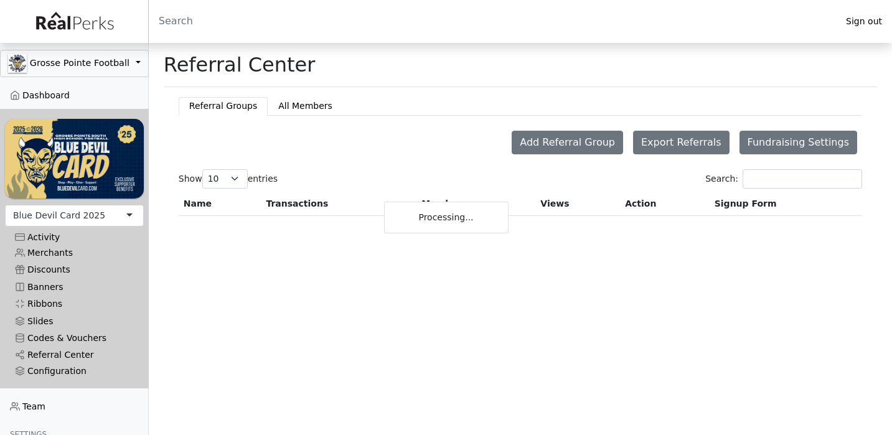
checkbox input "true"
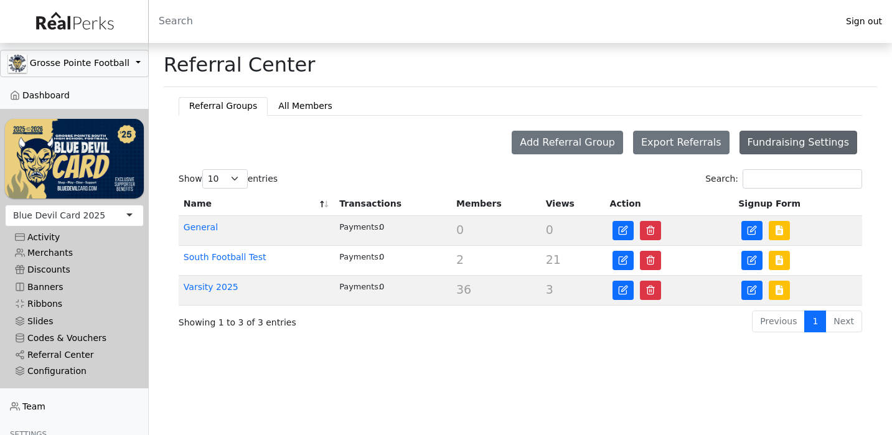
click at [771, 144] on button "Fundraising Settings" at bounding box center [798, 143] width 118 height 24
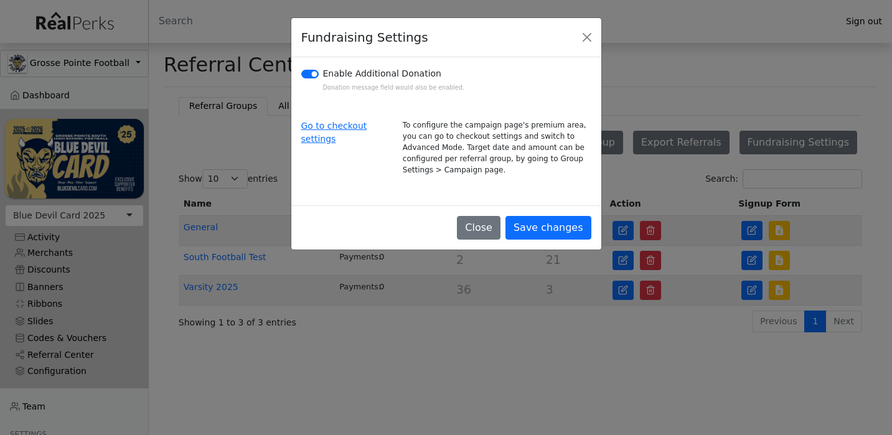
click at [276, 384] on div "Fundraising Settings Enable Additional Donation Donation message field would al…" at bounding box center [446, 217] width 892 height 435
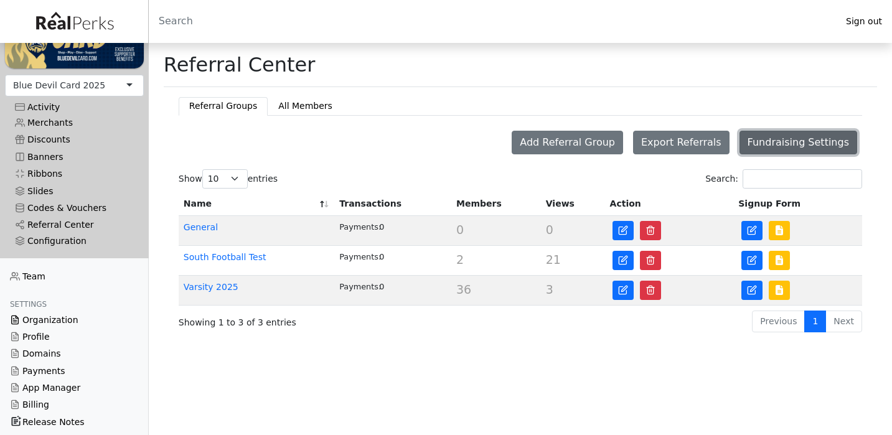
scroll to position [129, 0]
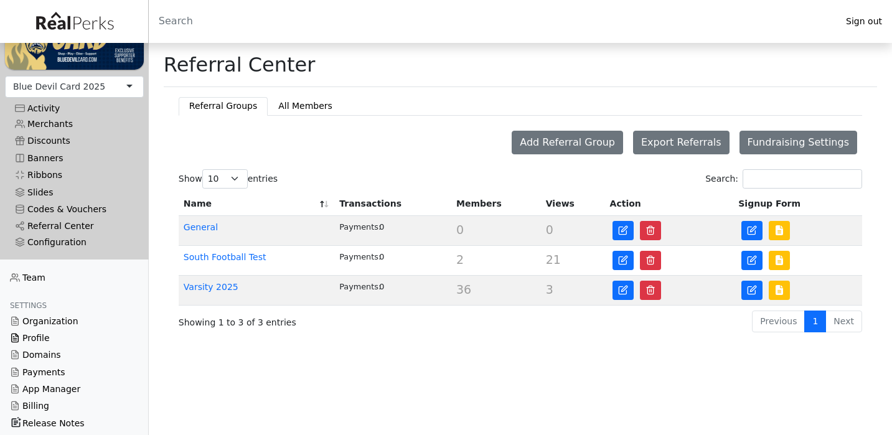
click at [41, 339] on link "Profile" at bounding box center [74, 338] width 149 height 17
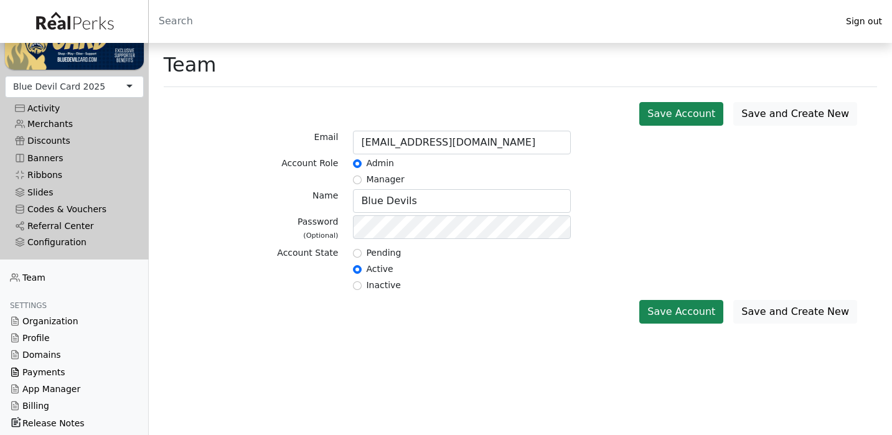
click at [51, 372] on link "Payments" at bounding box center [74, 372] width 149 height 17
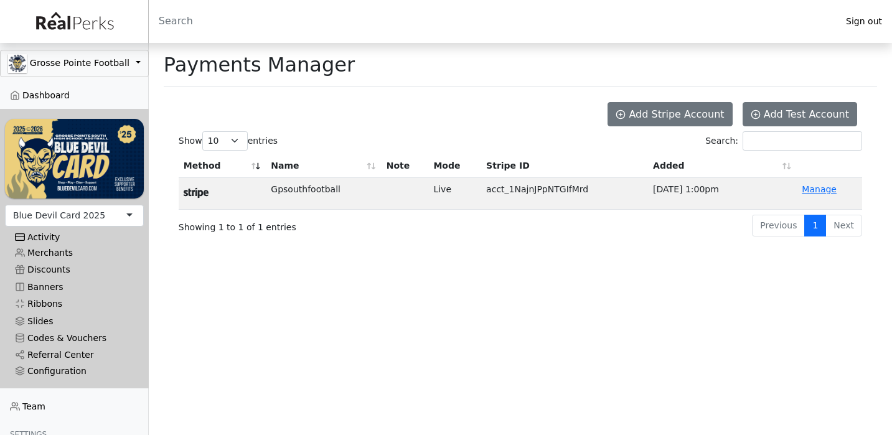
click at [49, 239] on div "Activity" at bounding box center [74, 237] width 119 height 11
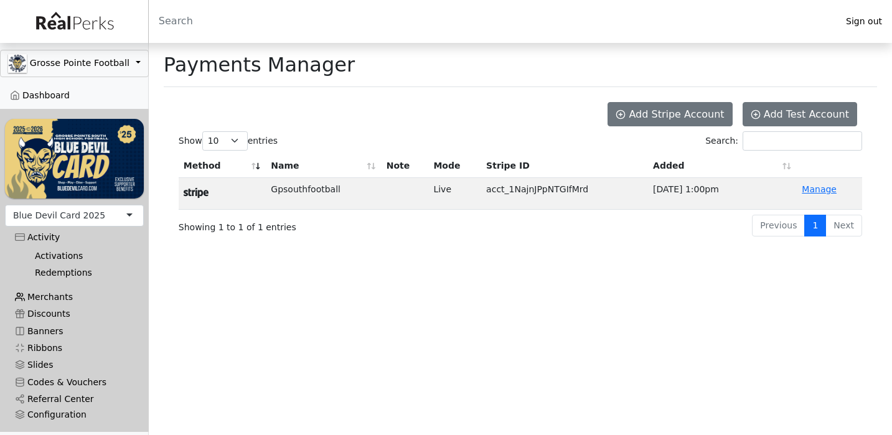
click at [48, 294] on link "Merchants" at bounding box center [74, 297] width 139 height 17
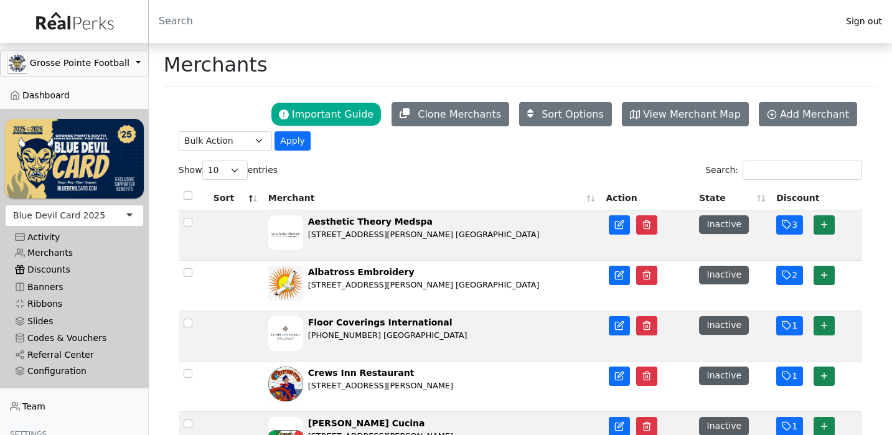
click at [52, 267] on link "Discounts" at bounding box center [74, 269] width 139 height 17
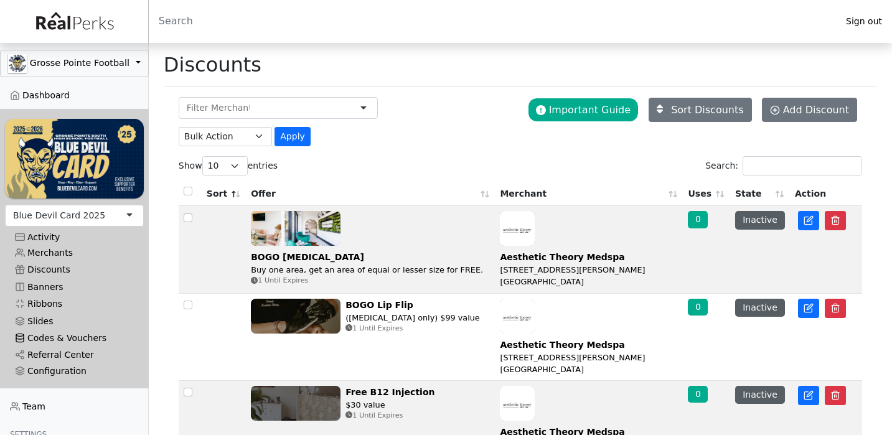
click at [45, 339] on link "Codes & Vouchers" at bounding box center [74, 338] width 139 height 17
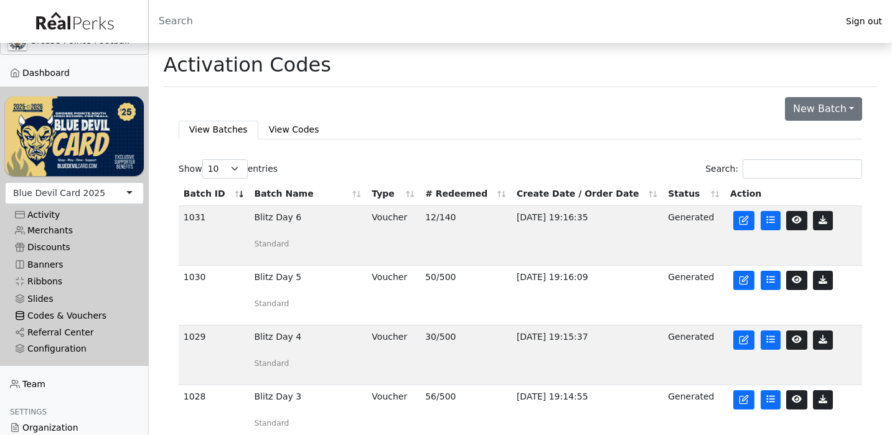
scroll to position [27, 0]
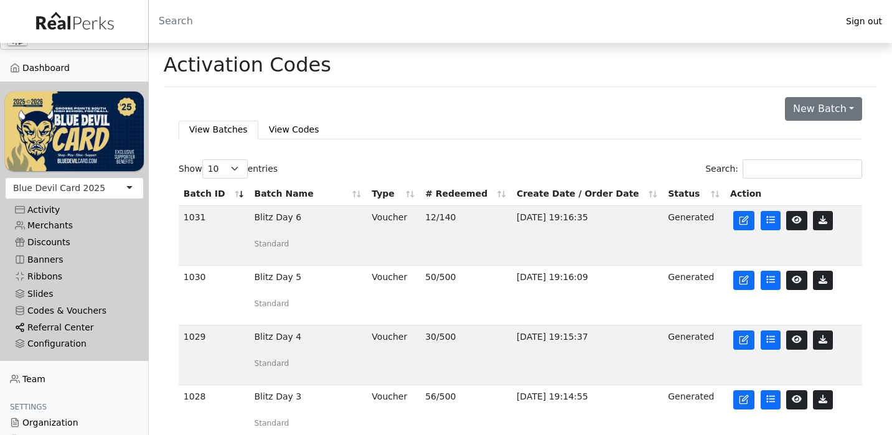
click at [68, 327] on link "Referral Center" at bounding box center [74, 327] width 139 height 17
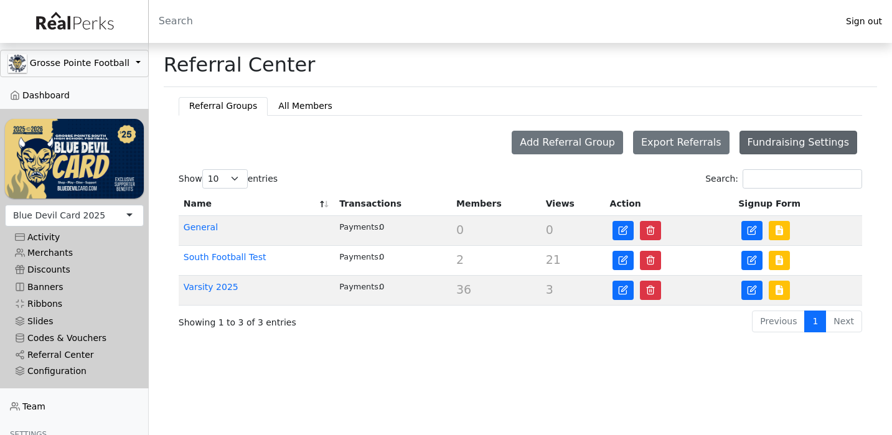
click at [802, 139] on button "Fundraising Settings" at bounding box center [798, 143] width 118 height 24
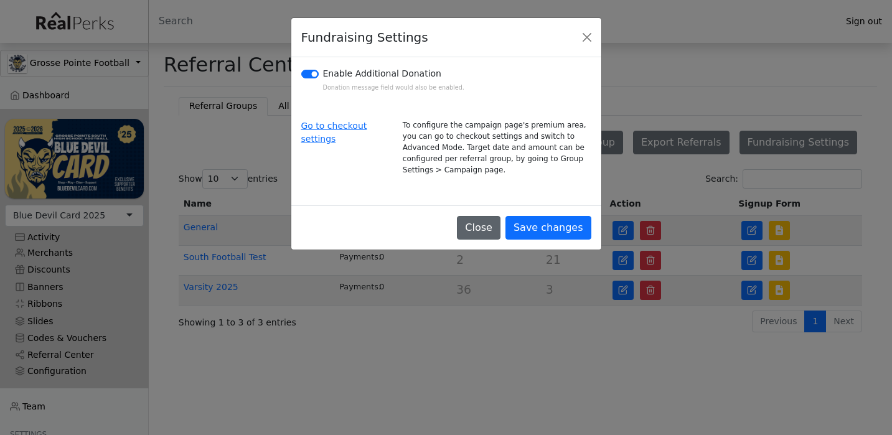
click at [492, 230] on button "Close" at bounding box center [479, 228] width 44 height 24
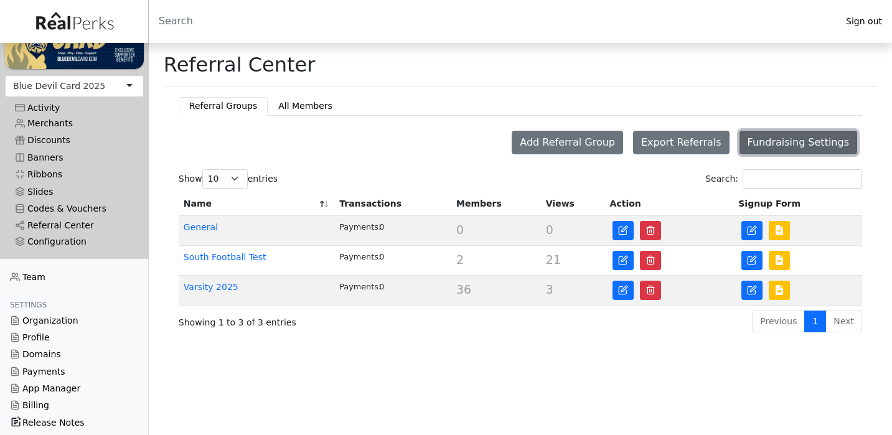
scroll to position [129, 0]
click at [47, 322] on link "Organization" at bounding box center [74, 320] width 149 height 17
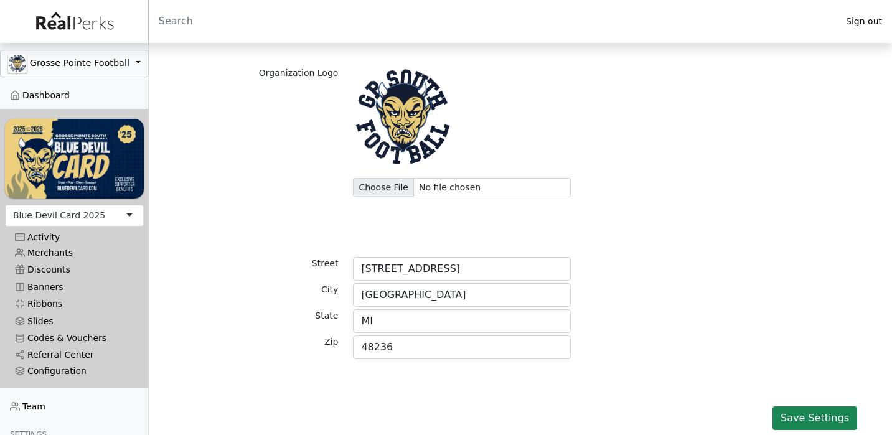
scroll to position [208, 0]
click at [49, 355] on link "Referral Center" at bounding box center [74, 355] width 139 height 17
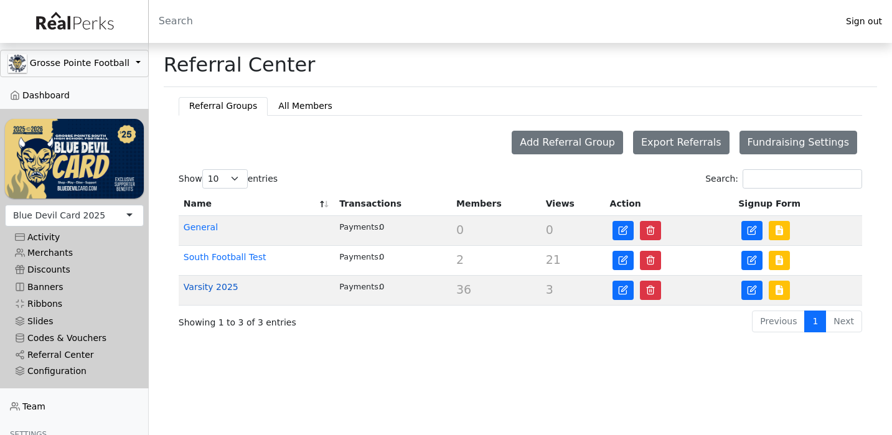
click at [228, 287] on link "Varsity 2025" at bounding box center [211, 287] width 55 height 10
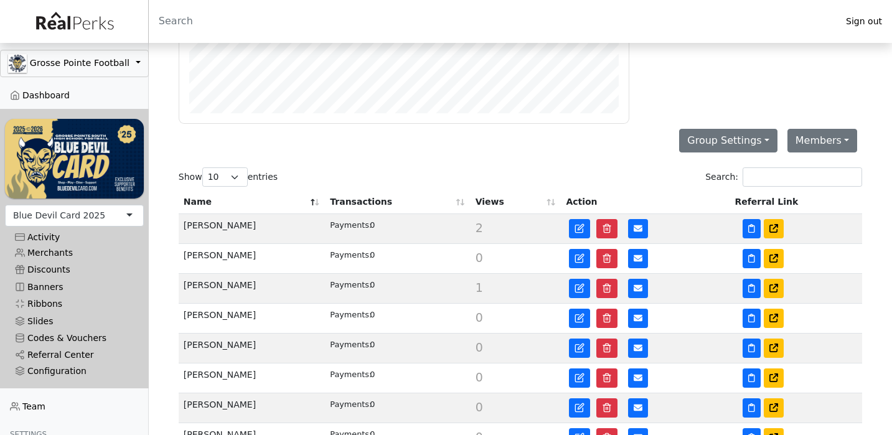
scroll to position [145, 0]
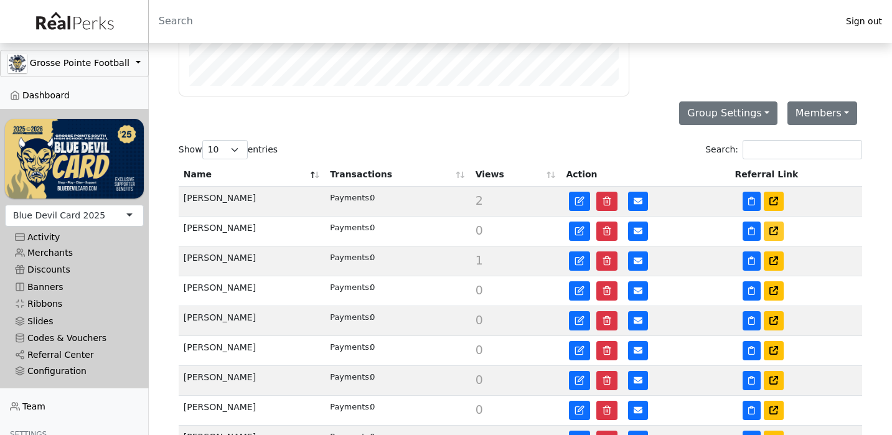
click at [772, 230] on icon at bounding box center [773, 231] width 9 height 9
click at [747, 115] on button "Group Settings" at bounding box center [728, 113] width 98 height 24
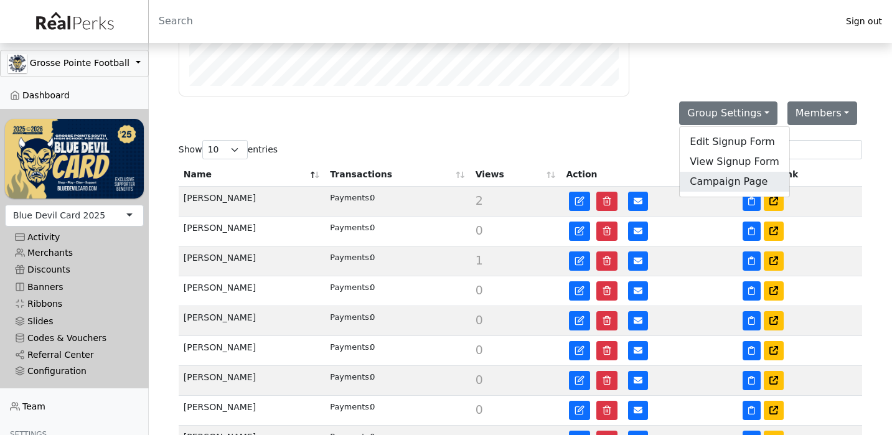
click at [728, 182] on link "Campaign Page" at bounding box center [735, 182] width 110 height 20
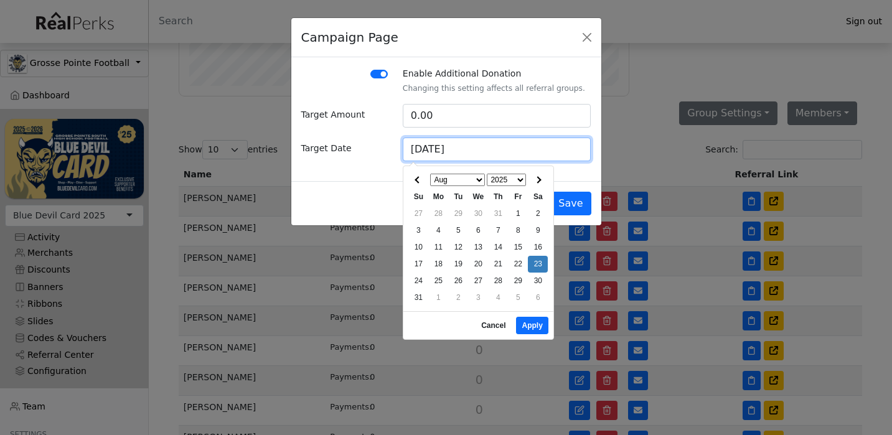
click at [428, 152] on input "[DATE]" at bounding box center [497, 150] width 189 height 24
click at [538, 178] on span at bounding box center [538, 179] width 7 height 7
click at [536, 186] on th at bounding box center [538, 180] width 20 height 17
click at [536, 185] on th at bounding box center [538, 180] width 20 height 17
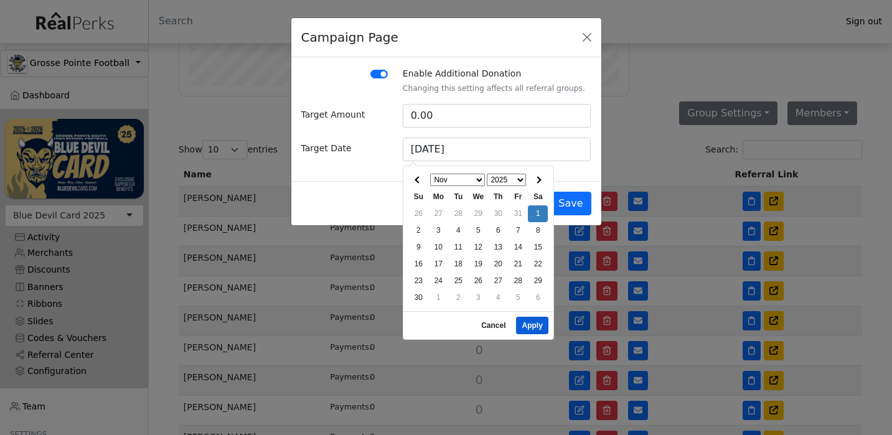
click at [531, 321] on button "Apply" at bounding box center [532, 325] width 32 height 17
type input "[DATE]"
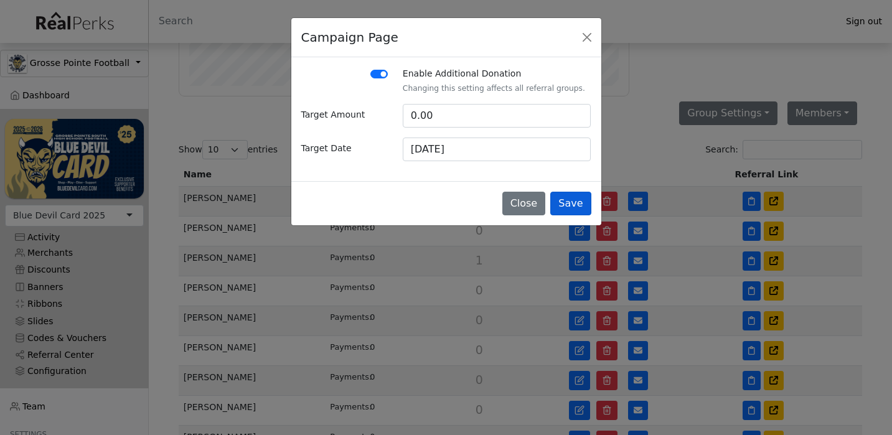
click at [566, 206] on button "Save" at bounding box center [570, 204] width 40 height 24
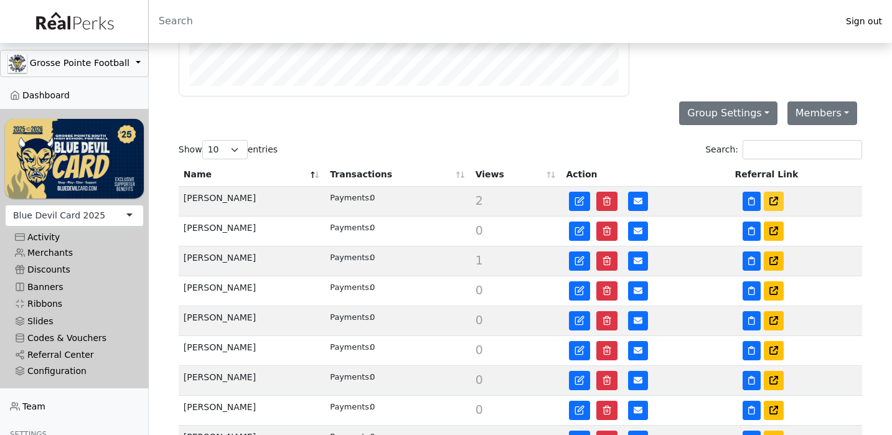
click at [771, 201] on icon at bounding box center [773, 201] width 9 height 9
click at [714, 110] on button "Group Settings" at bounding box center [728, 113] width 98 height 24
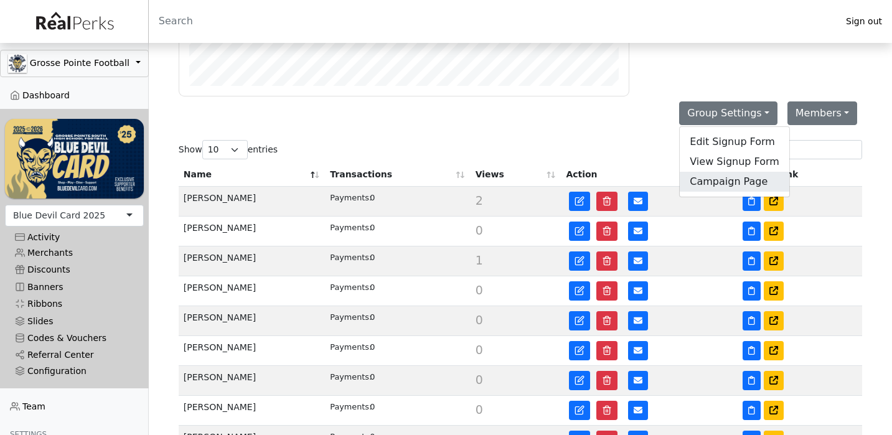
click at [722, 183] on link "Campaign Page" at bounding box center [735, 182] width 110 height 20
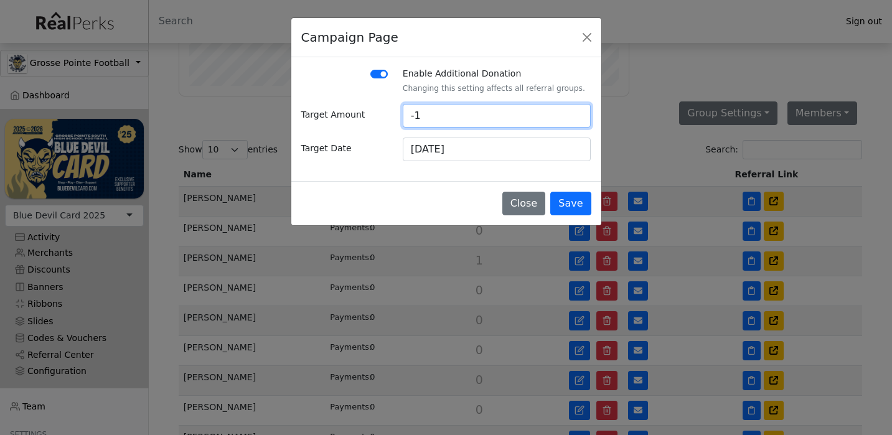
click at [579, 116] on input "-1" at bounding box center [497, 116] width 189 height 24
click at [578, 115] on input "0" at bounding box center [497, 116] width 189 height 24
click at [578, 115] on input "1" at bounding box center [497, 116] width 189 height 24
click at [578, 115] on input "2" at bounding box center [497, 116] width 189 height 24
click at [578, 115] on input "3" at bounding box center [497, 116] width 189 height 24
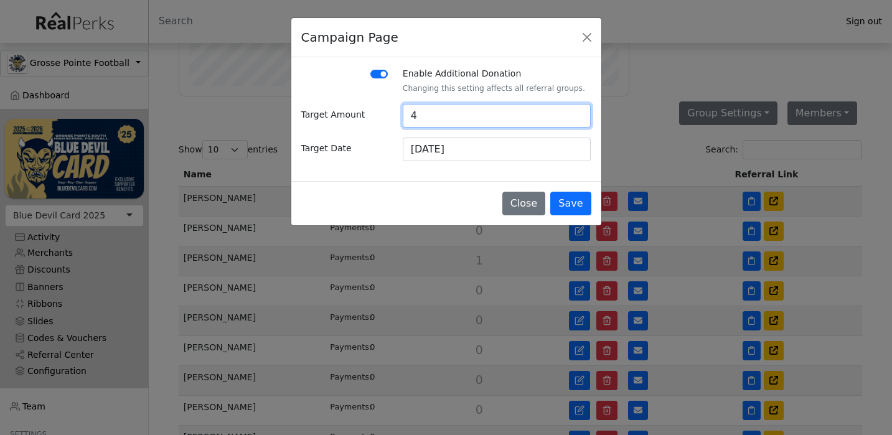
click at [578, 115] on input "4" at bounding box center [497, 116] width 189 height 24
click at [578, 115] on input "5" at bounding box center [497, 116] width 189 height 24
click at [578, 115] on input "6" at bounding box center [497, 116] width 189 height 24
click at [515, 125] on input "6" at bounding box center [497, 116] width 189 height 24
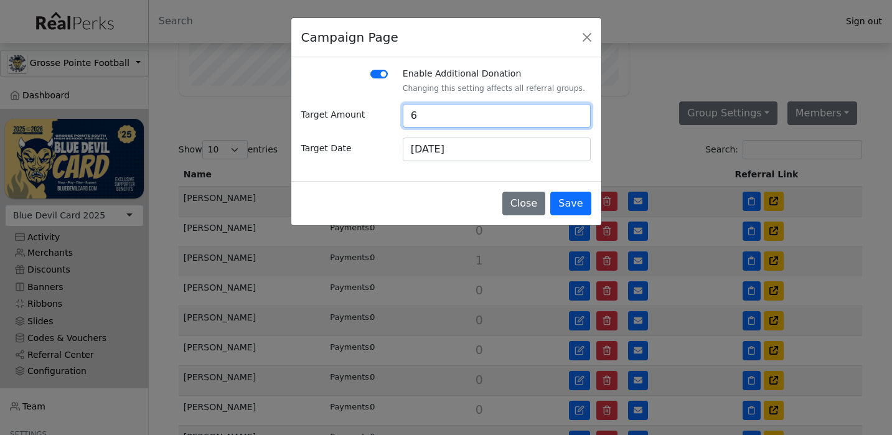
click at [515, 125] on input "6" at bounding box center [497, 116] width 189 height 24
type input "2"
type input "5"
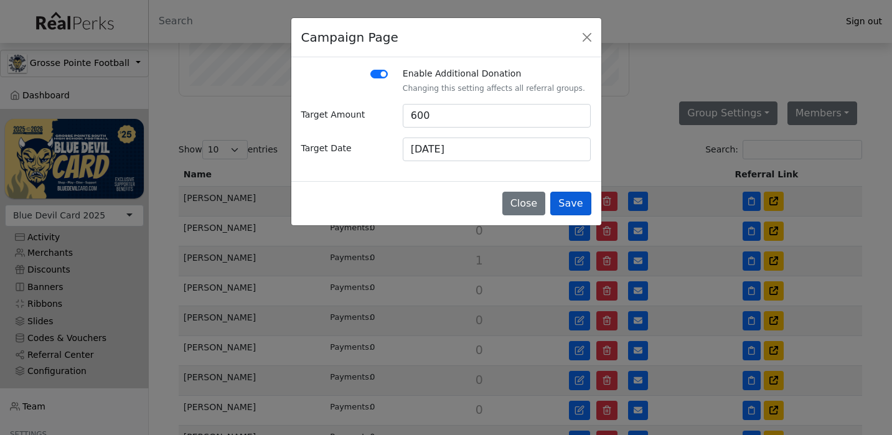
click at [577, 213] on button "Save" at bounding box center [570, 204] width 40 height 24
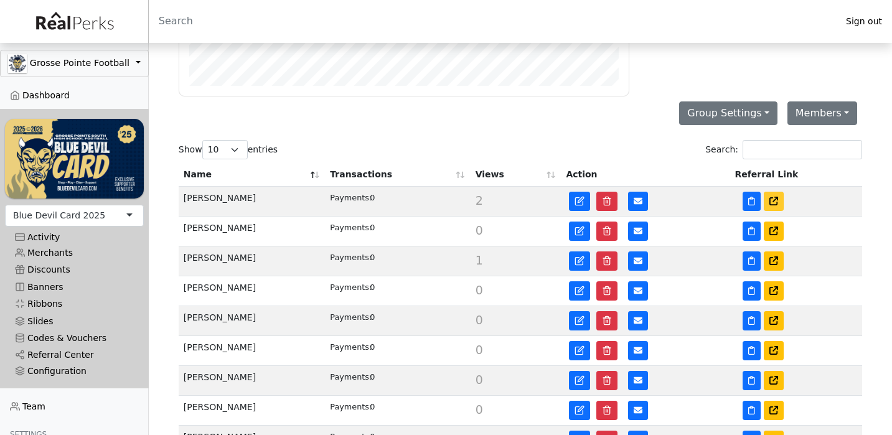
click at [777, 204] on icon at bounding box center [773, 201] width 9 height 9
click at [758, 113] on button "Group Settings" at bounding box center [728, 113] width 98 height 24
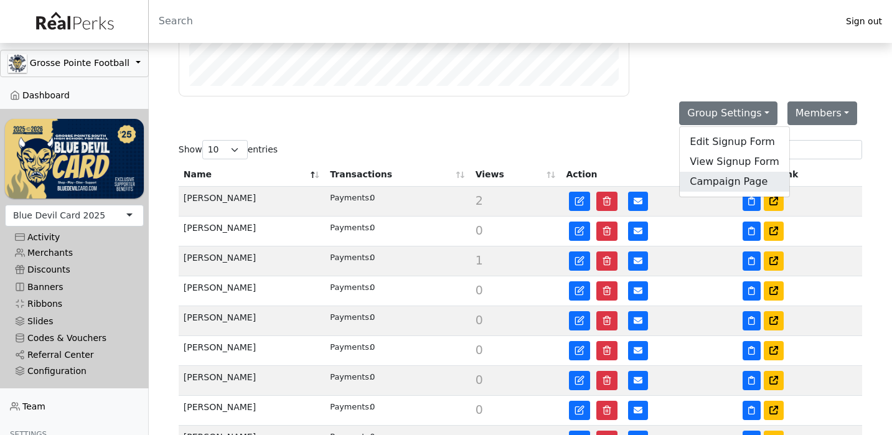
click at [734, 182] on link "Campaign Page" at bounding box center [735, 182] width 110 height 20
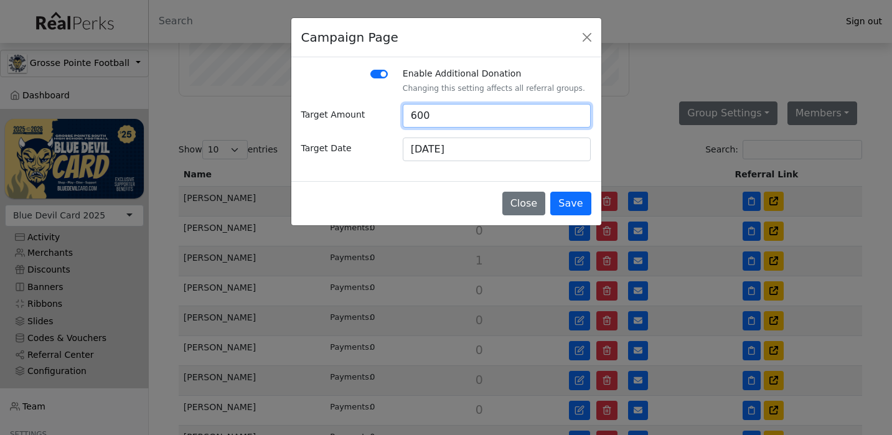
click at [476, 119] on input "600" at bounding box center [497, 116] width 189 height 24
click at [490, 127] on input "200" at bounding box center [497, 116] width 189 height 24
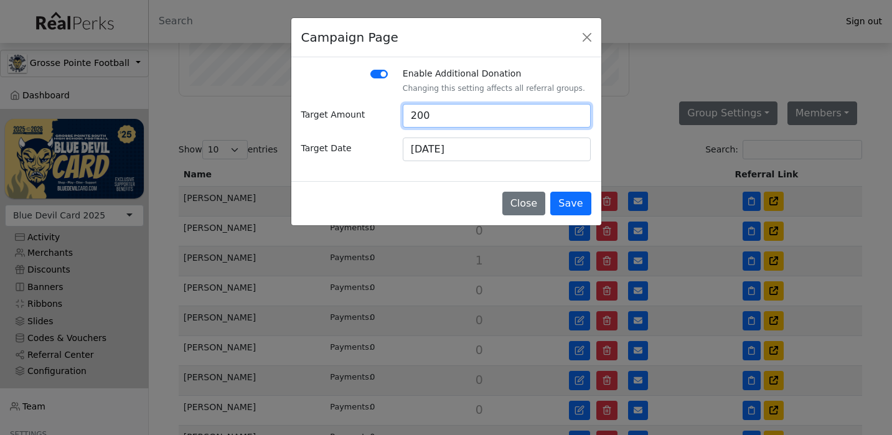
click at [490, 127] on input "200" at bounding box center [497, 116] width 189 height 24
type input "2"
type input "200"
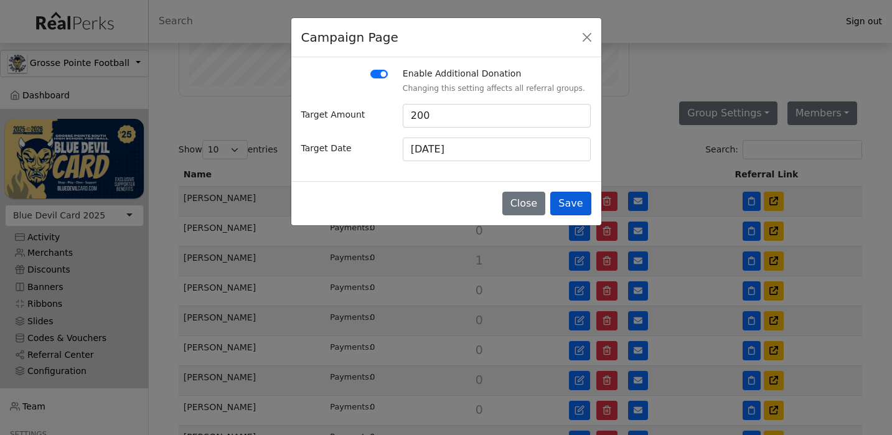
click at [571, 205] on button "Save" at bounding box center [570, 204] width 40 height 24
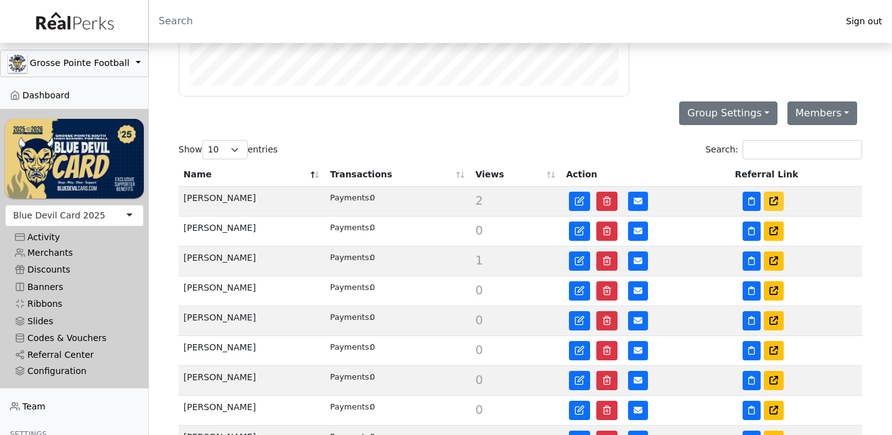
click at [770, 200] on icon at bounding box center [773, 201] width 9 height 9
